Goal: Task Accomplishment & Management: Manage account settings

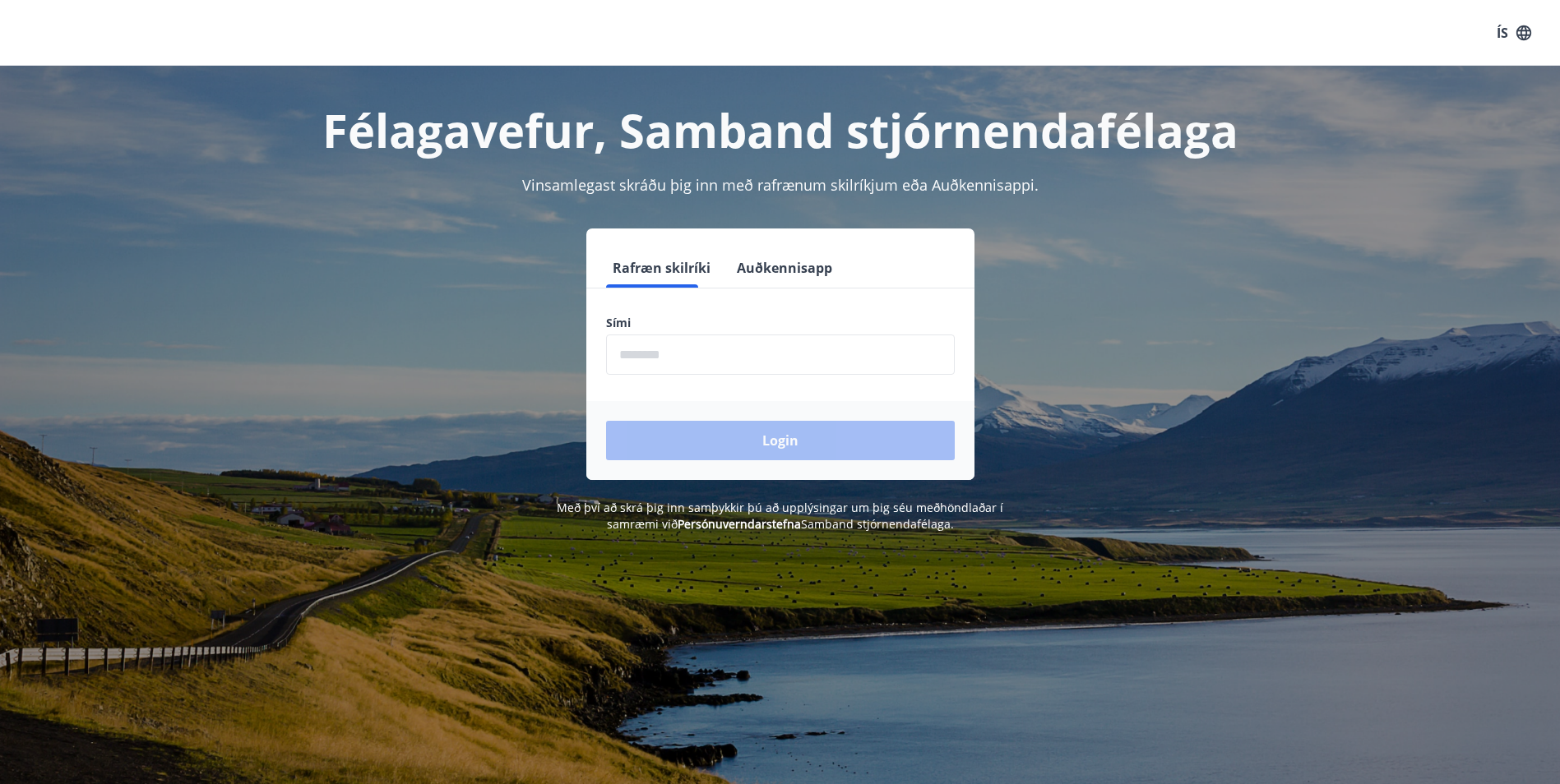
click at [681, 362] on input "phone" at bounding box center [780, 354] width 349 height 40
type input "********"
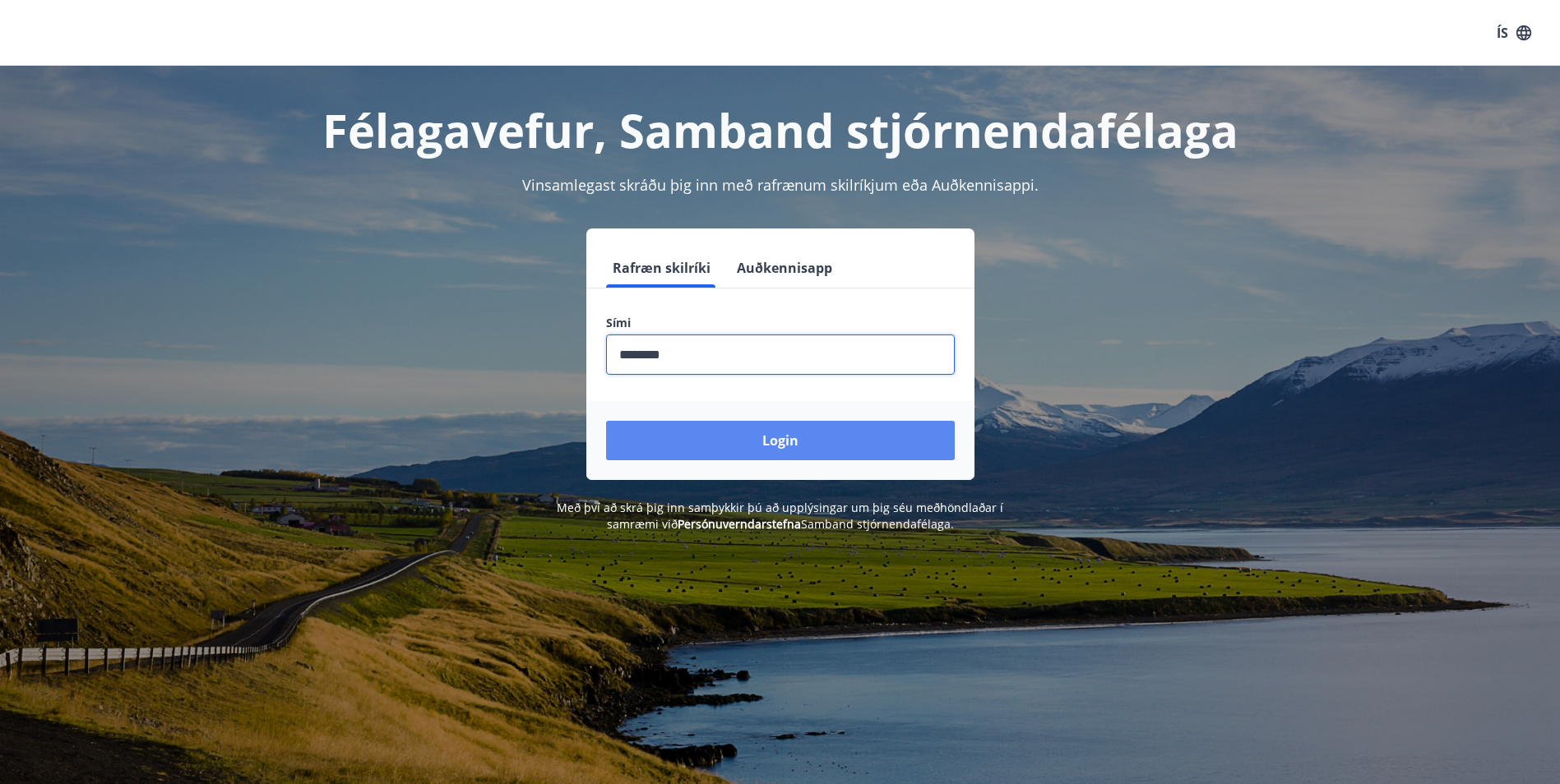
click at [715, 451] on button "Login" at bounding box center [780, 440] width 349 height 39
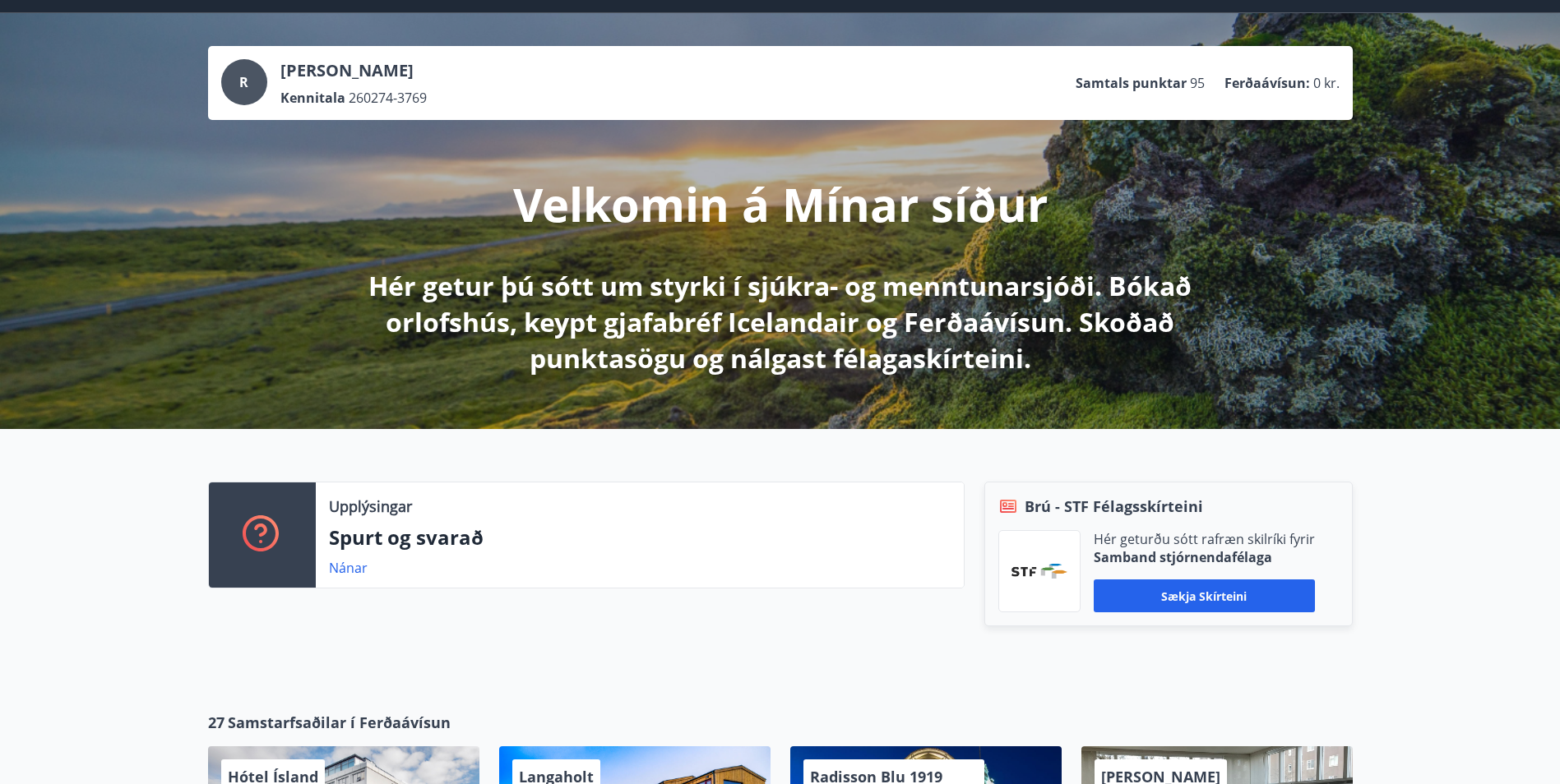
scroll to position [82, 0]
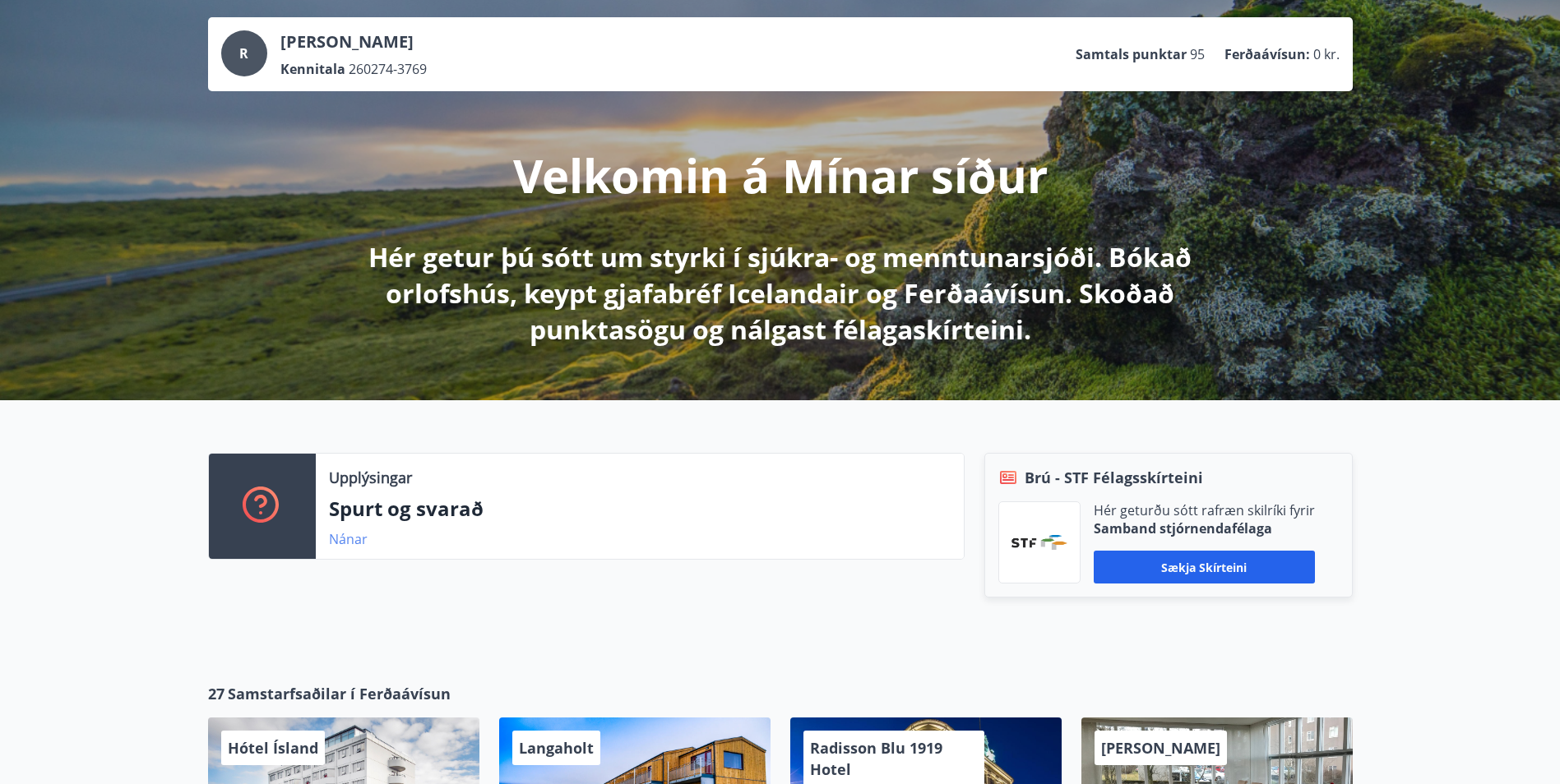
click at [347, 538] on link "Nánar" at bounding box center [348, 538] width 39 height 18
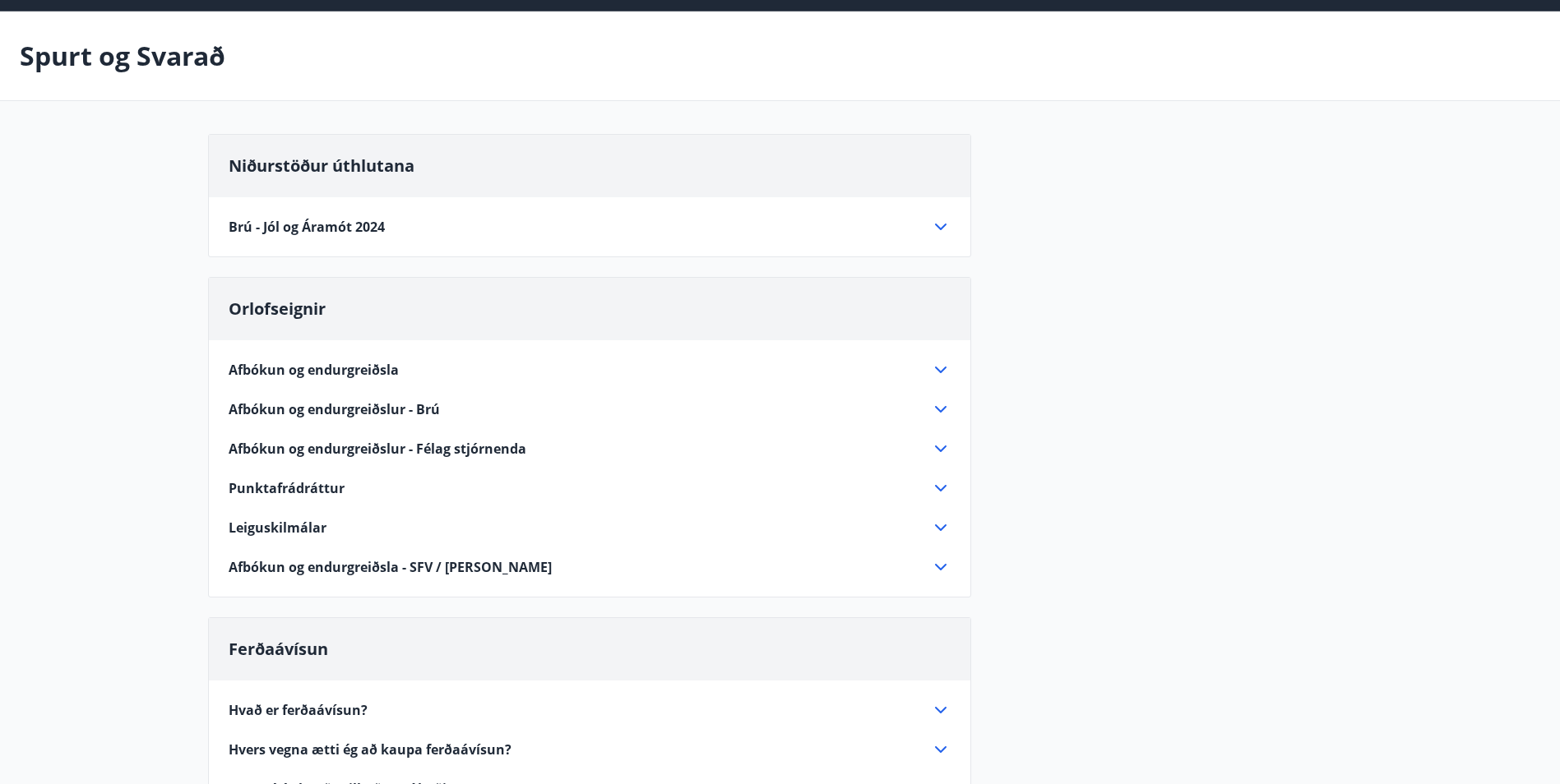
scroll to position [82, 0]
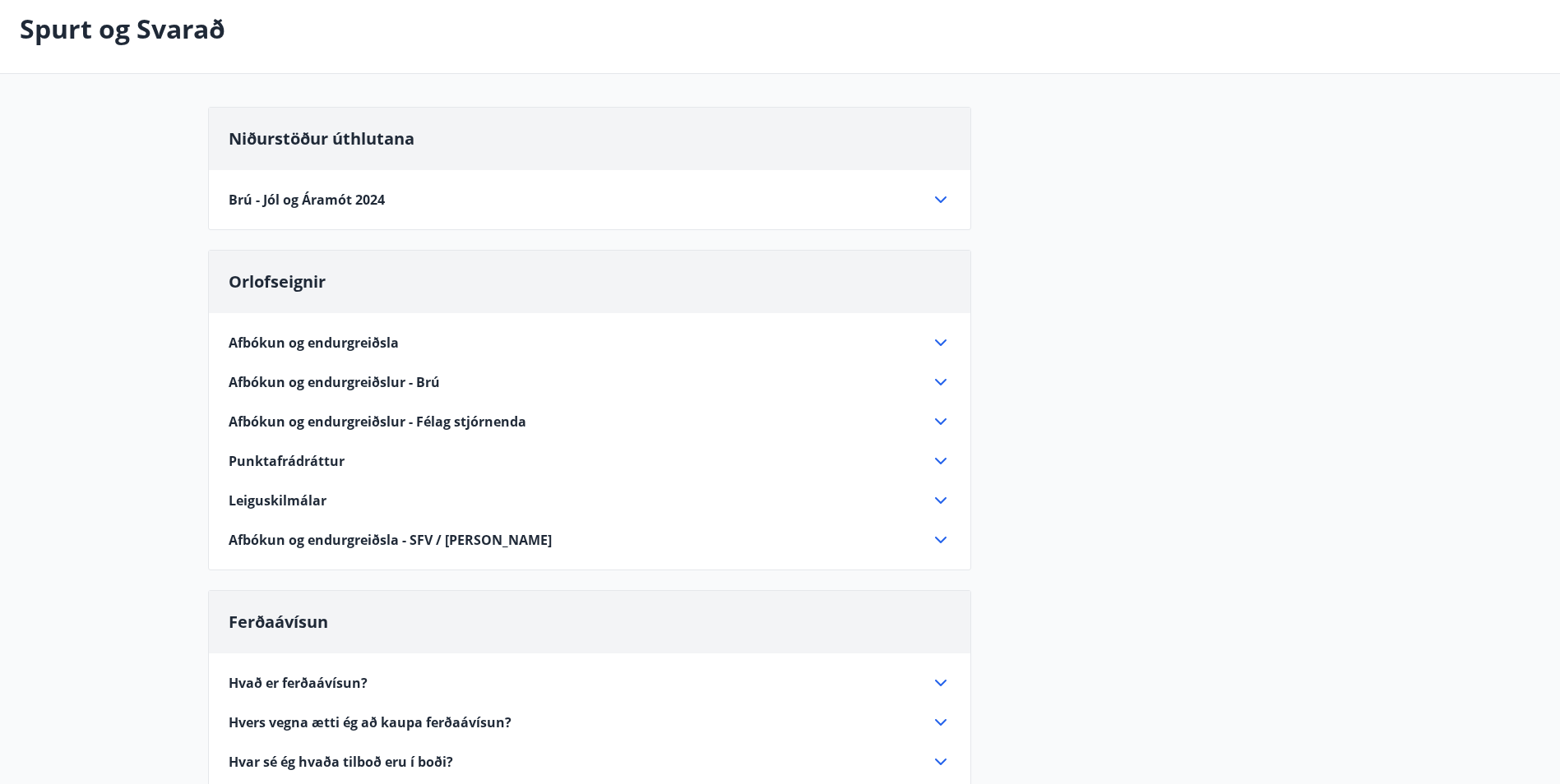
click at [314, 463] on span "Punktafrádráttur" at bounding box center [286, 460] width 116 height 18
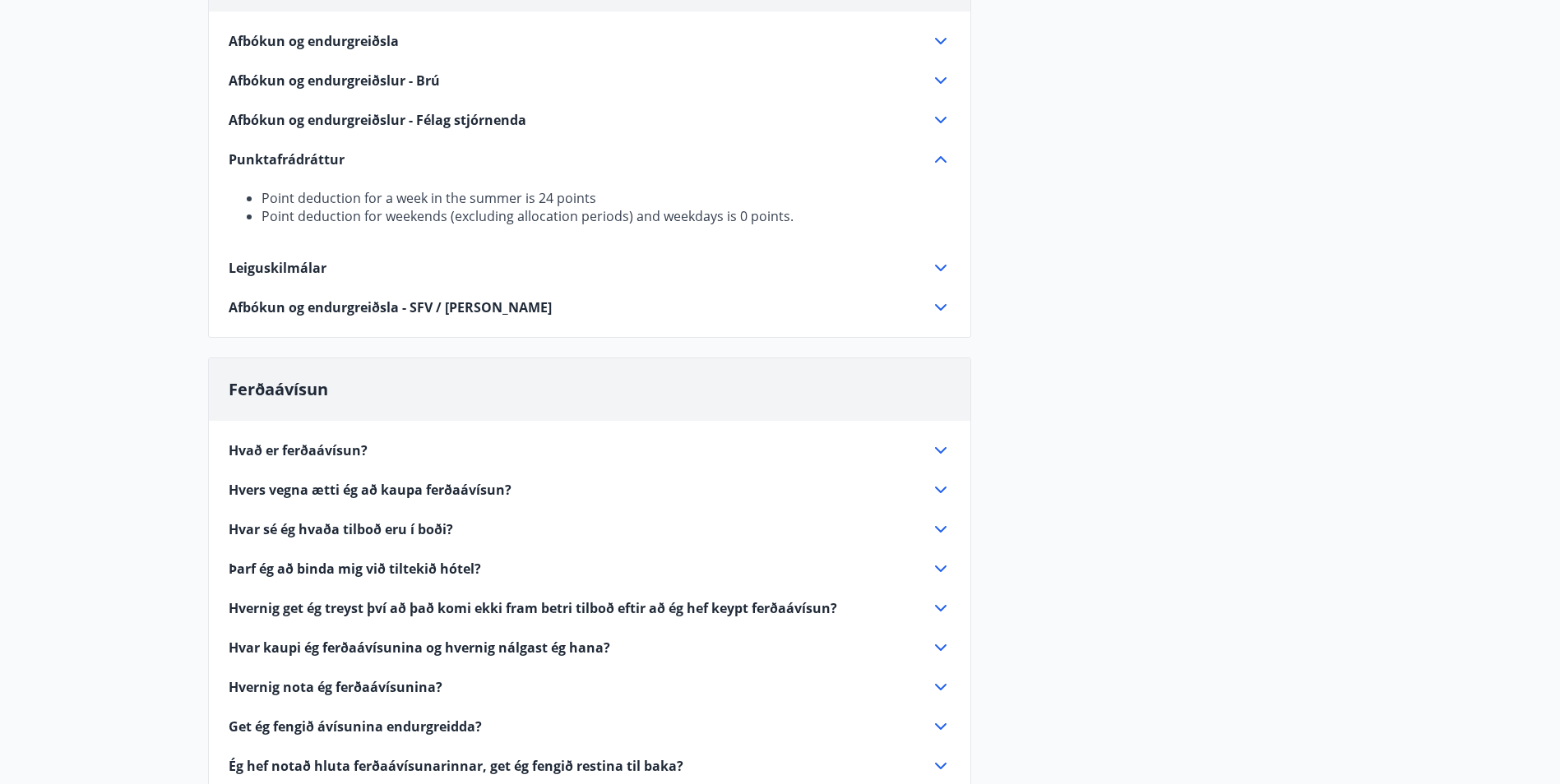
scroll to position [411, 0]
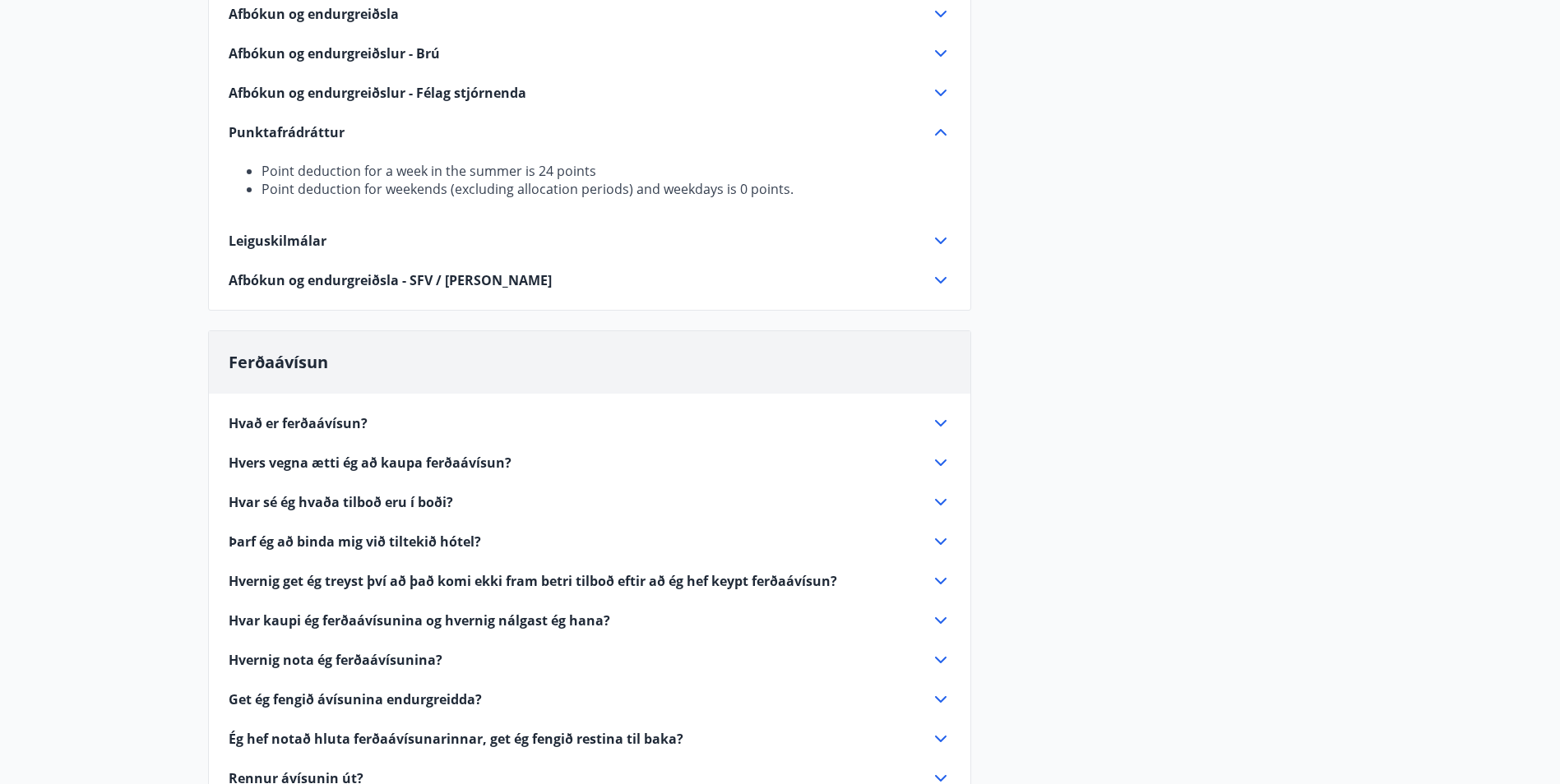
click at [300, 427] on span "Hvað er ferðaávísun?" at bounding box center [298, 423] width 139 height 18
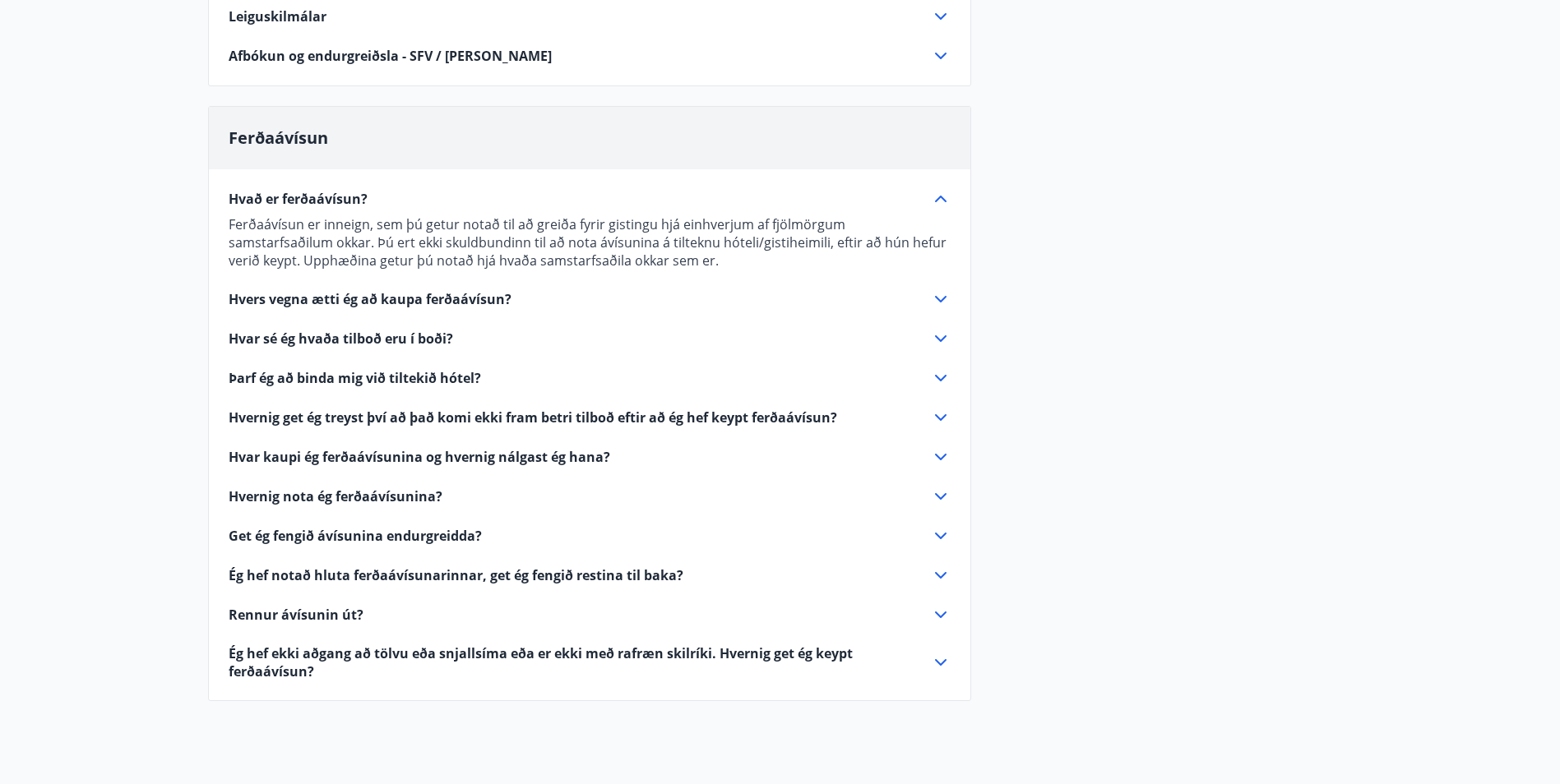
scroll to position [575, 0]
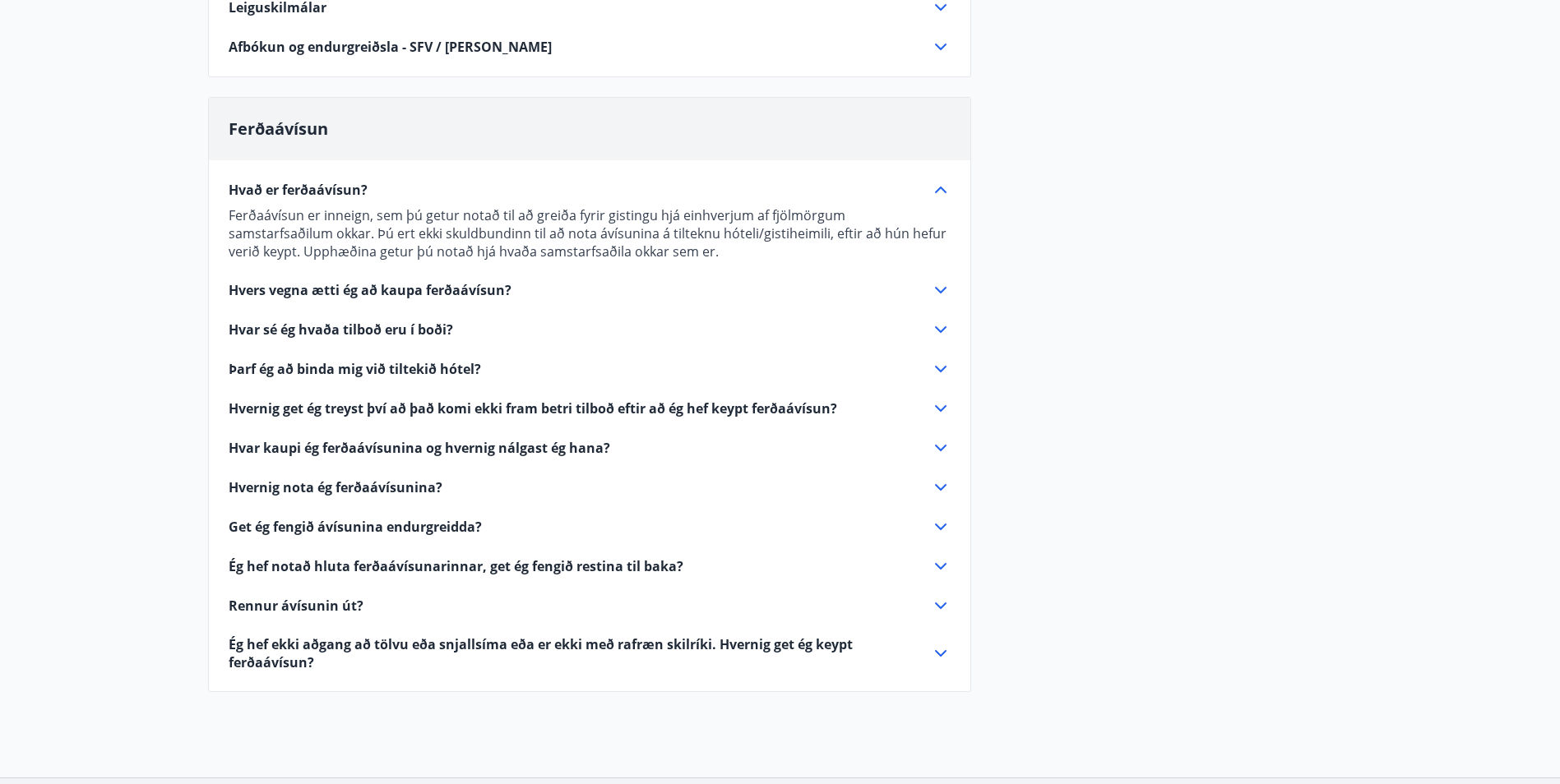
click at [318, 294] on span "Hvers vegna ætti ég að kaupa ferðaávísun?" at bounding box center [370, 290] width 283 height 18
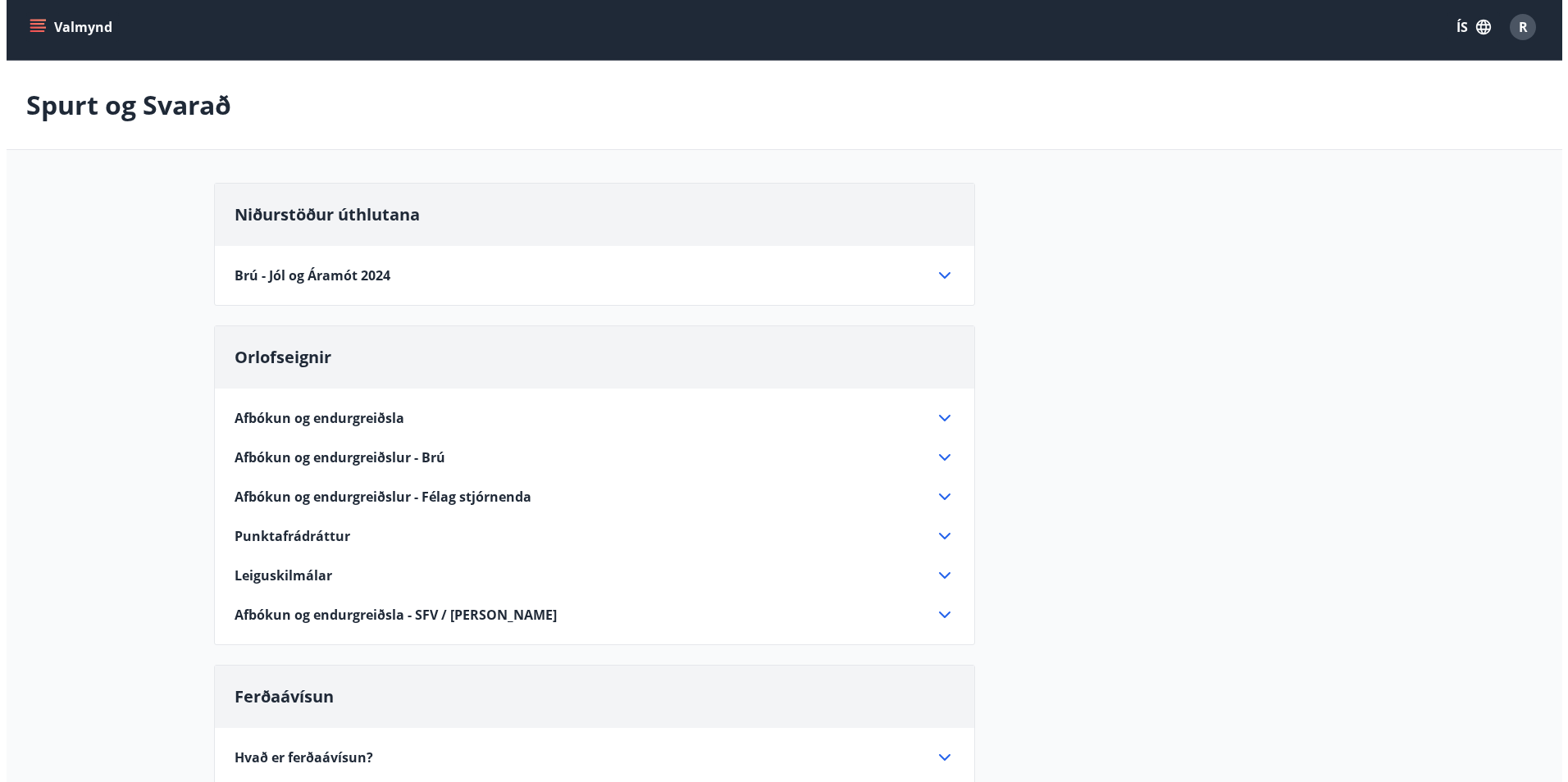
scroll to position [0, 0]
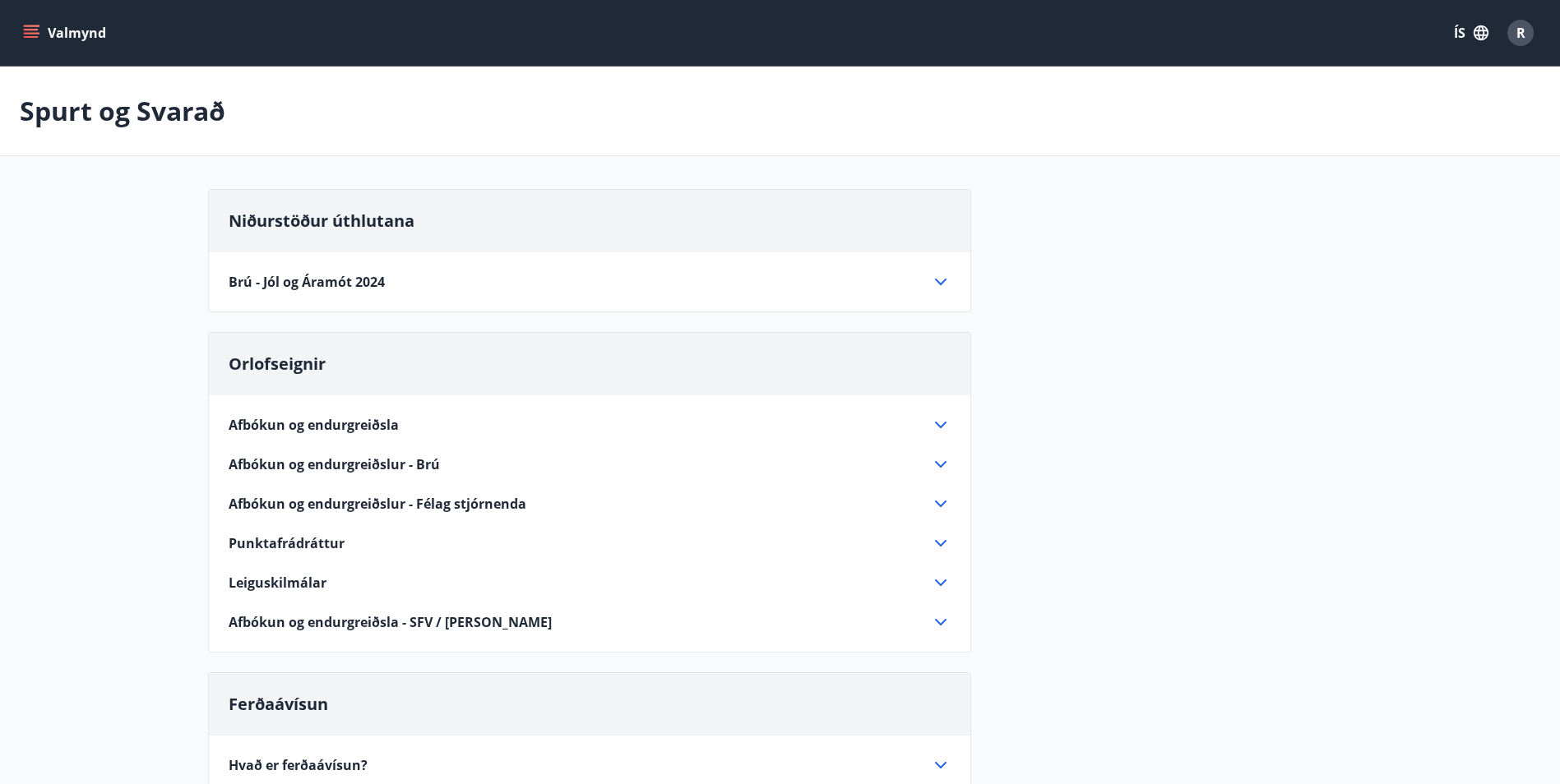
click at [1528, 35] on div "R" at bounding box center [1520, 32] width 26 height 26
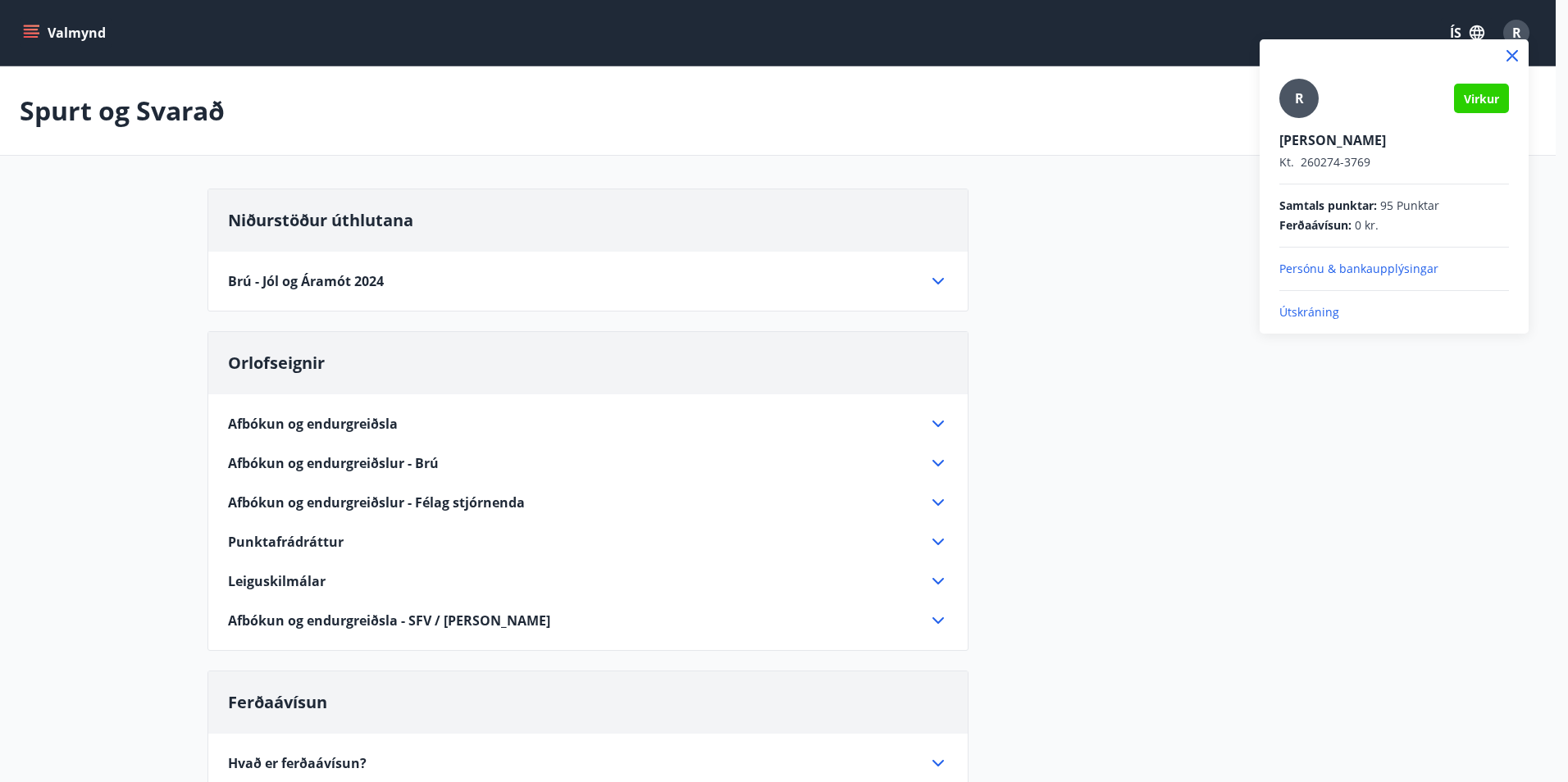
click at [1374, 265] on p "Persónu & bankaupplýsingar" at bounding box center [1393, 268] width 230 height 16
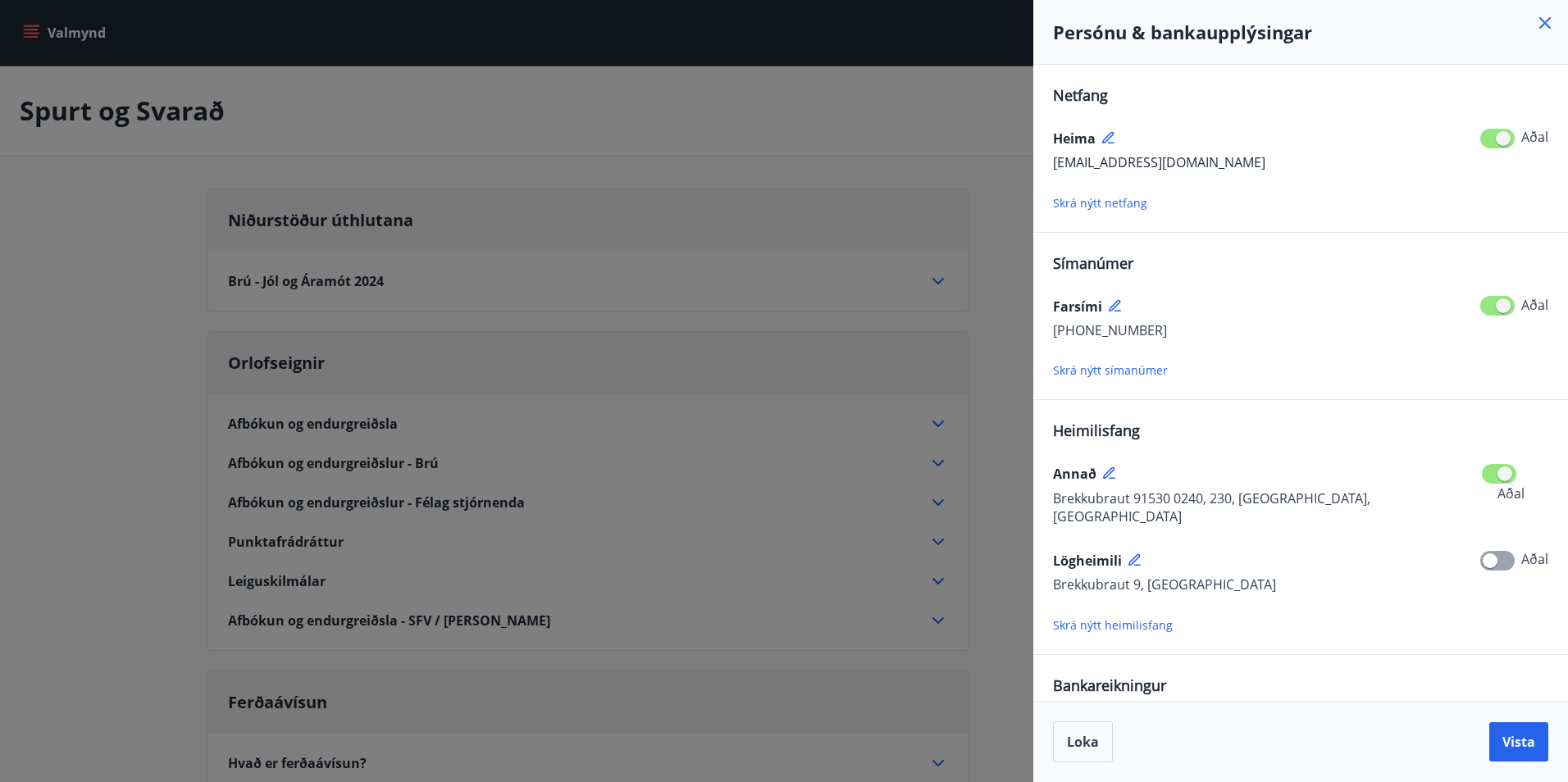
click at [1121, 618] on span "Skrá nýtt heimilisfang" at bounding box center [1113, 625] width 120 height 15
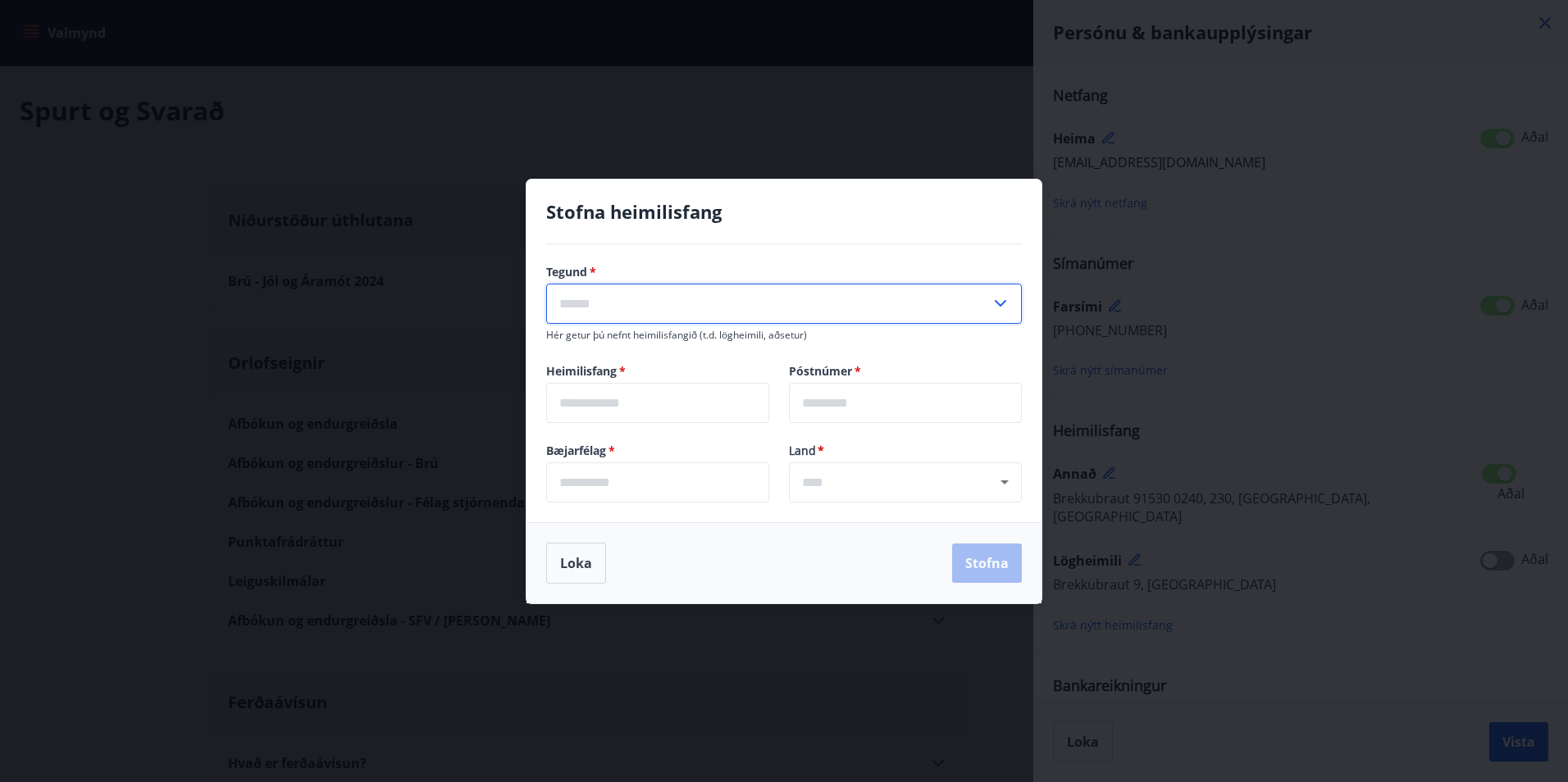
click at [674, 293] on input "text" at bounding box center [768, 304] width 445 height 40
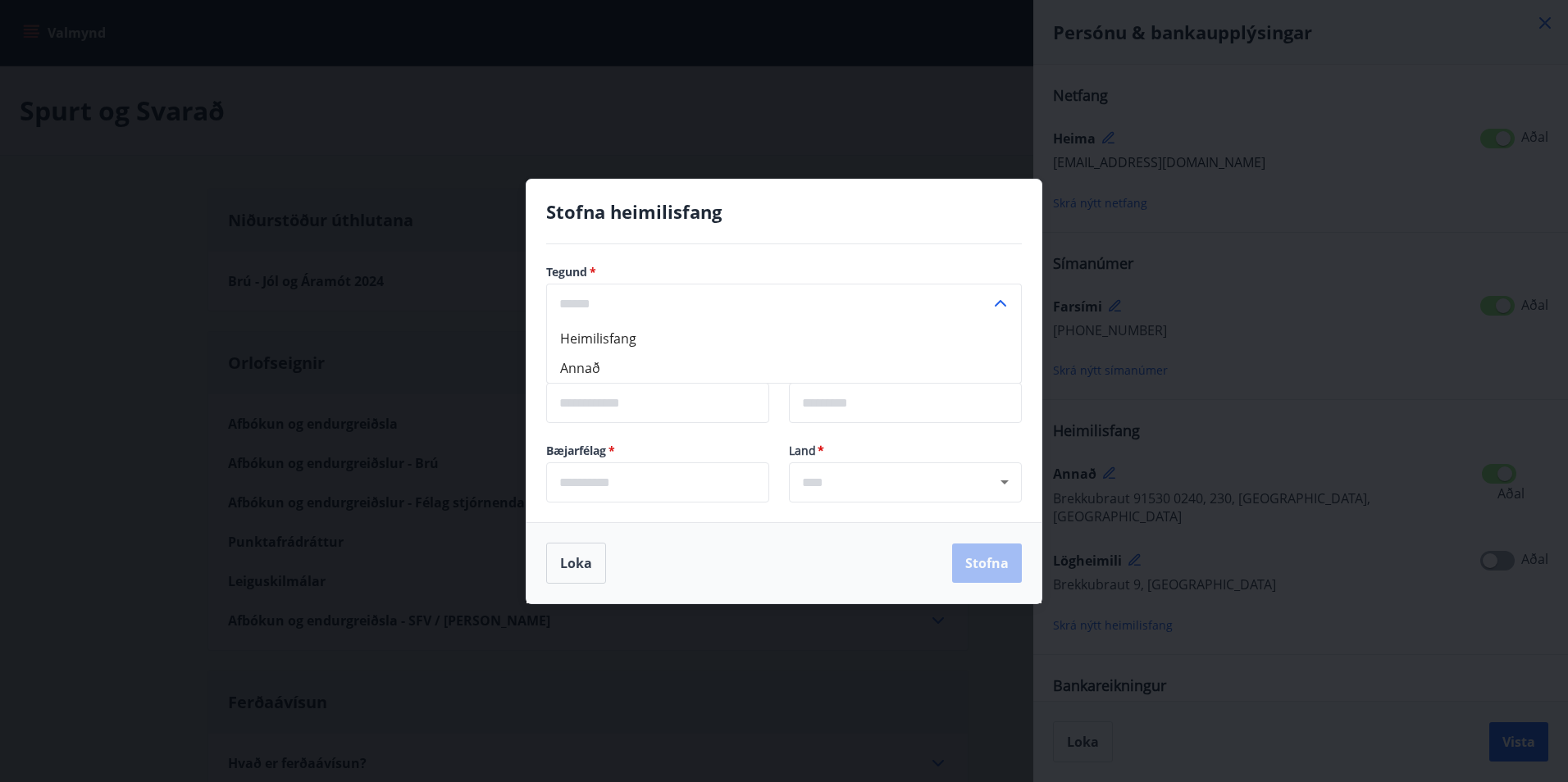
click at [644, 336] on li "Heimilisfang" at bounding box center [783, 338] width 474 height 30
type input "**********"
click at [647, 413] on input "text" at bounding box center [657, 403] width 223 height 40
type input "*********"
type input "***"
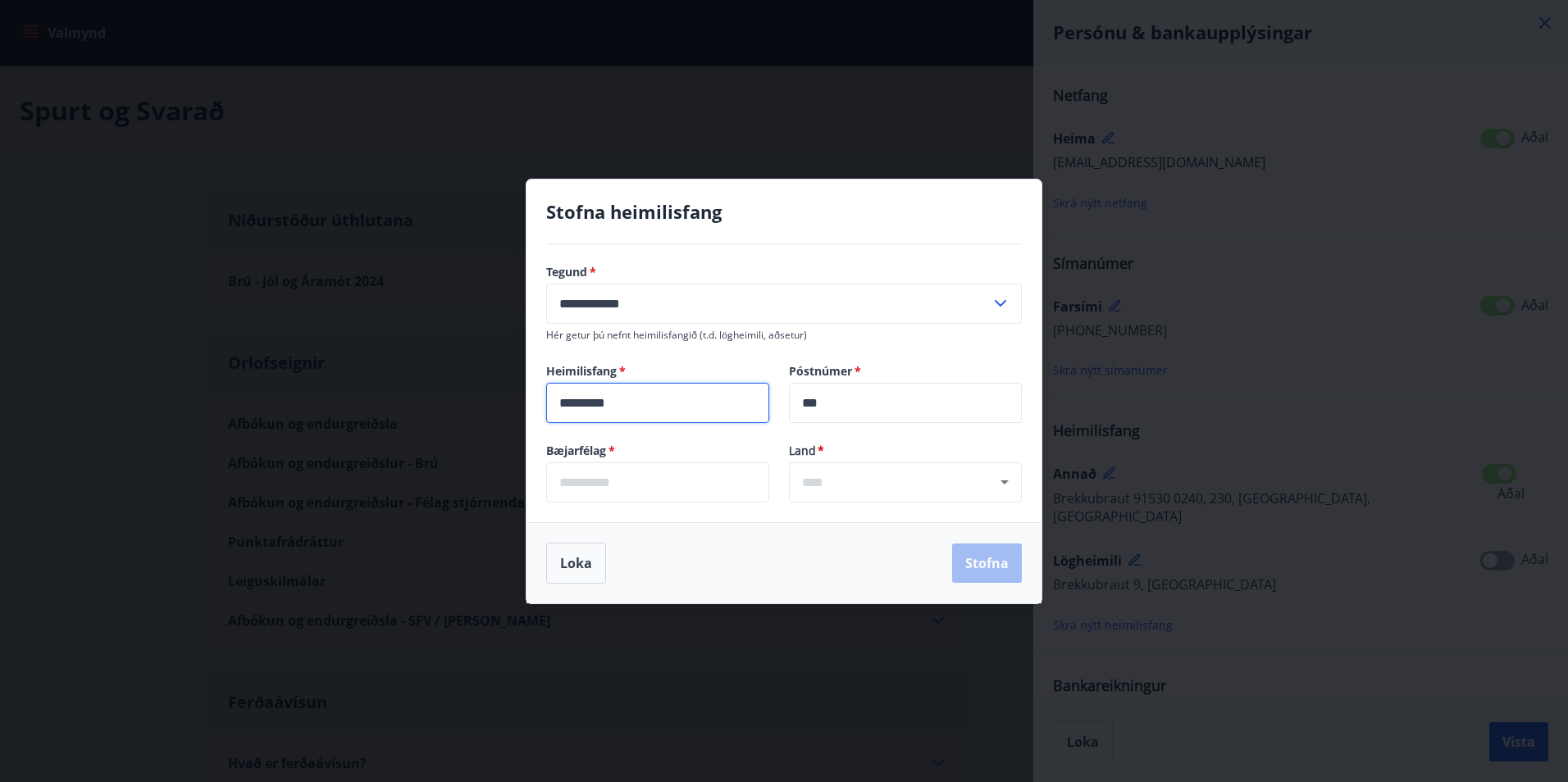
type input "*******"
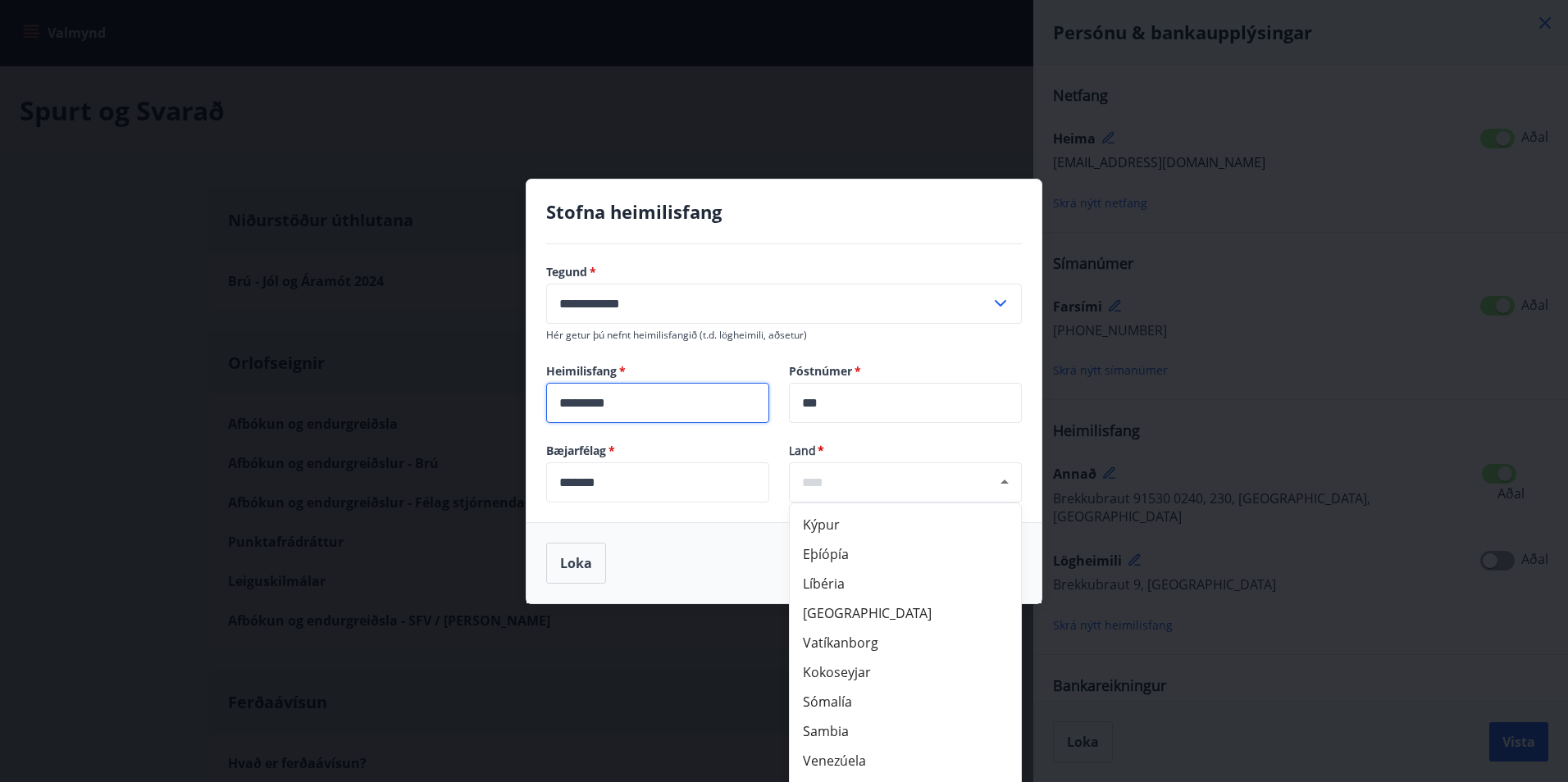
click at [726, 574] on div "Loka Stofna" at bounding box center [783, 563] width 476 height 41
click at [593, 561] on button "Loka" at bounding box center [576, 563] width 60 height 41
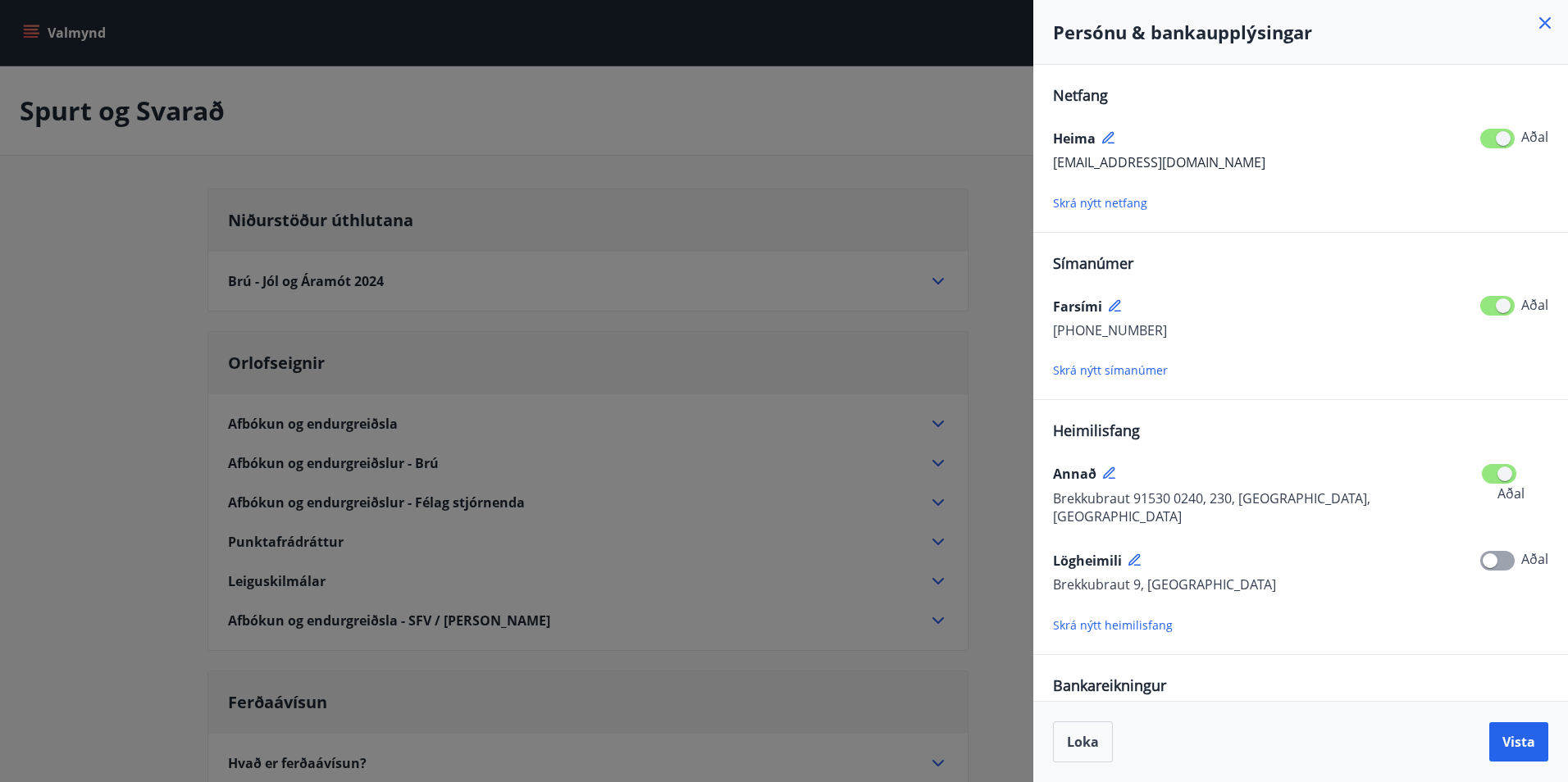
click at [1137, 618] on span "Skrá nýtt heimilisfang" at bounding box center [1113, 625] width 120 height 15
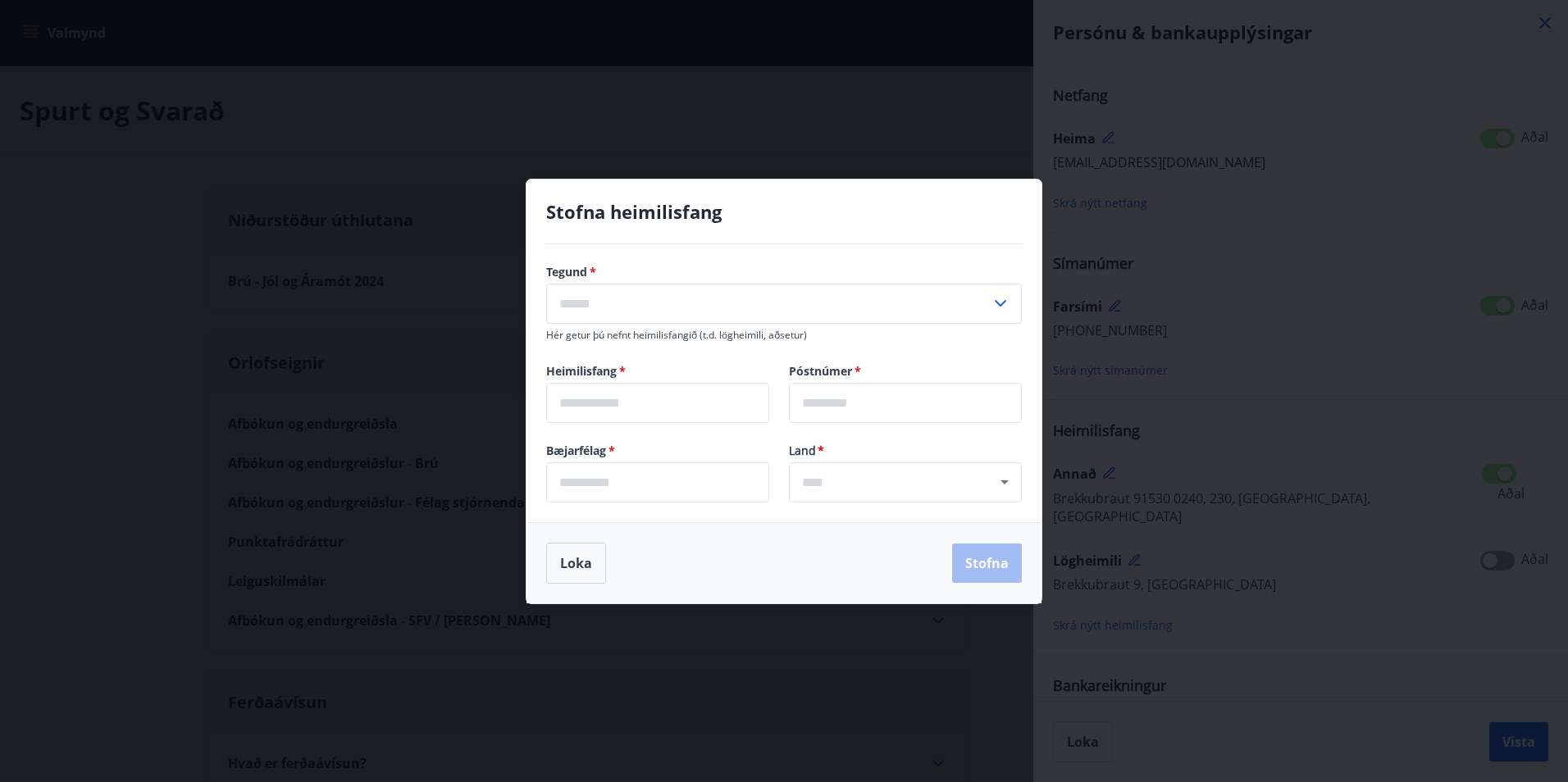
click at [649, 305] on input "text" at bounding box center [768, 304] width 445 height 40
type input "*********"
type input "***"
type input "*******"
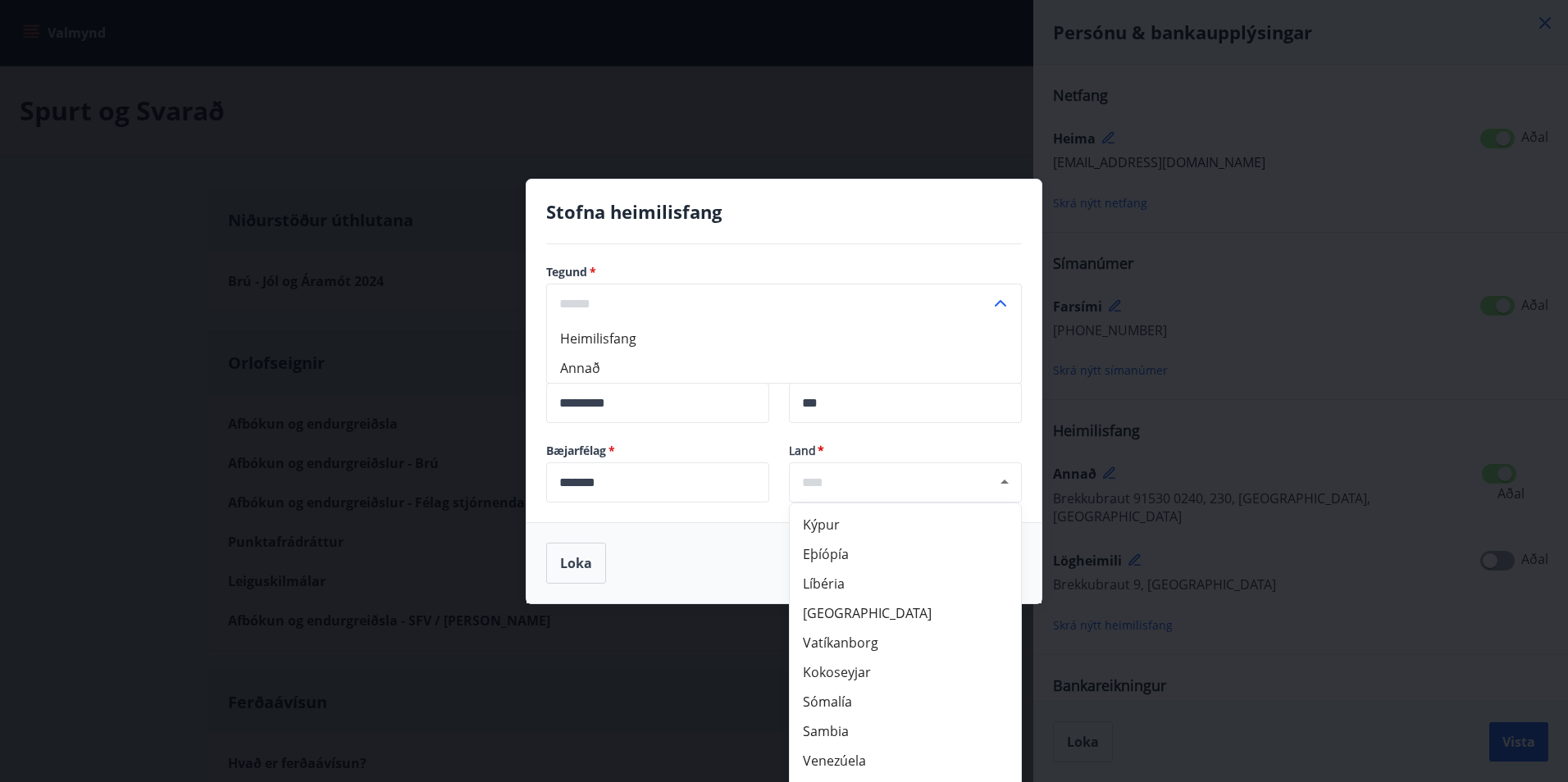
click at [858, 488] on div "​" at bounding box center [905, 482] width 233 height 40
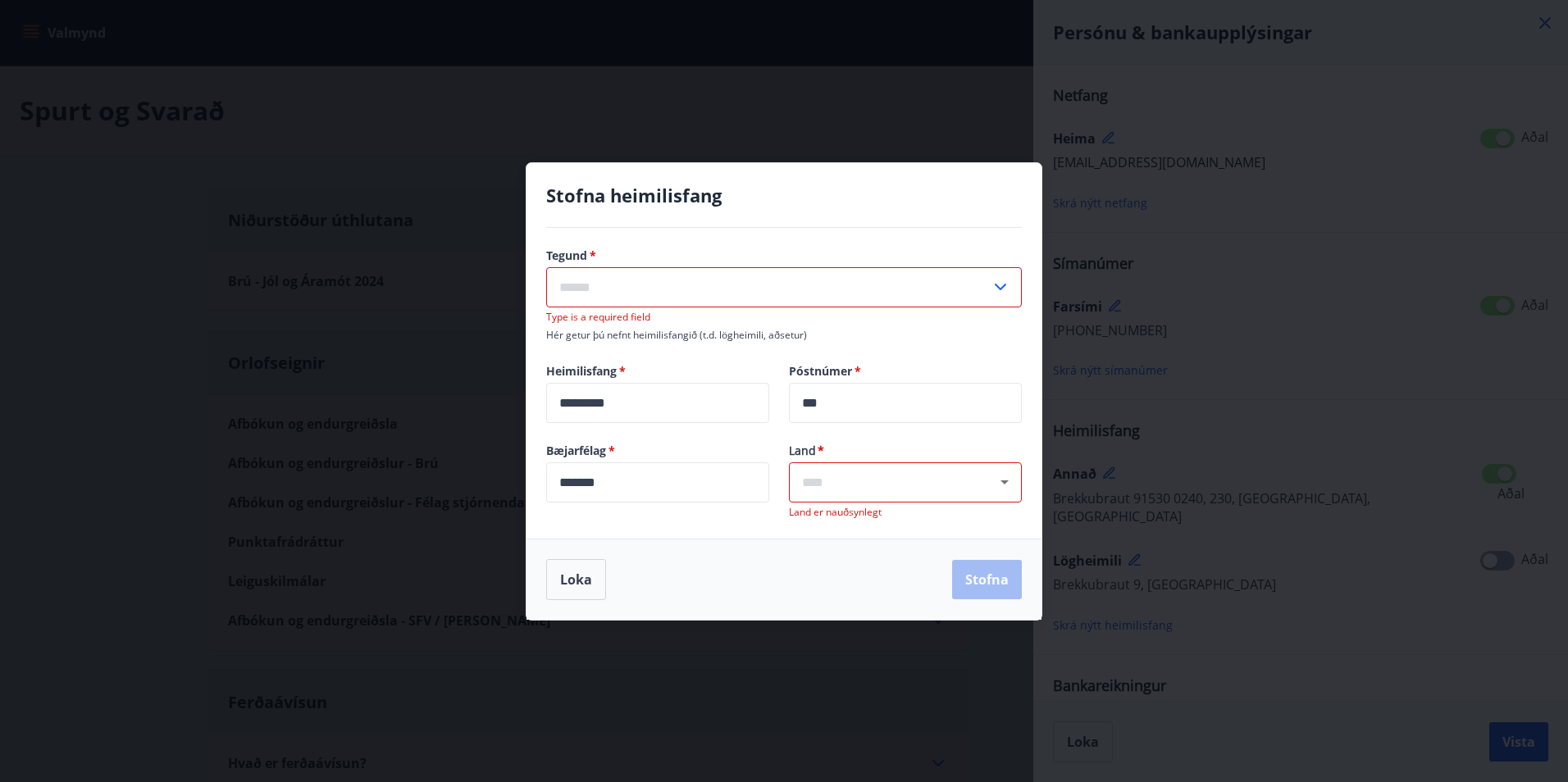
click at [858, 488] on input "text" at bounding box center [905, 482] width 207 height 19
click at [855, 433] on li "Ísland" at bounding box center [905, 440] width 232 height 30
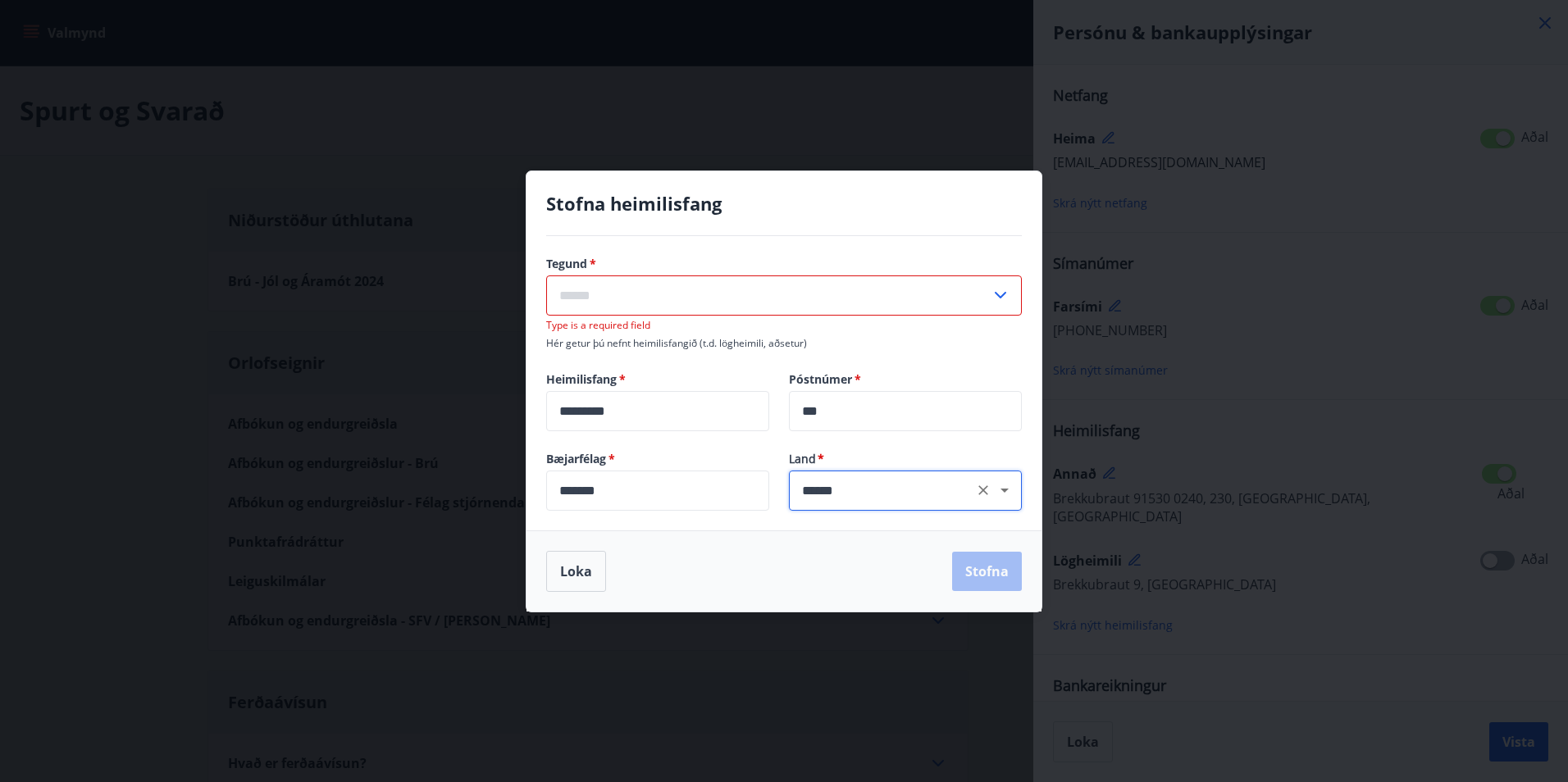
type input "******"
click at [796, 556] on div "Loka Stofna" at bounding box center [783, 571] width 476 height 41
click at [649, 304] on input "text" at bounding box center [768, 296] width 445 height 40
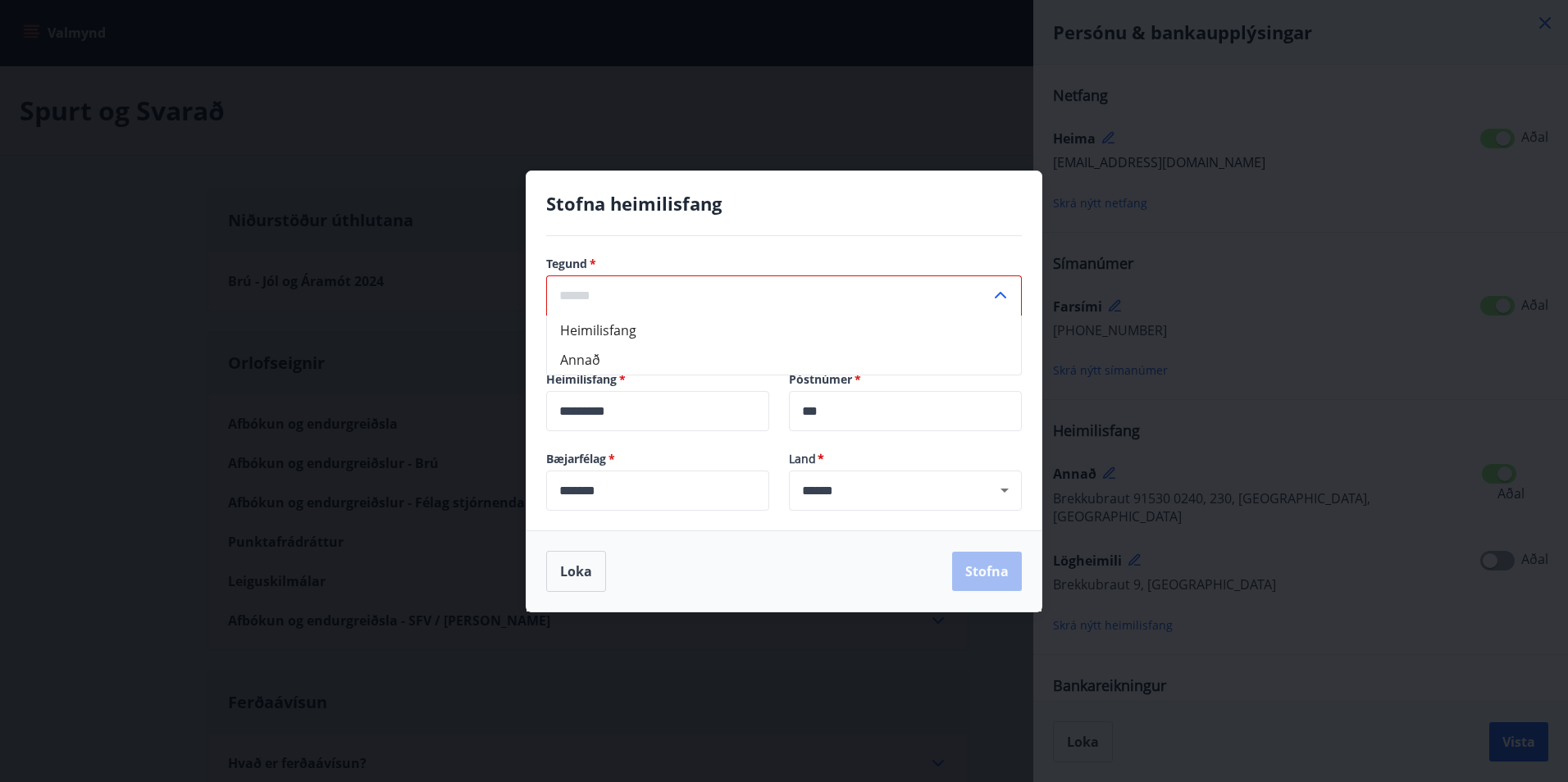
click at [625, 333] on li "Heimilisfang" at bounding box center [783, 330] width 474 height 30
type input "**********"
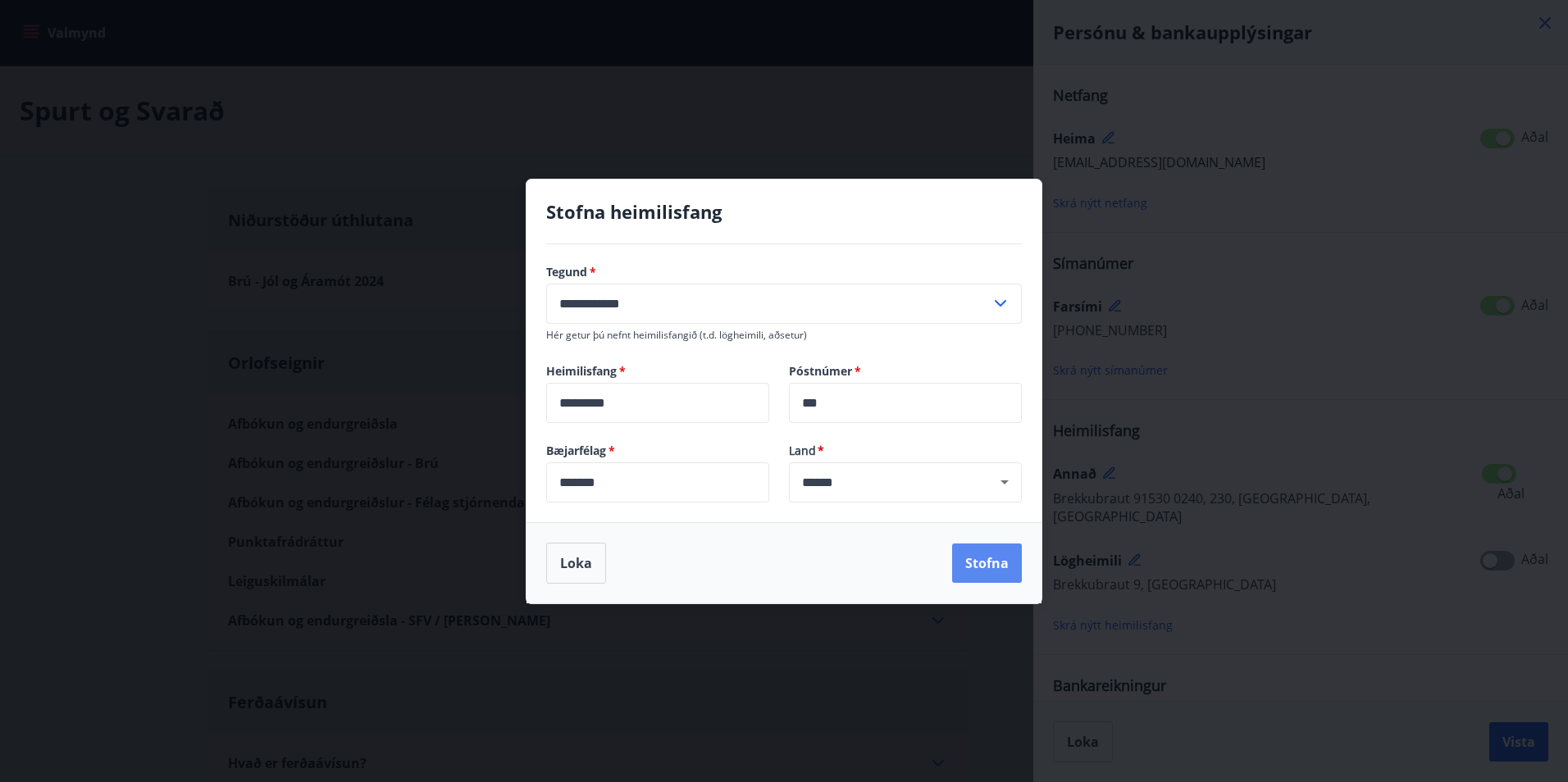
click at [989, 554] on button "Stofna" at bounding box center [987, 563] width 70 height 39
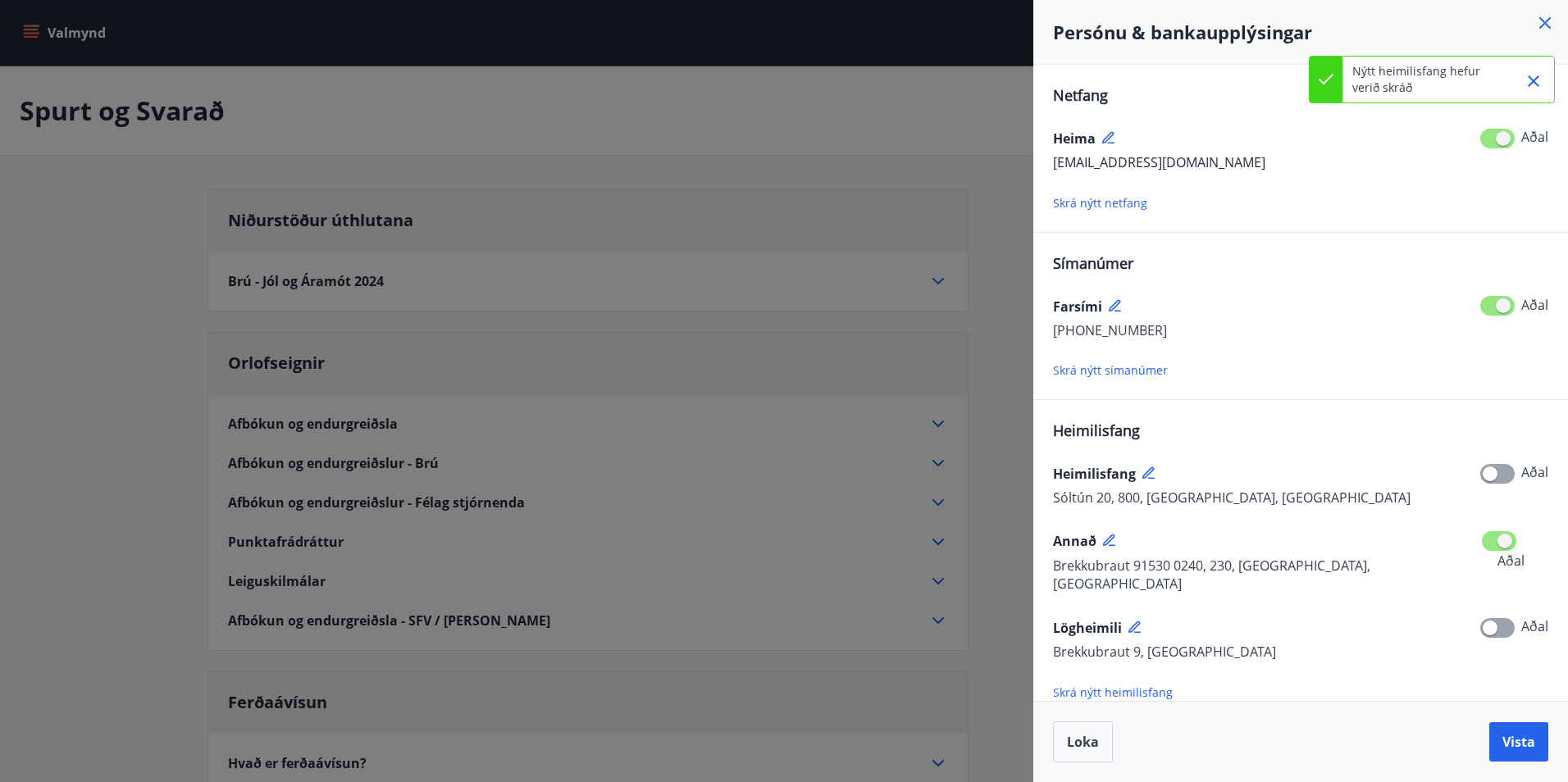
click at [1491, 539] on span at bounding box center [1499, 541] width 35 height 19
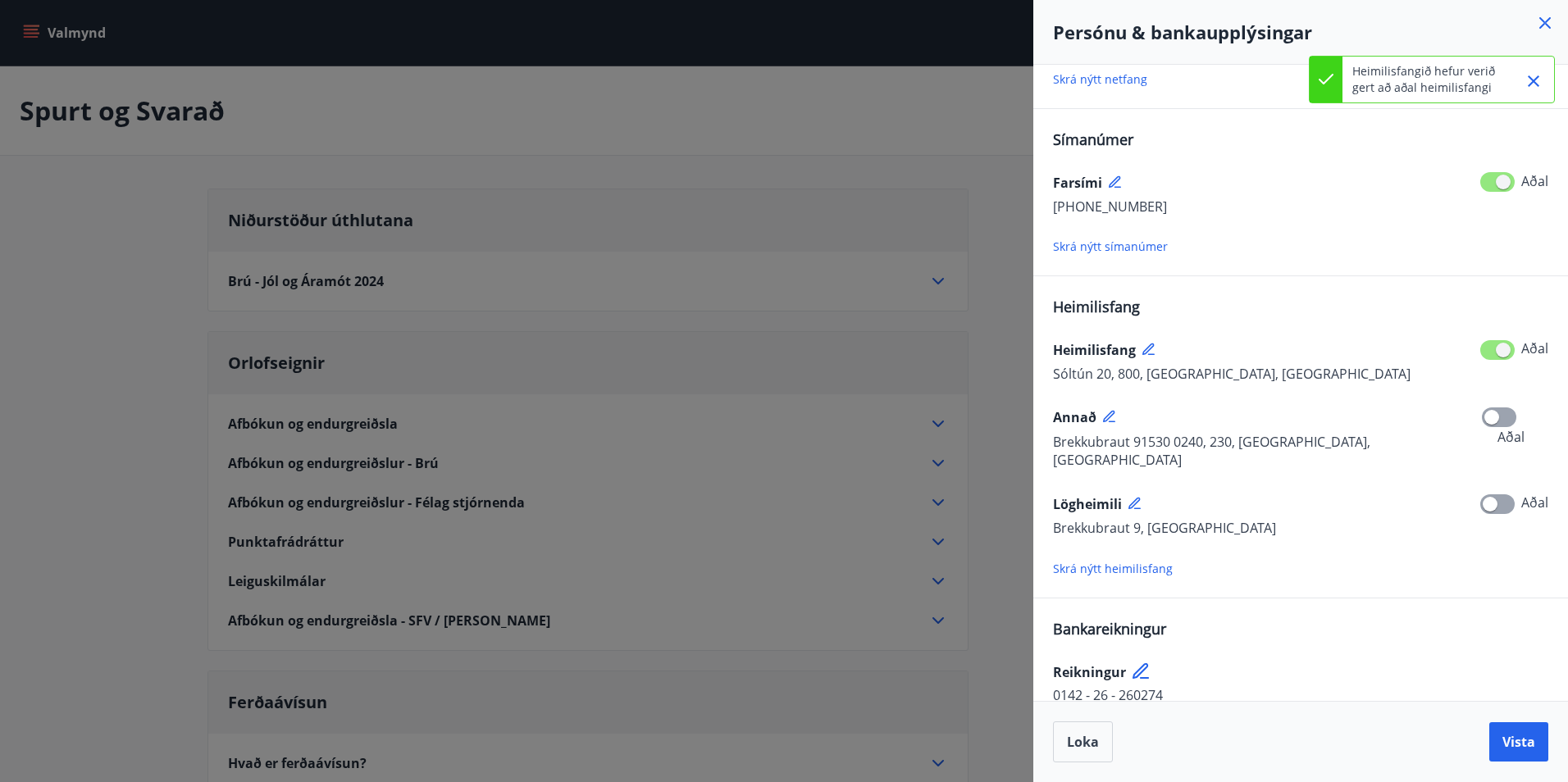
scroll to position [128, 0]
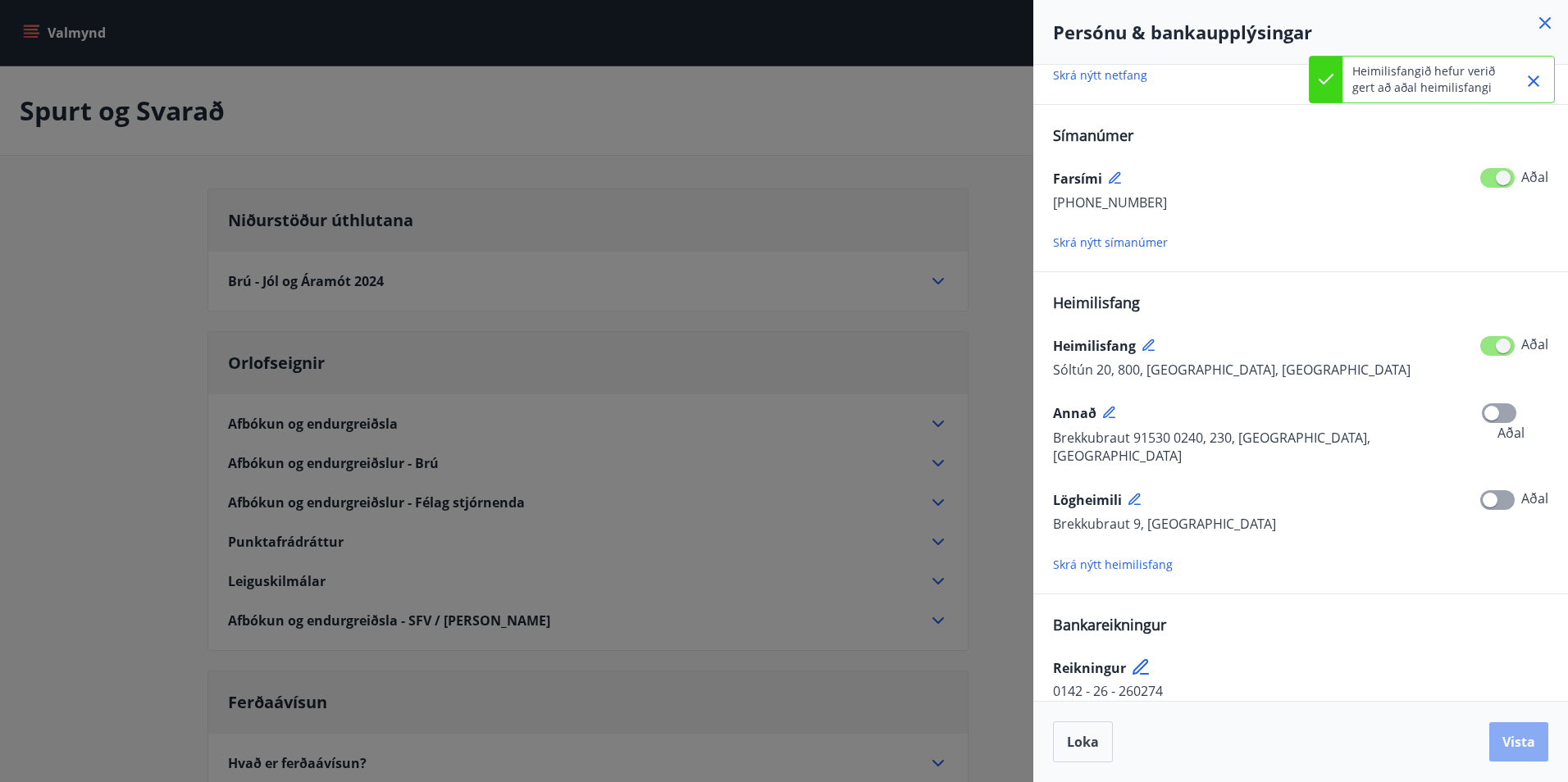
click at [1521, 743] on span "Vista" at bounding box center [1518, 742] width 33 height 18
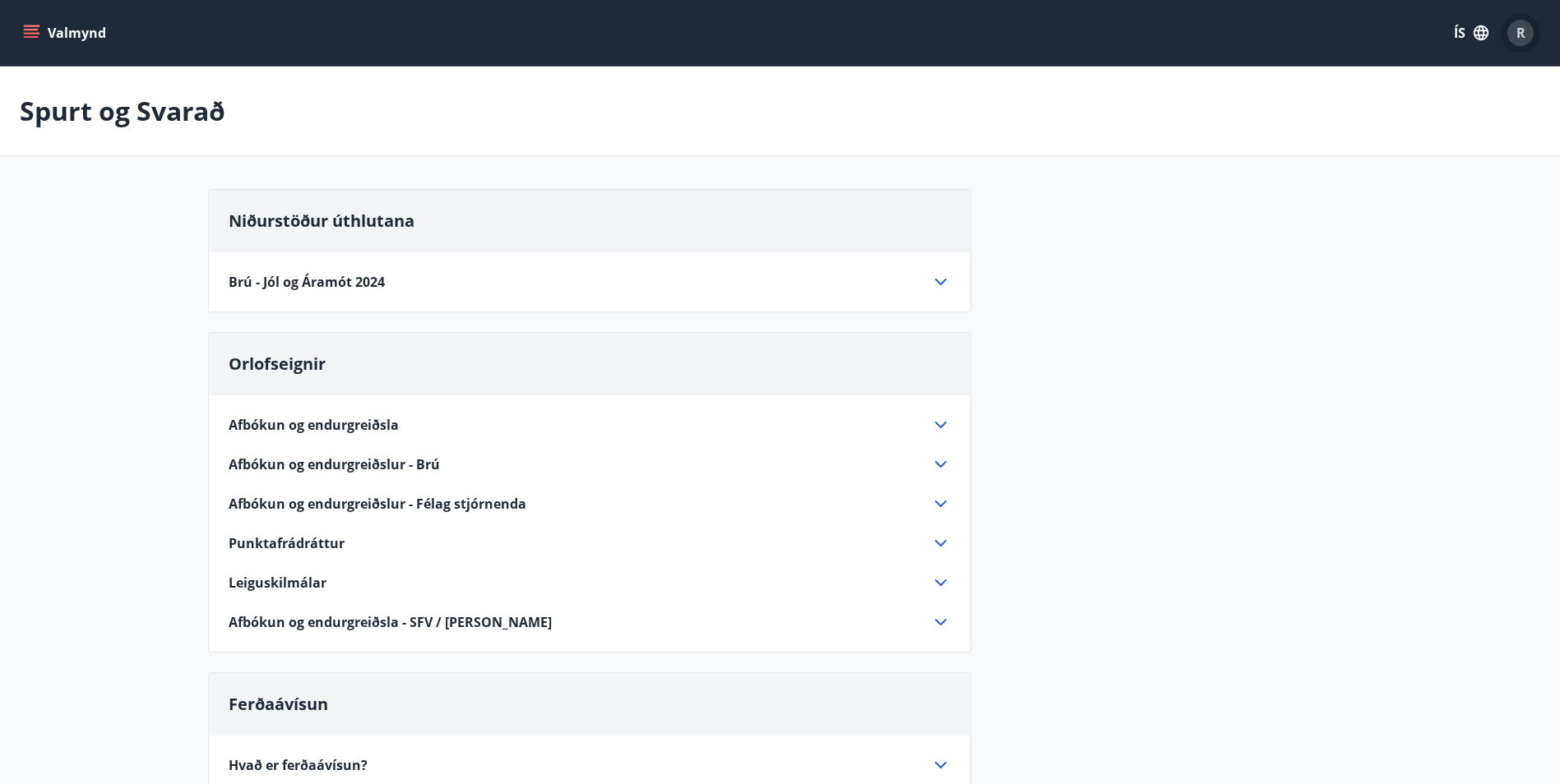
click at [1515, 31] on div "R" at bounding box center [1520, 32] width 26 height 26
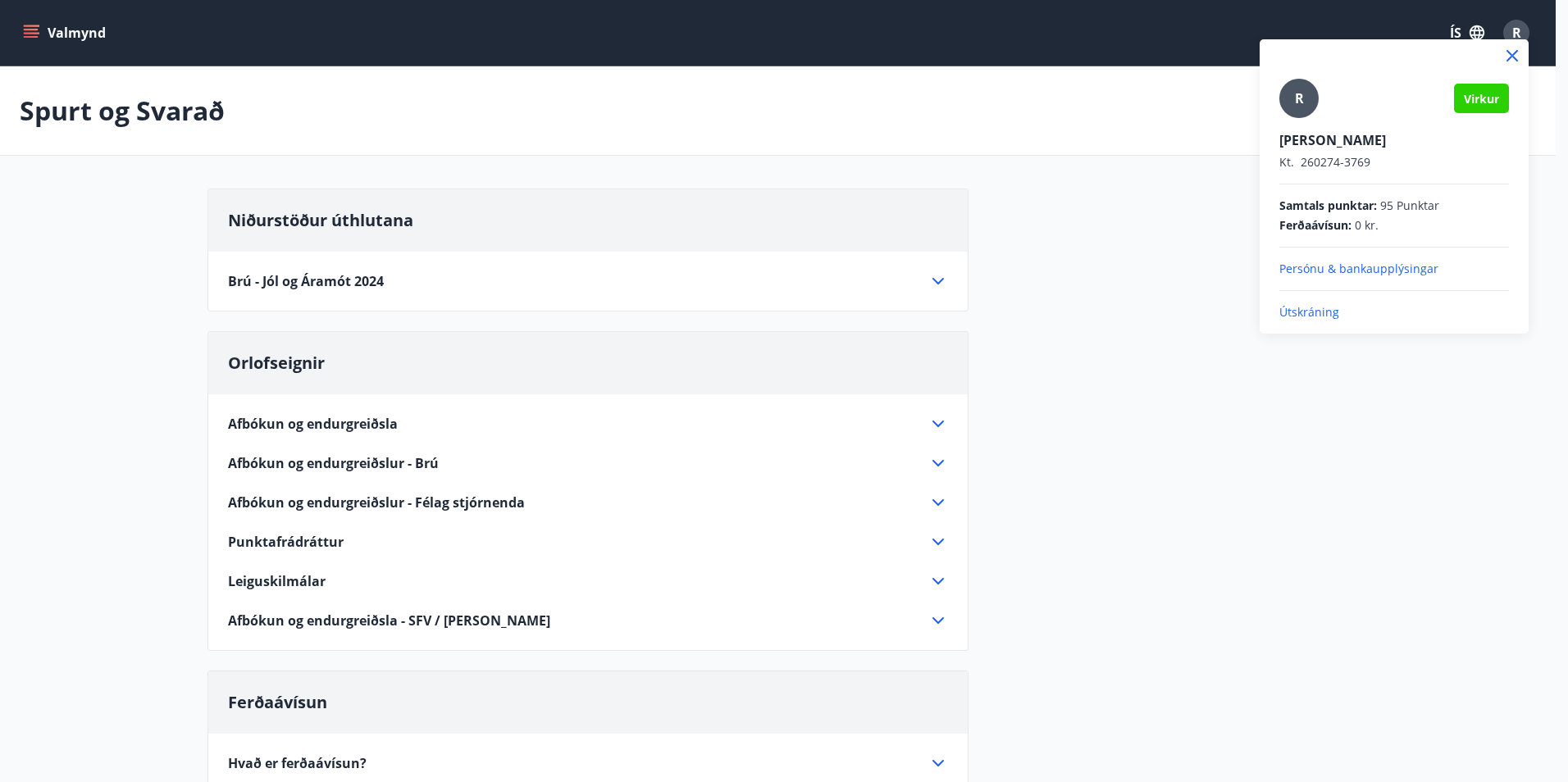
click at [1368, 272] on p "Persónu & bankaupplýsingar" at bounding box center [1393, 268] width 230 height 16
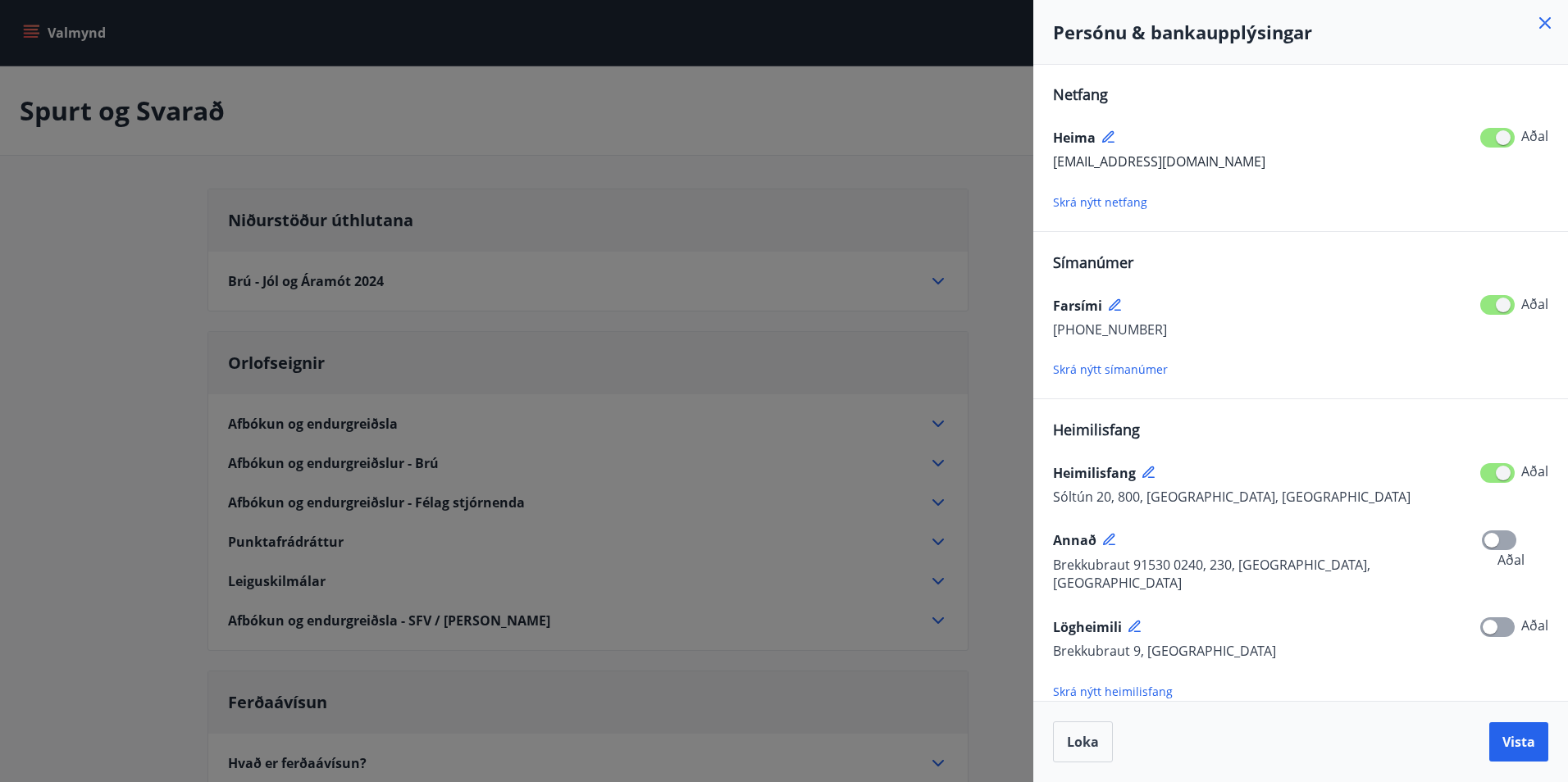
scroll to position [0, 0]
click at [1523, 741] on span "Vista" at bounding box center [1518, 742] width 33 height 18
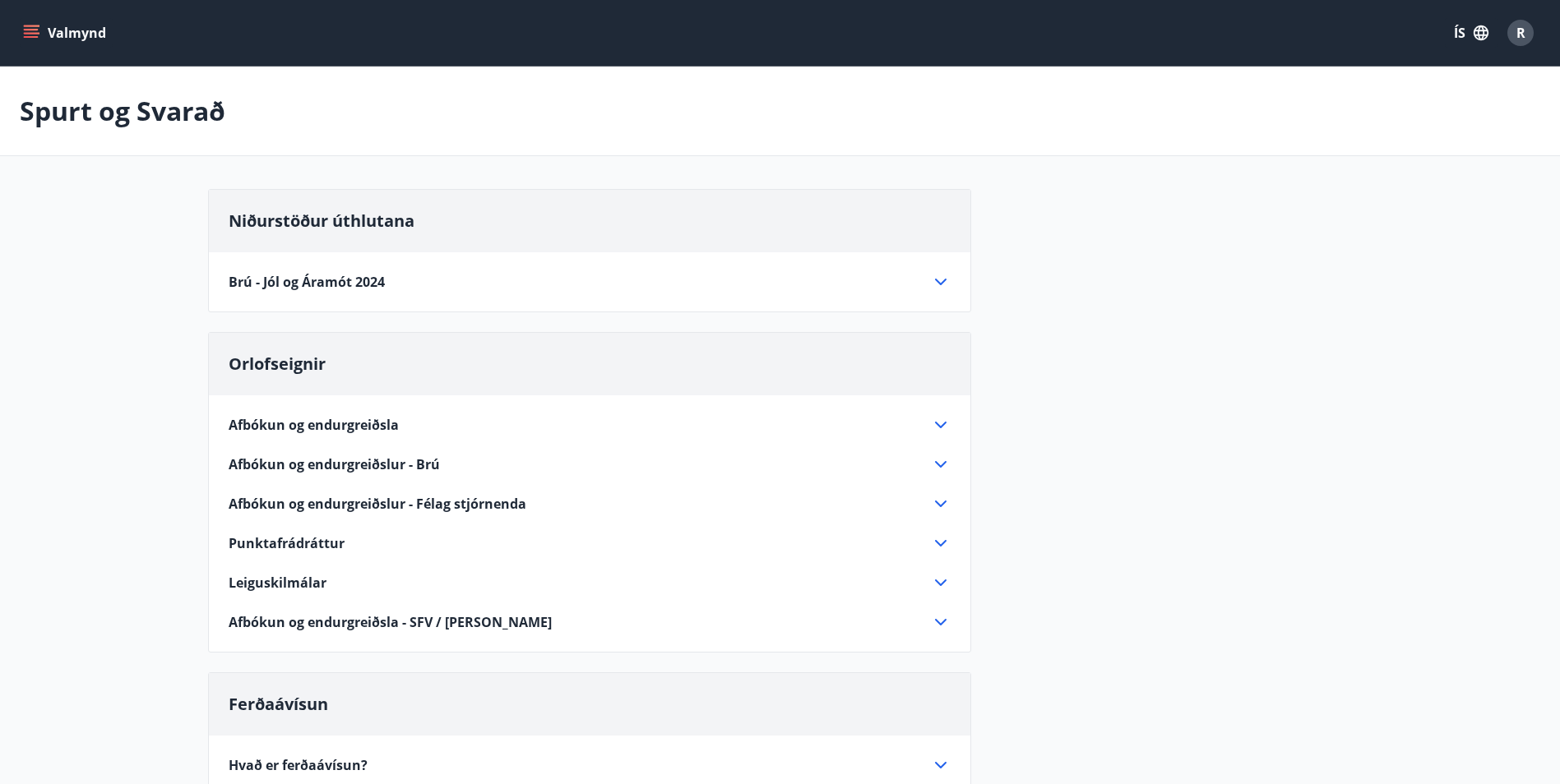
click at [1527, 34] on div "R" at bounding box center [1520, 32] width 26 height 26
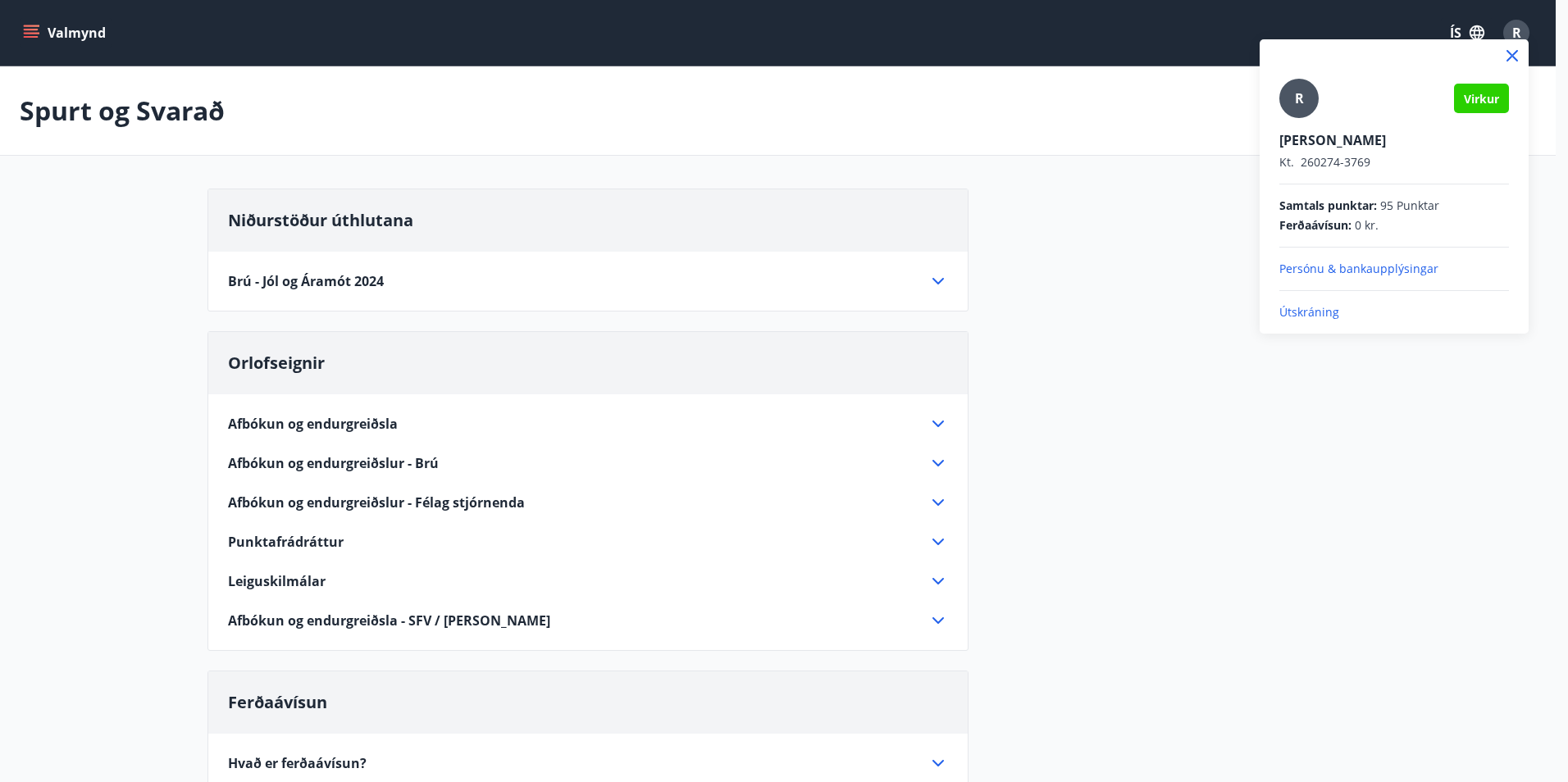
click at [1332, 320] on p "Útskráning" at bounding box center [1393, 312] width 230 height 16
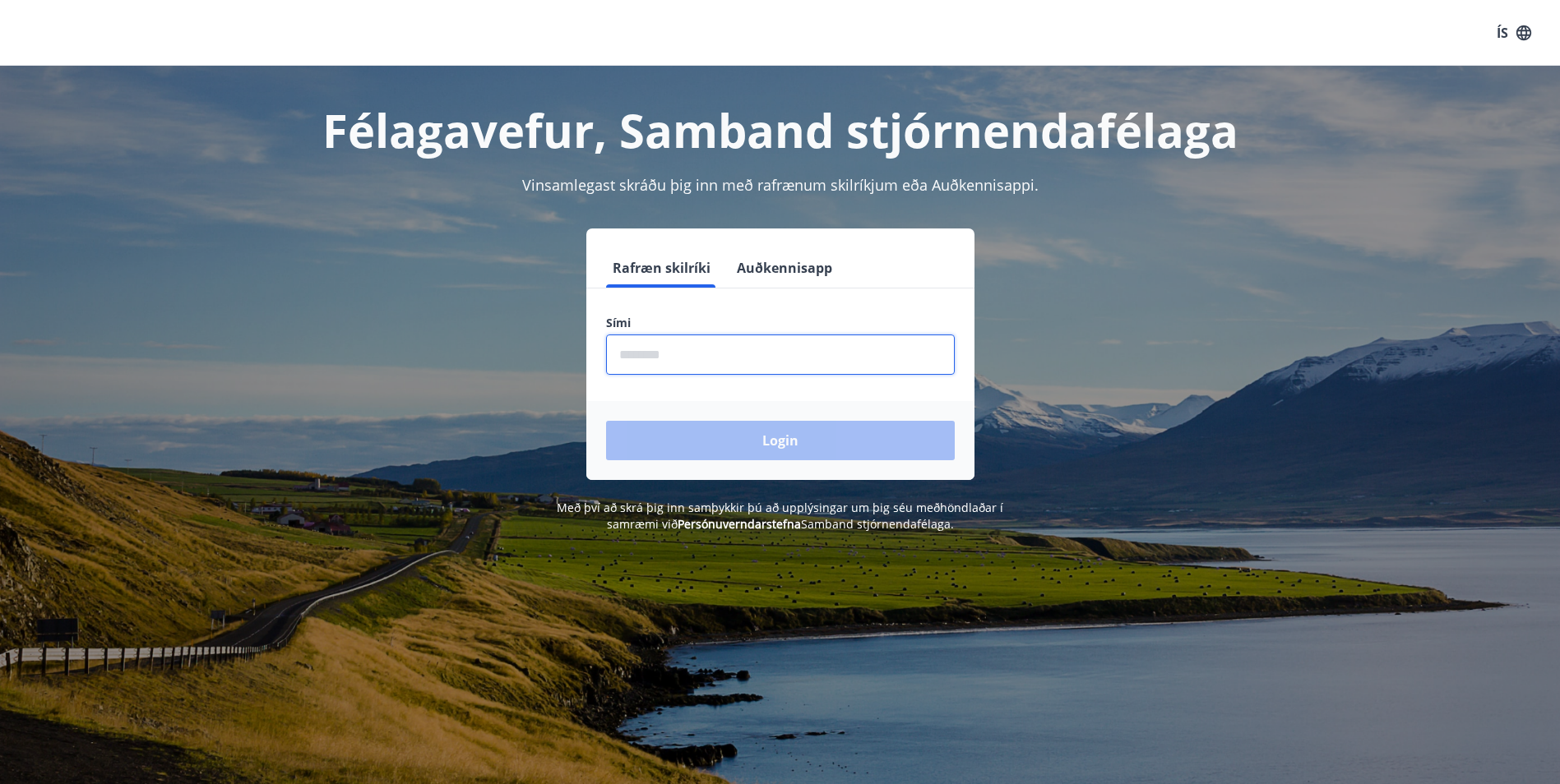
click at [776, 353] on input "phone" at bounding box center [780, 354] width 349 height 40
type input "********"
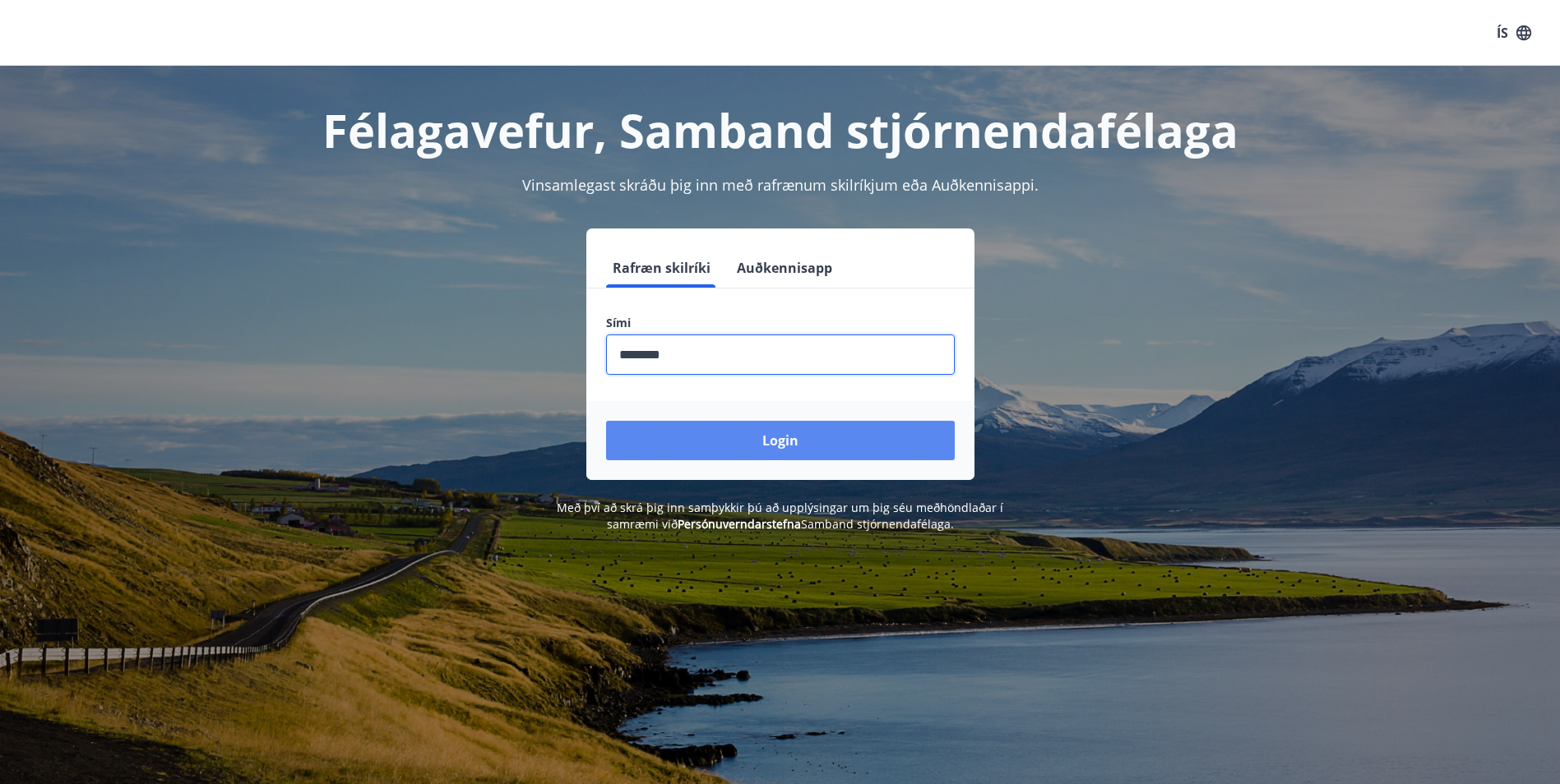
click at [706, 435] on button "Login" at bounding box center [780, 440] width 349 height 39
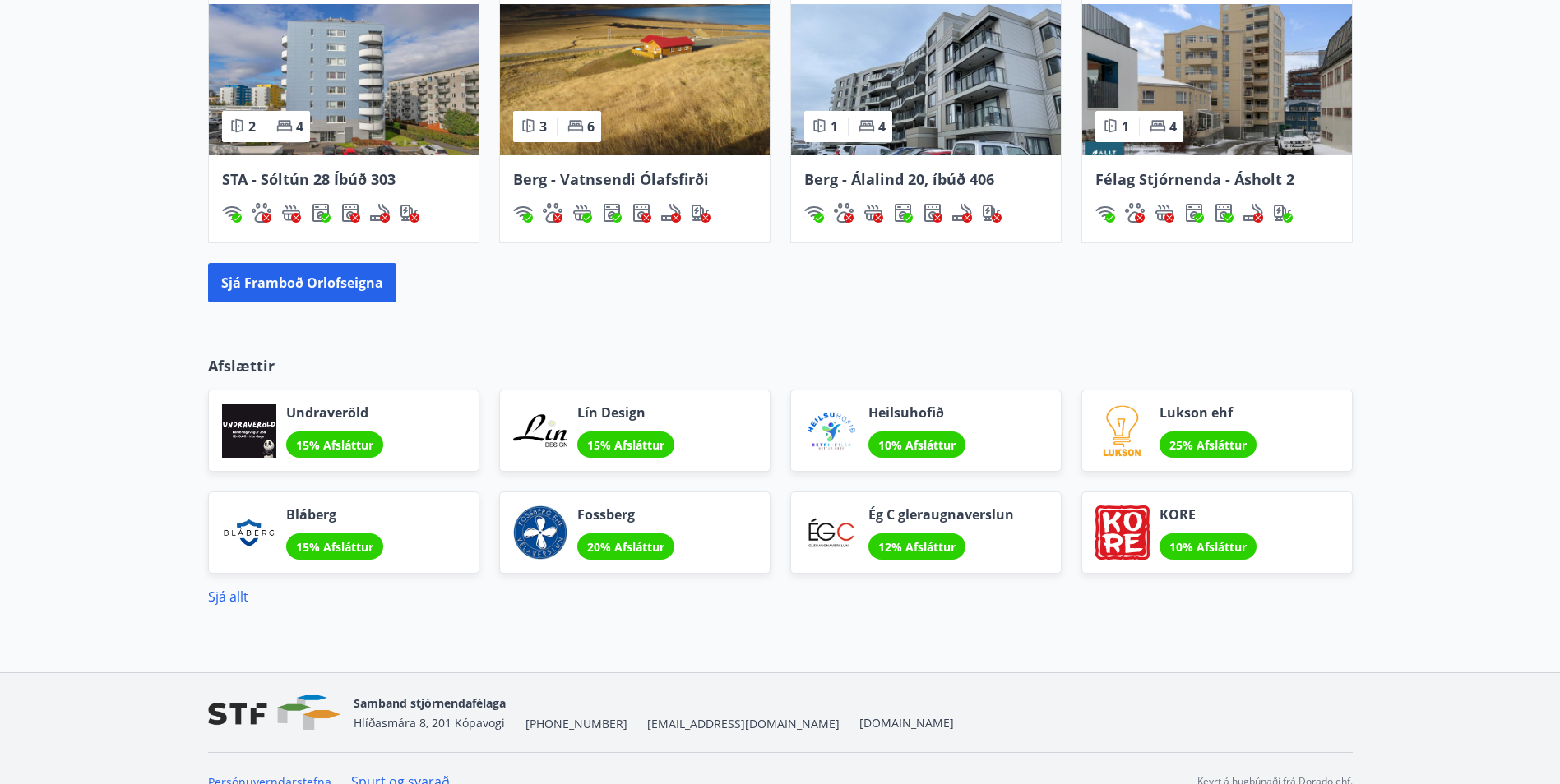
scroll to position [1177, 0]
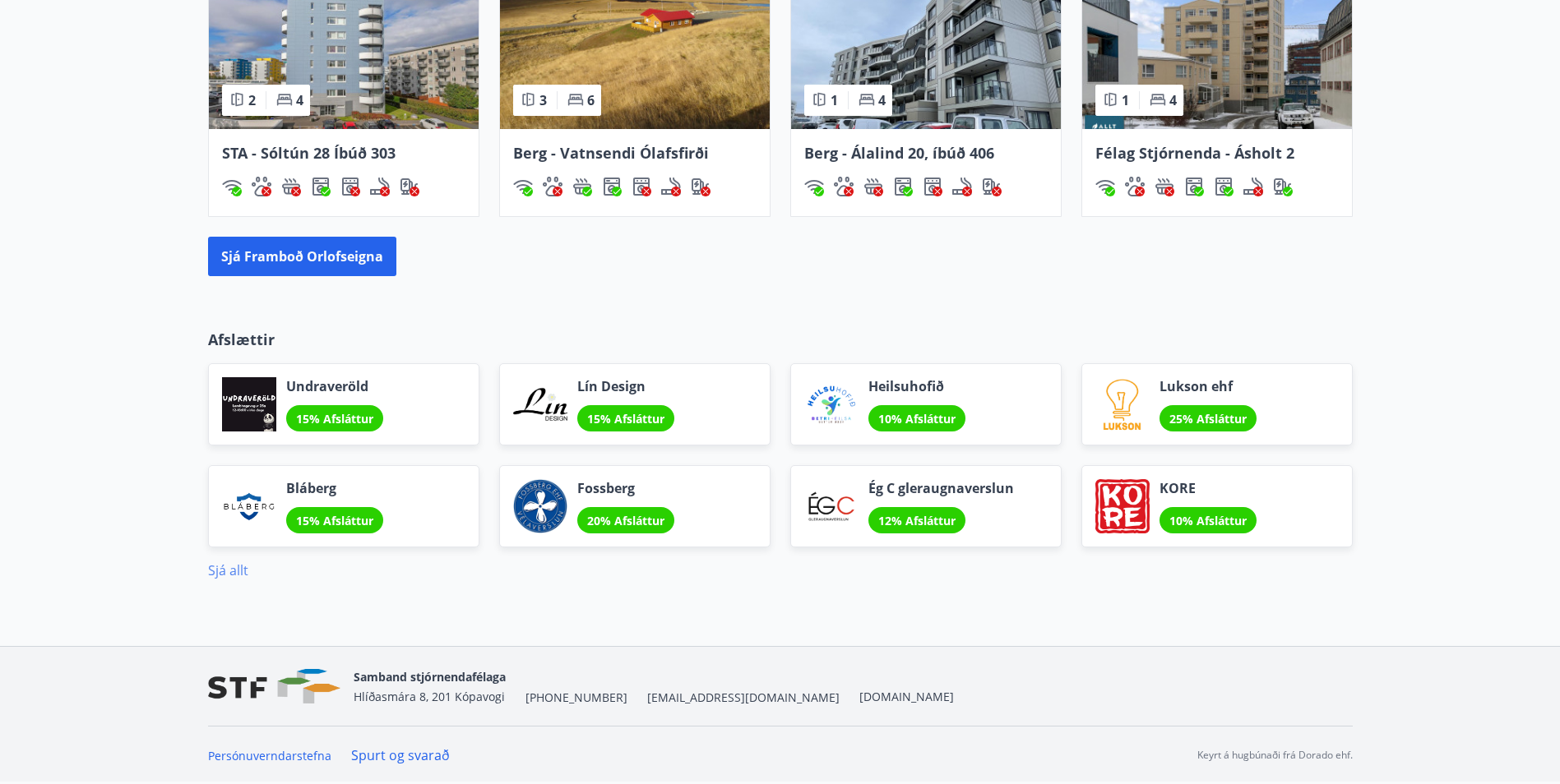
click at [229, 569] on link "Sjá allt" at bounding box center [228, 570] width 40 height 18
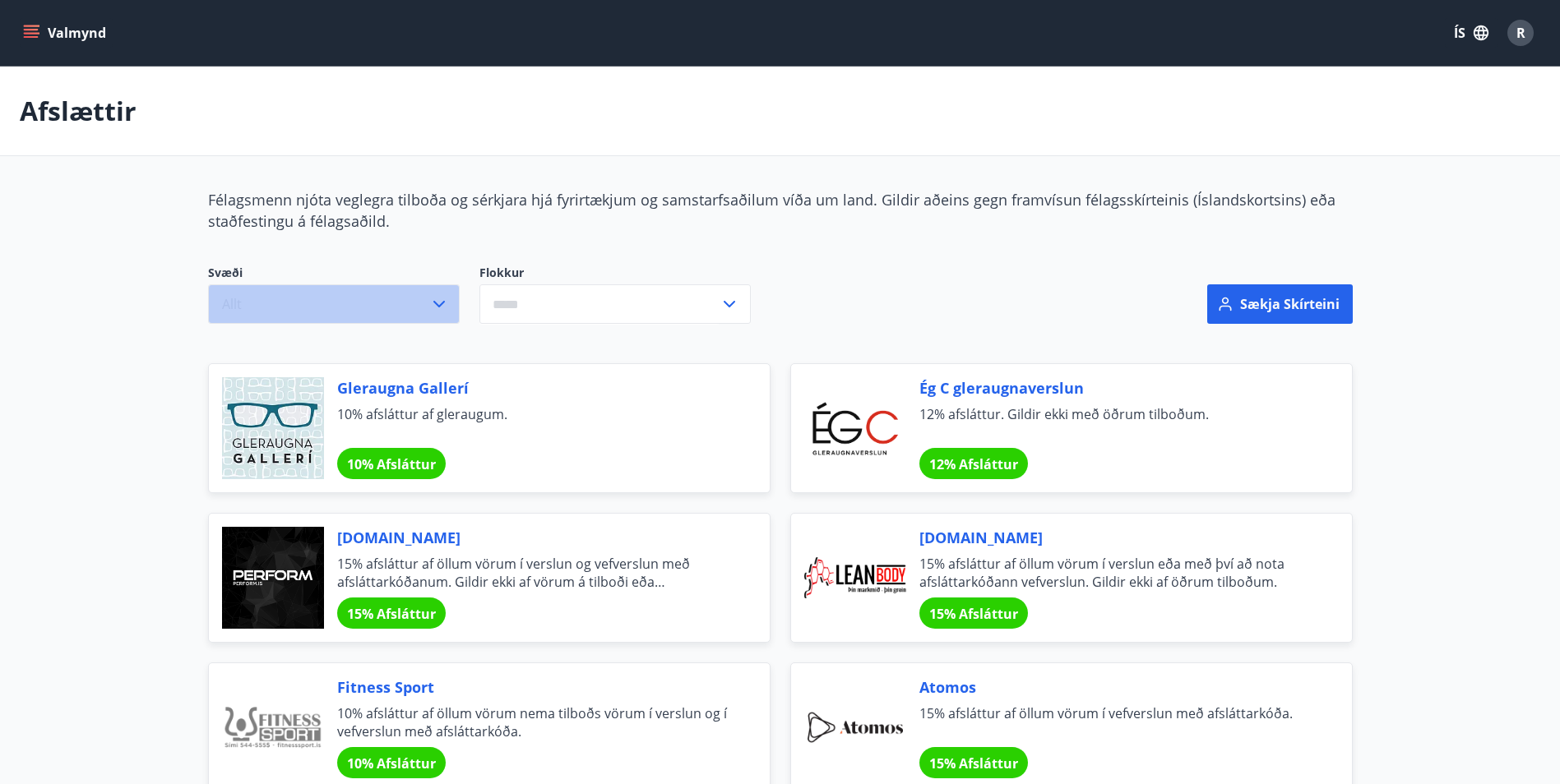
click at [335, 311] on button "Allt" at bounding box center [333, 303] width 251 height 39
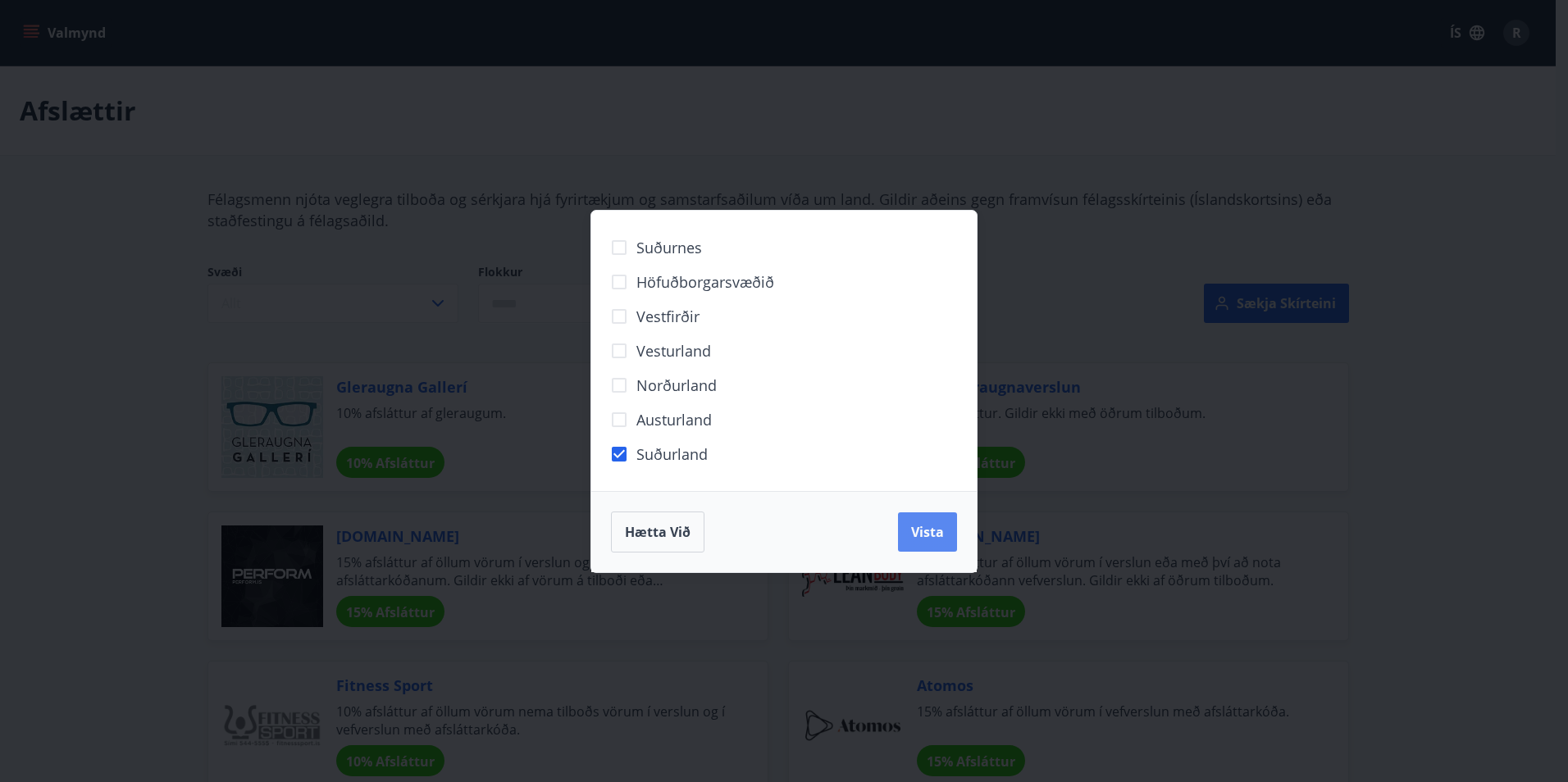
click at [931, 528] on span "Vista" at bounding box center [927, 531] width 33 height 18
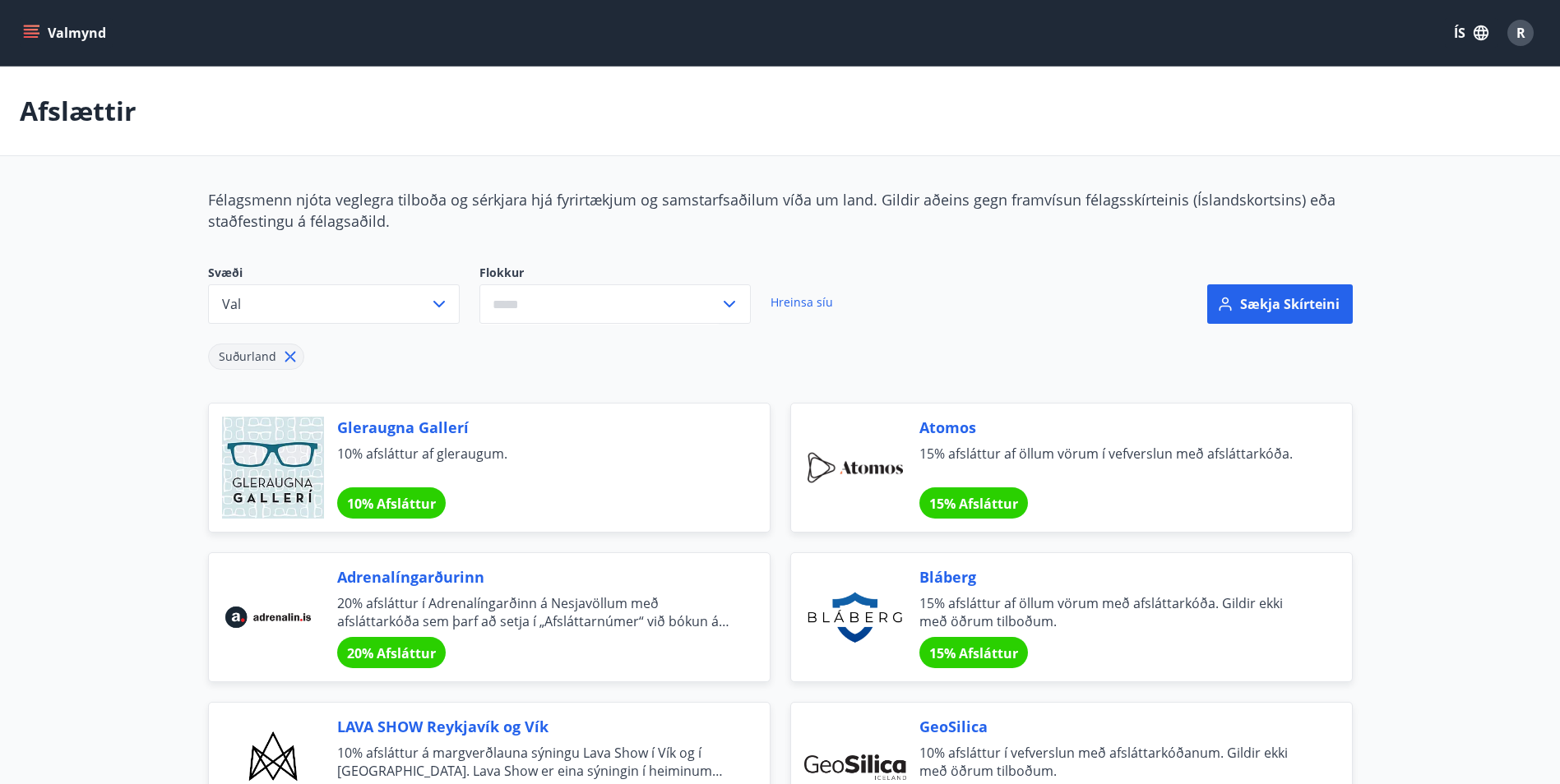
click at [402, 365] on div "Suðurland" at bounding box center [586, 347] width 756 height 46
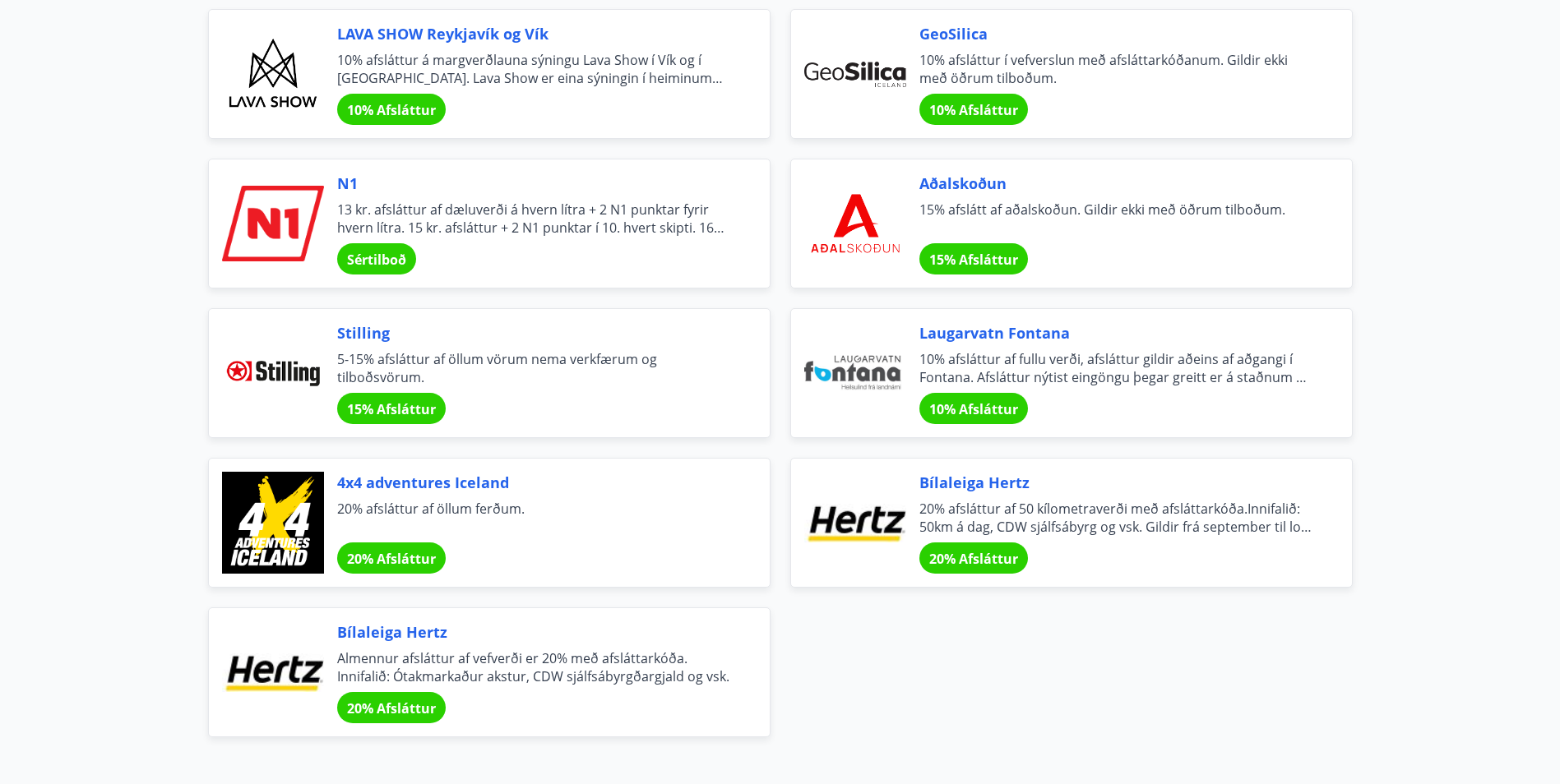
scroll to position [686, 0]
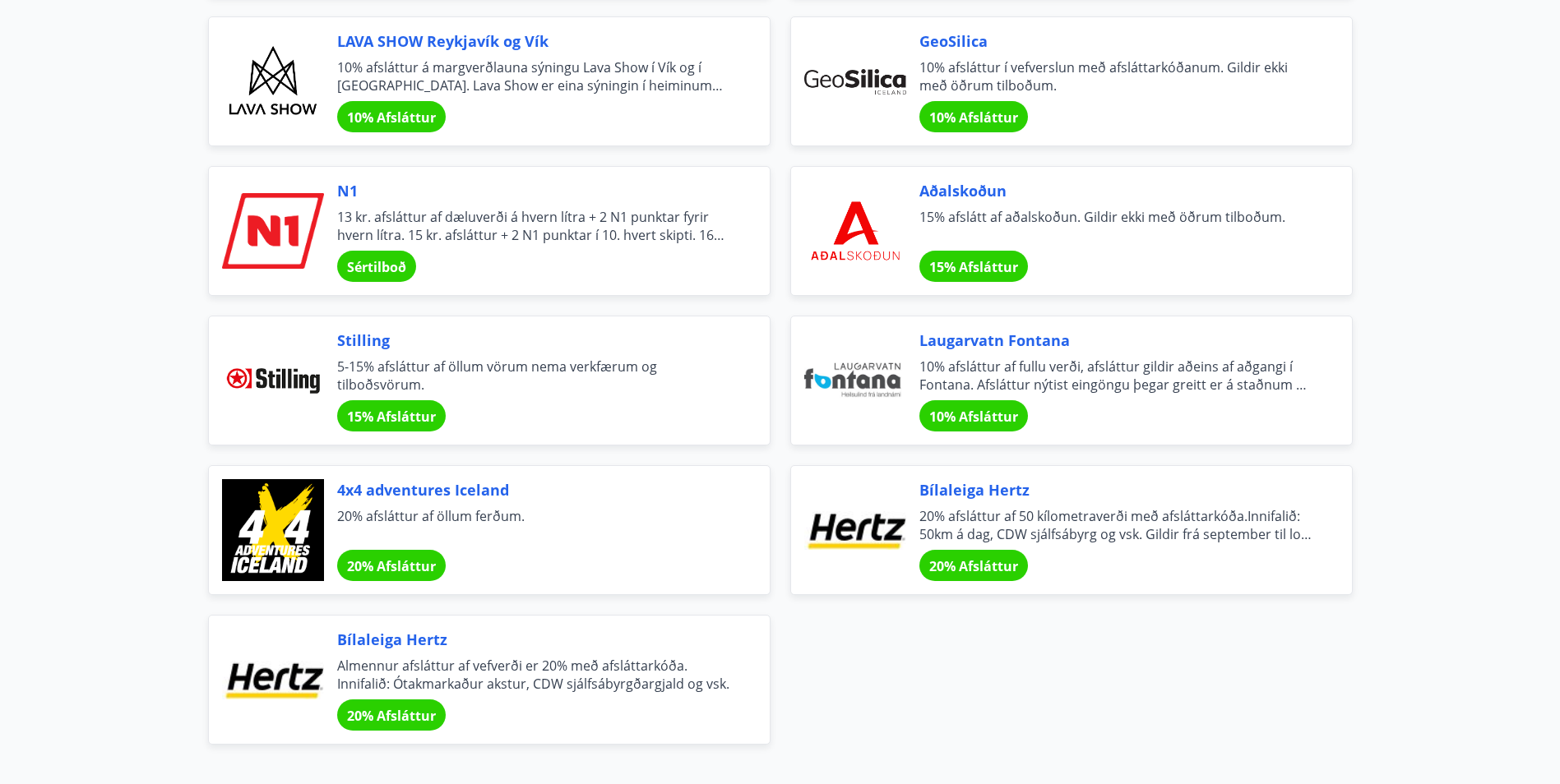
click at [658, 227] on span "13 kr. afsláttur af dæluverði á hvern lítra + 2 N1 punktar fyrir hvern lítra. 1…" at bounding box center [534, 226] width 393 height 37
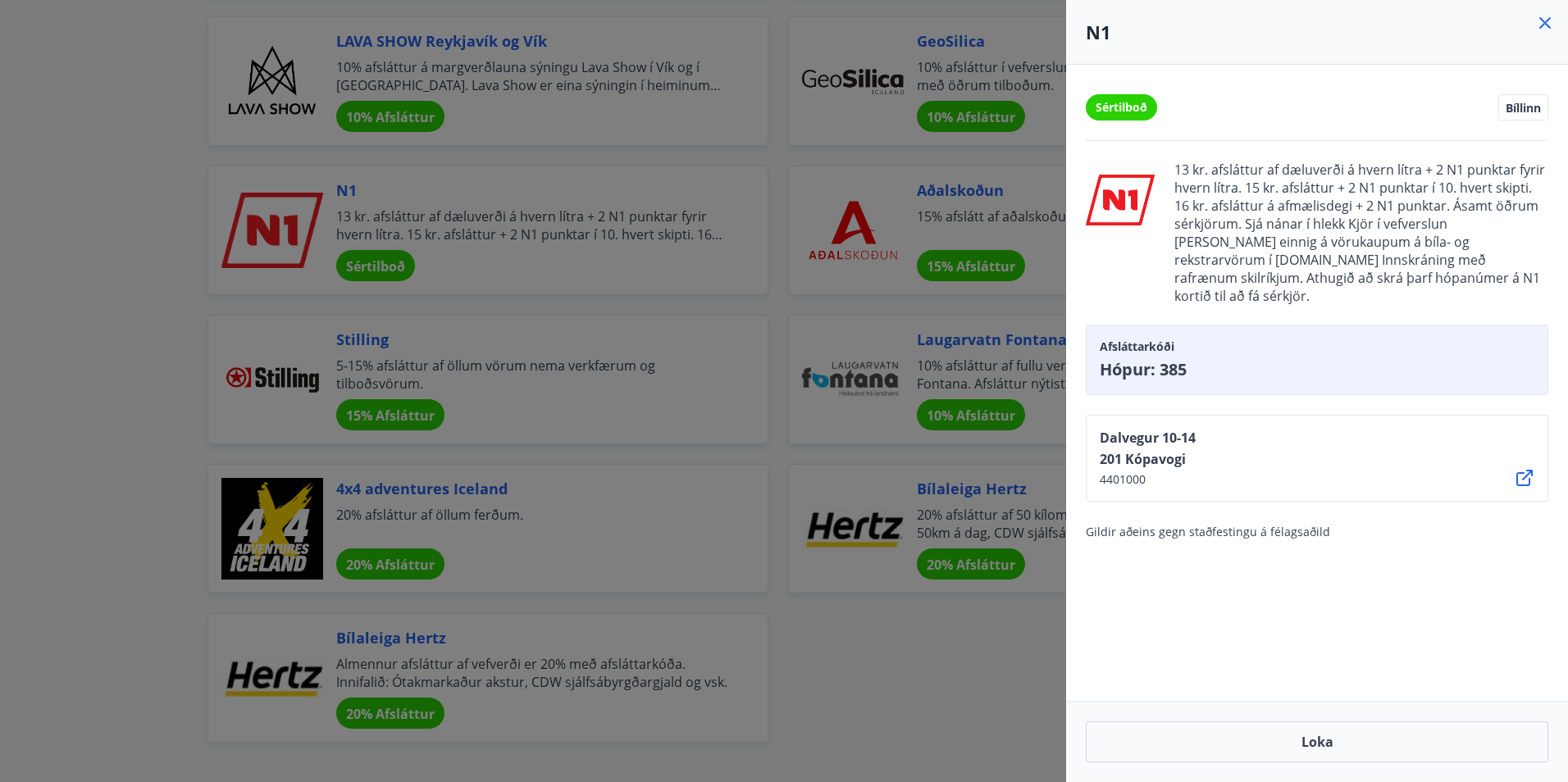
click at [177, 376] on div at bounding box center [784, 391] width 1568 height 782
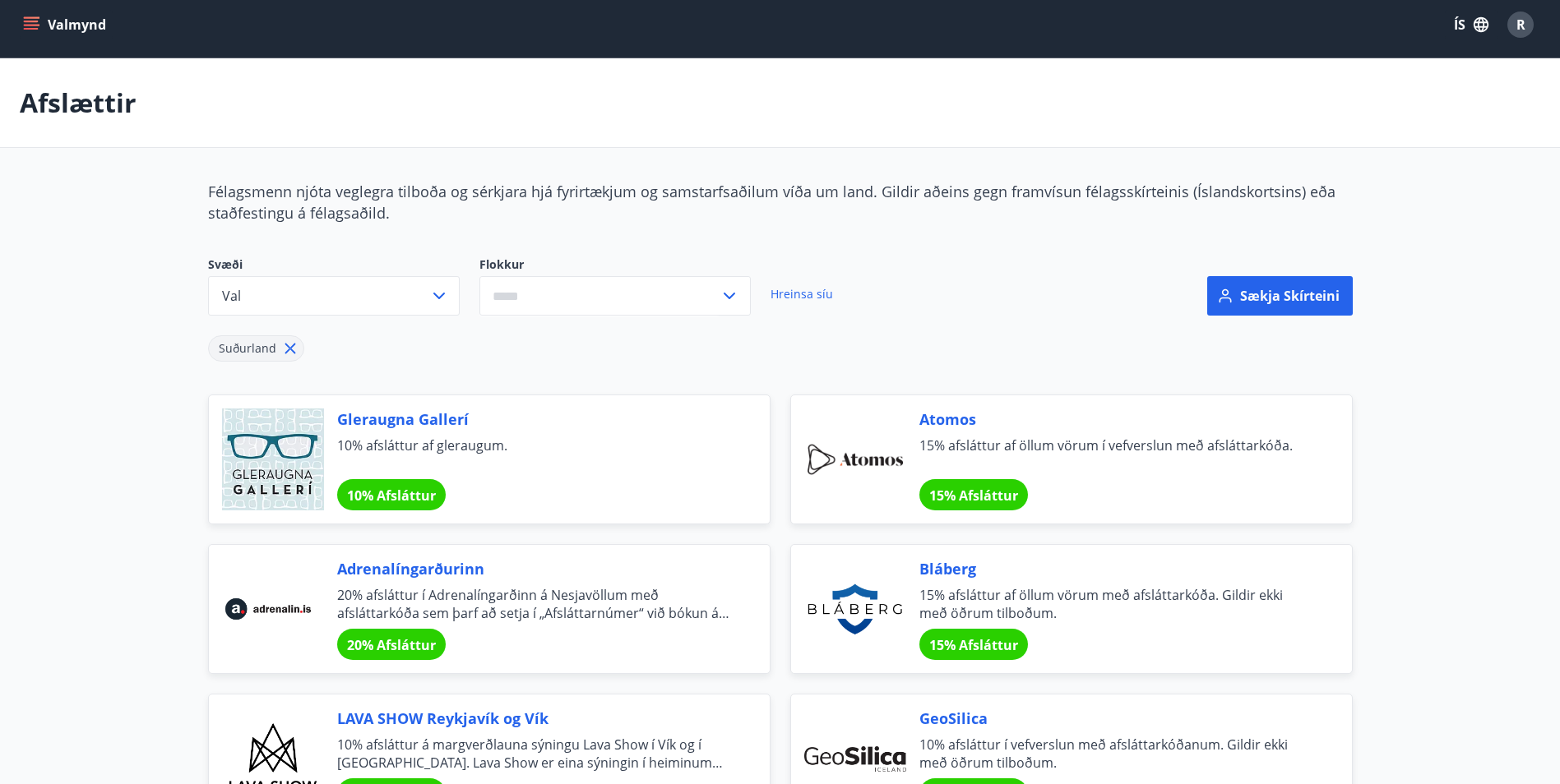
scroll to position [0, 0]
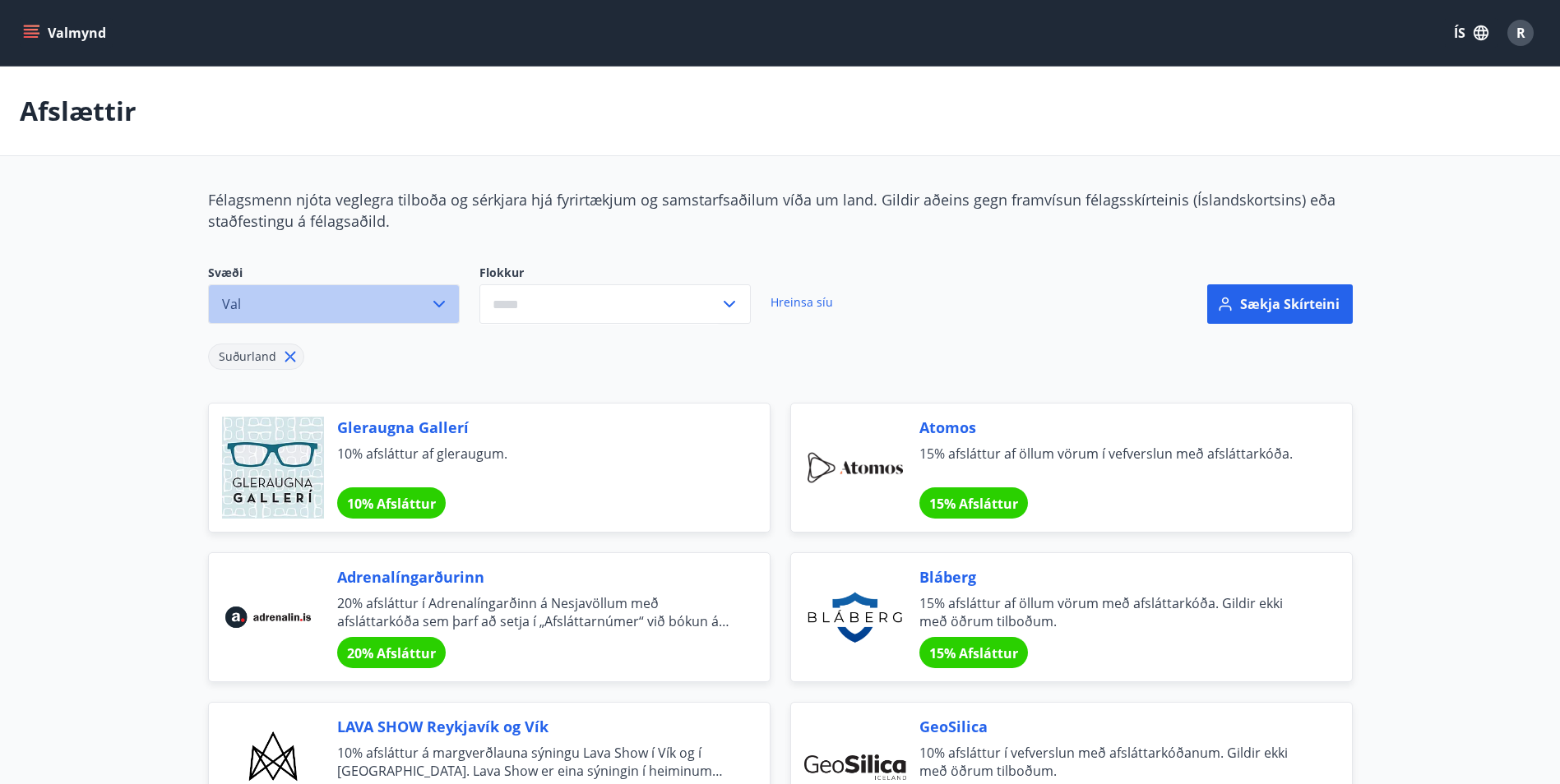
click at [266, 293] on button "Val" at bounding box center [333, 303] width 251 height 39
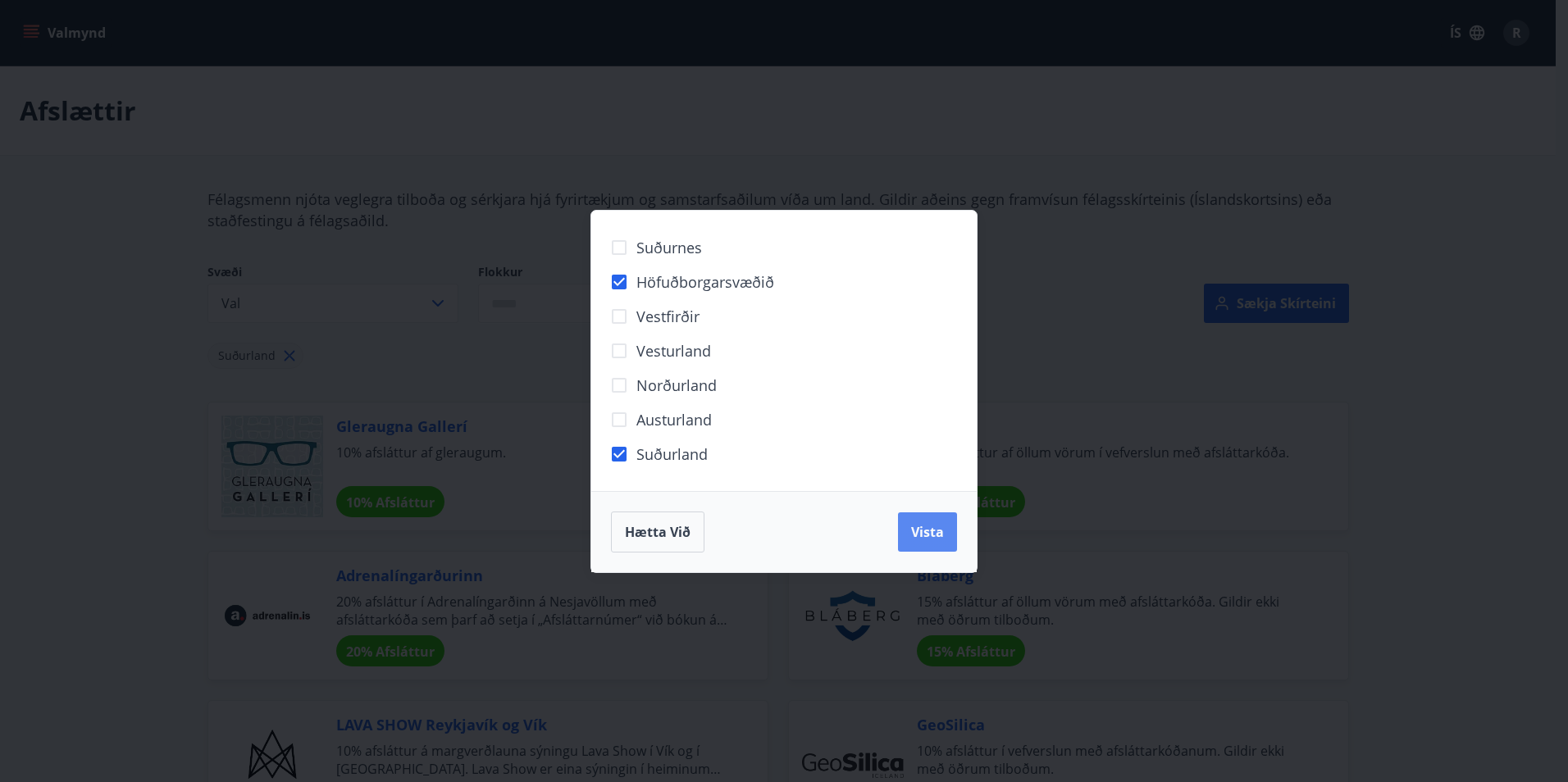
click at [937, 534] on span "Vista" at bounding box center [927, 531] width 33 height 18
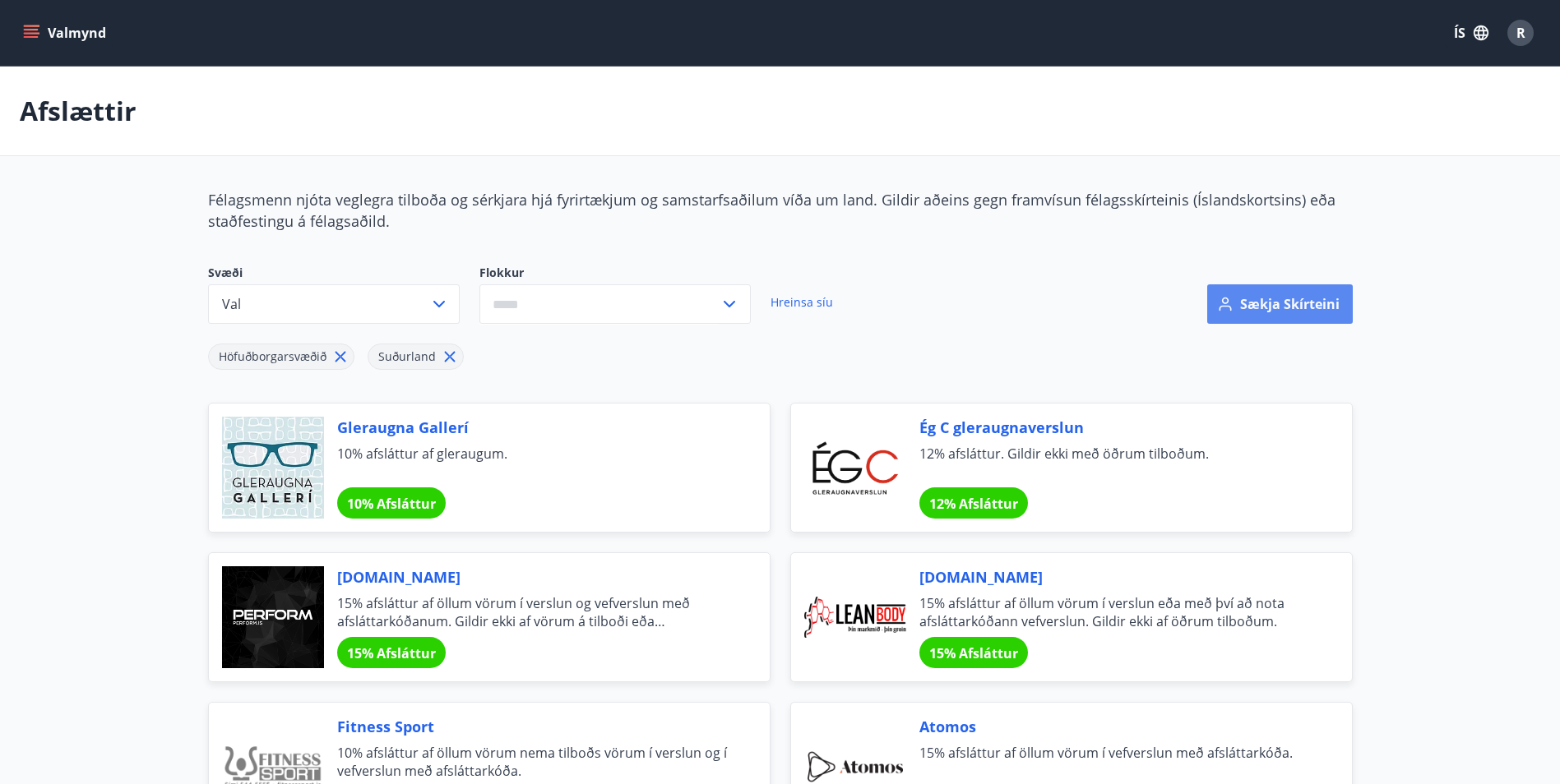
click at [1309, 310] on button "Sækja skírteini" at bounding box center [1280, 303] width 145 height 39
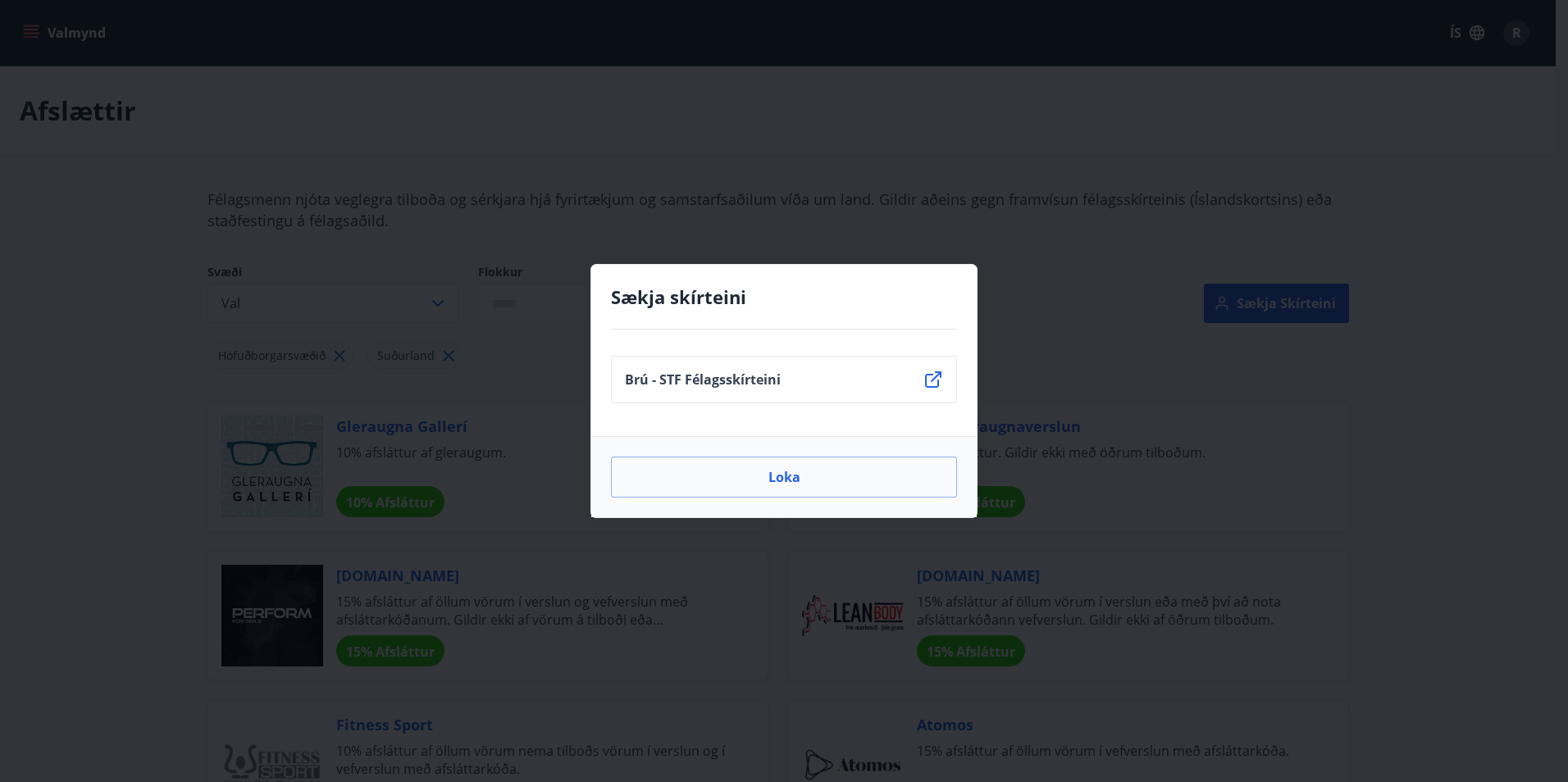
click at [751, 387] on p "Brú - STF Félagsskírteini" at bounding box center [702, 379] width 156 height 18
click at [935, 383] on icon at bounding box center [933, 379] width 19 height 19
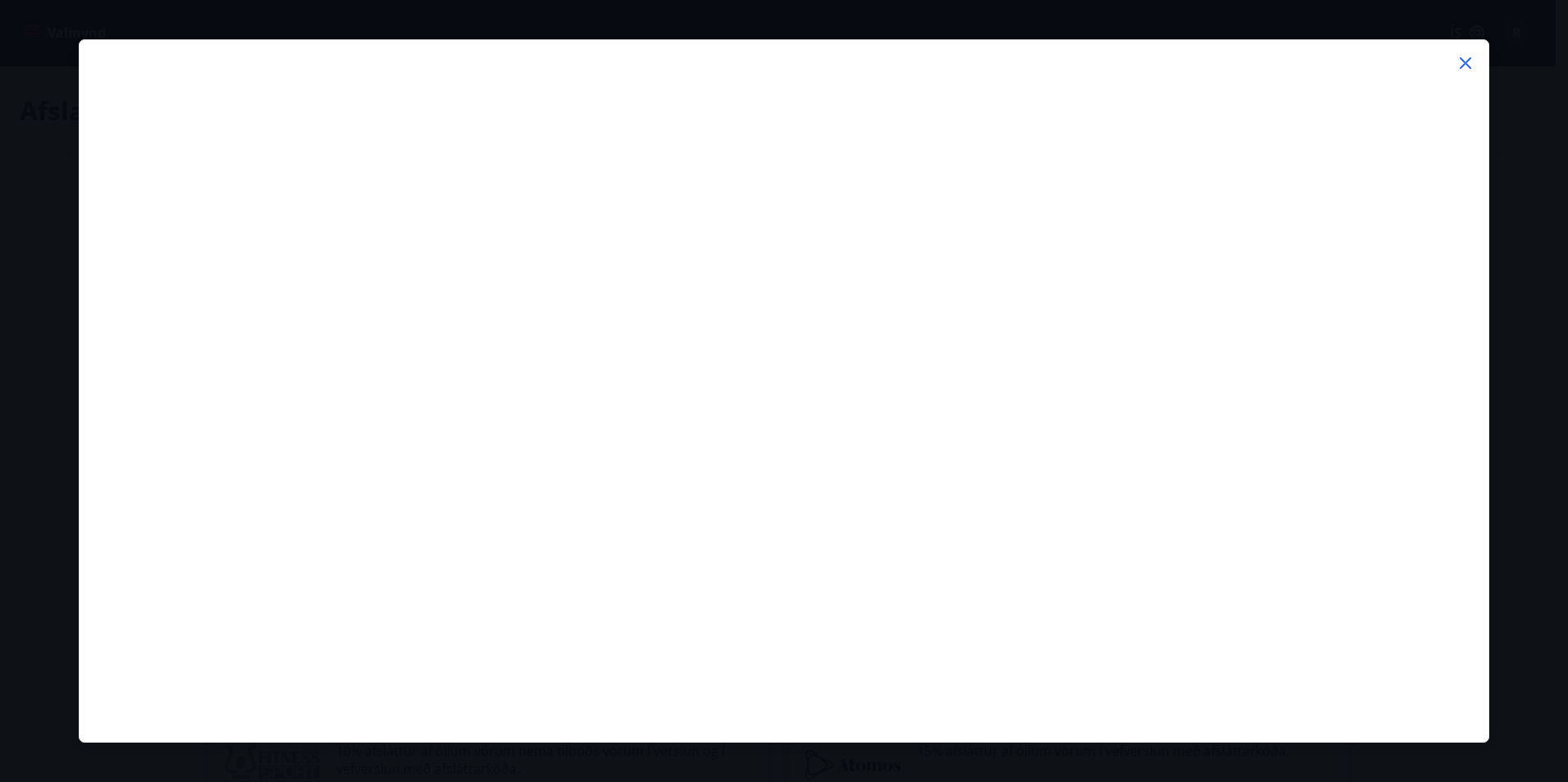
click at [1463, 58] on icon at bounding box center [1465, 62] width 19 height 19
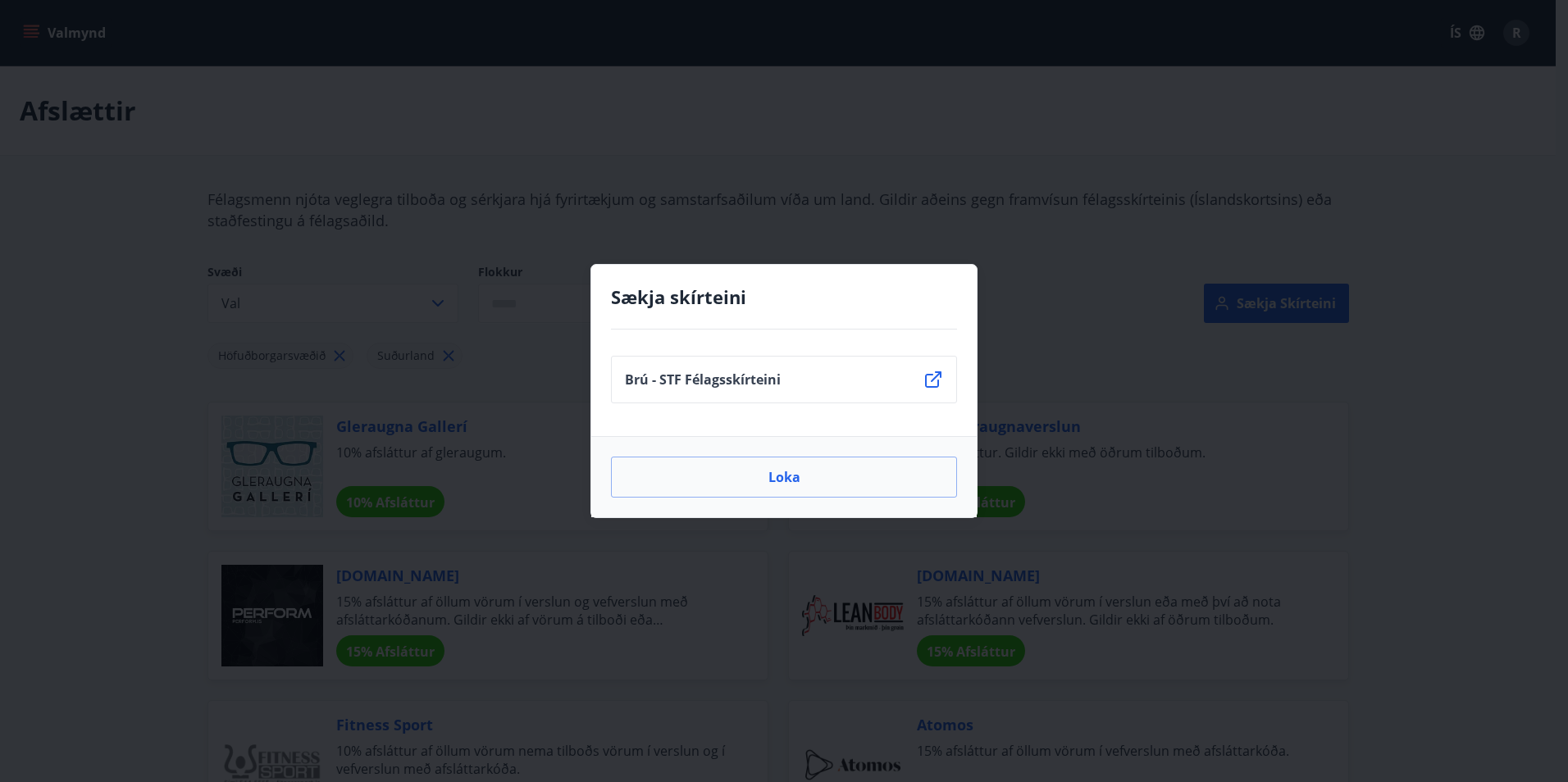
click at [929, 378] on icon at bounding box center [933, 379] width 19 height 19
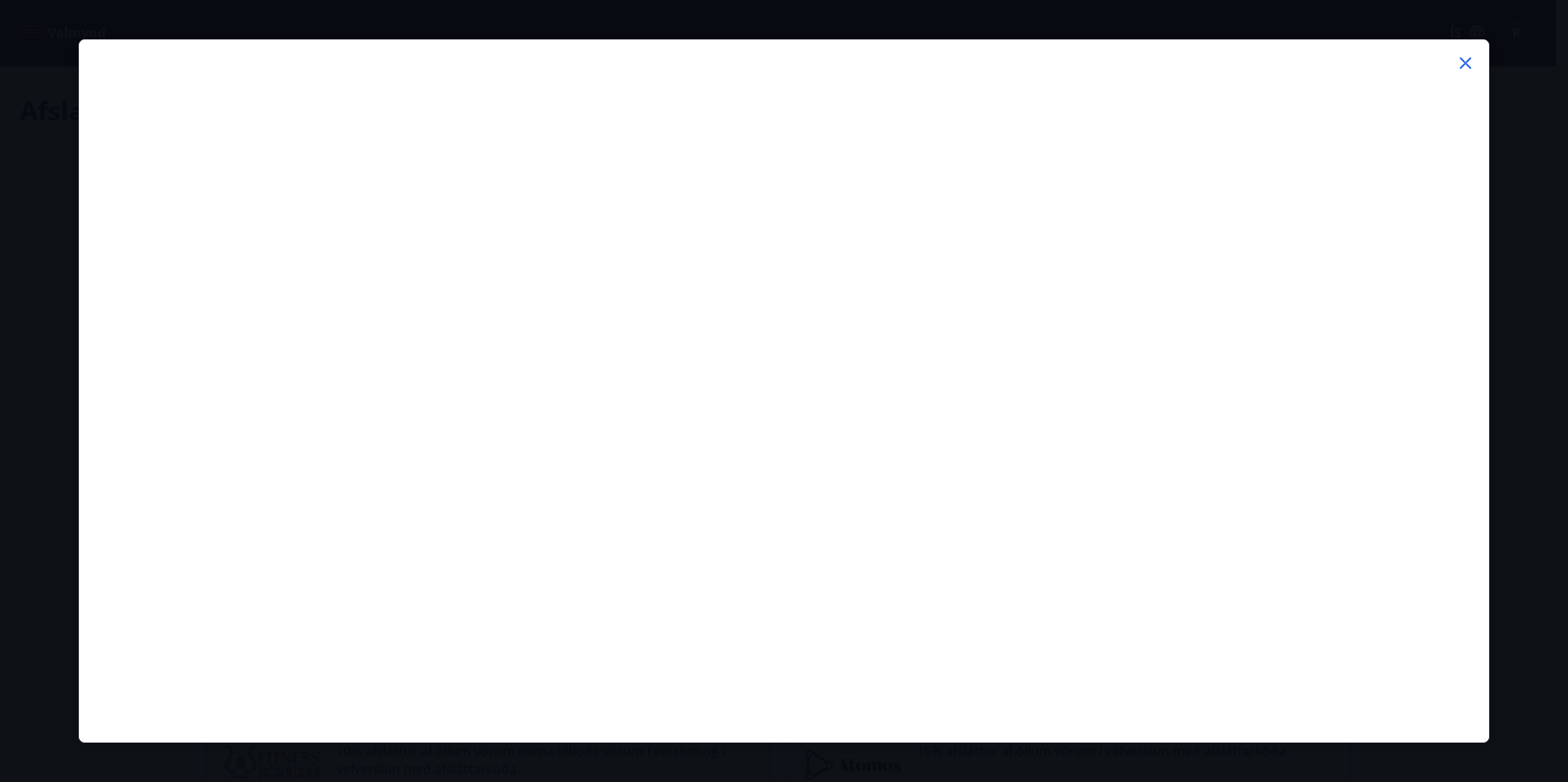
click at [1467, 57] on icon at bounding box center [1465, 62] width 19 height 19
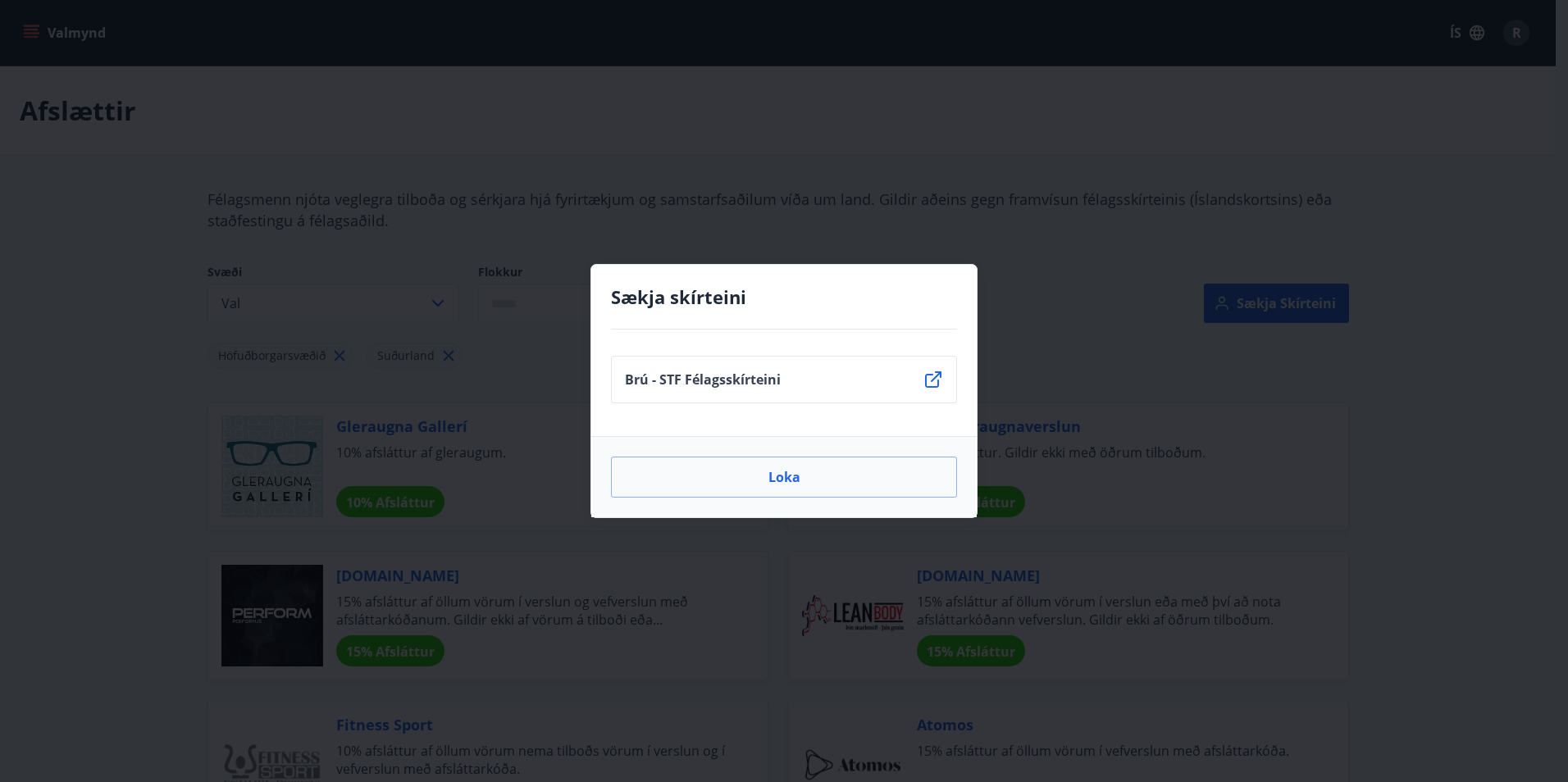
click at [1065, 146] on div "Sækja skírteini Brú - STF Félagsskírteini Loka" at bounding box center [784, 391] width 1568 height 782
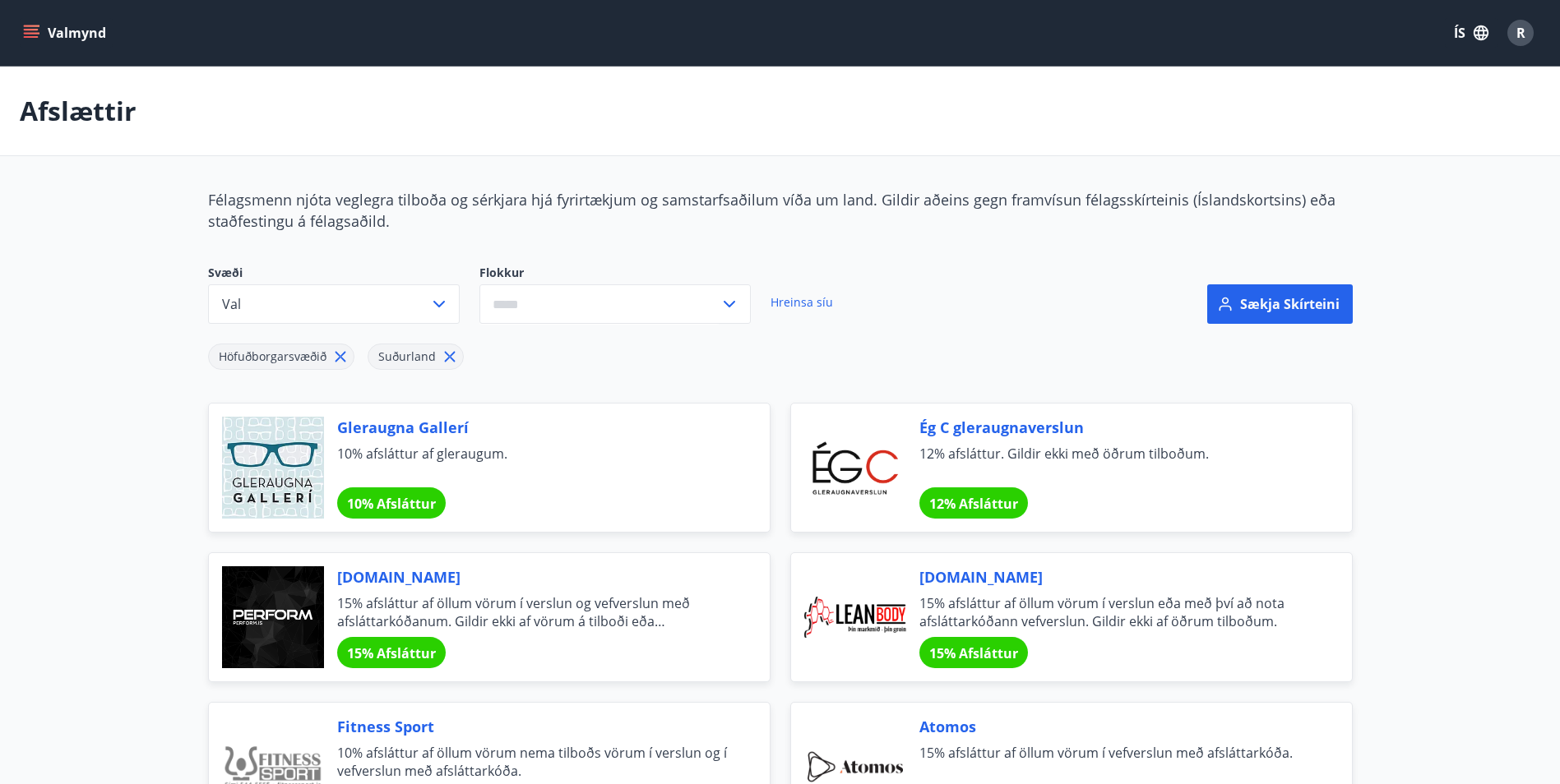
click at [38, 37] on icon "menu" at bounding box center [31, 33] width 16 height 16
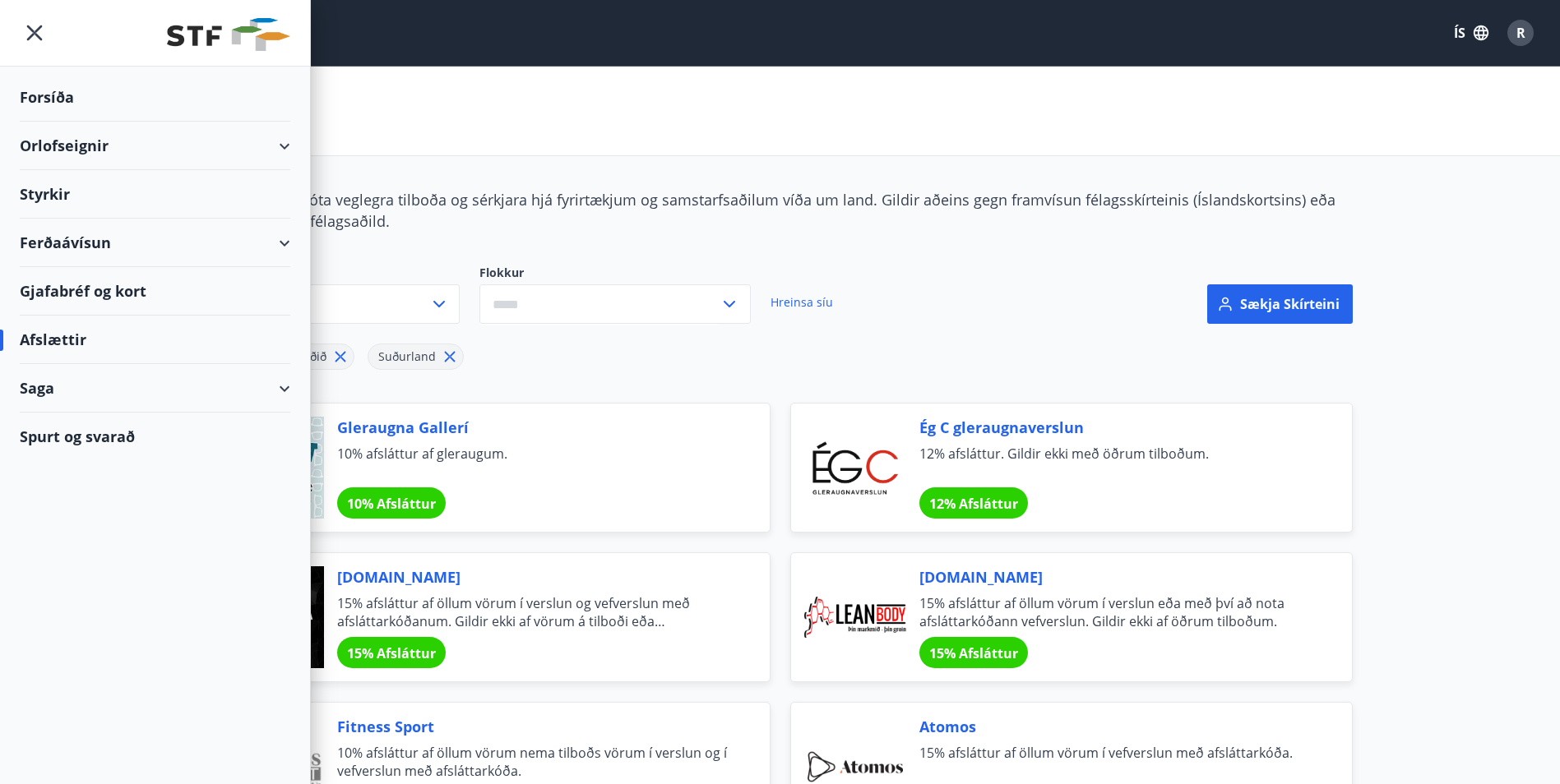
click at [94, 188] on div "Styrkir" at bounding box center [154, 195] width 271 height 48
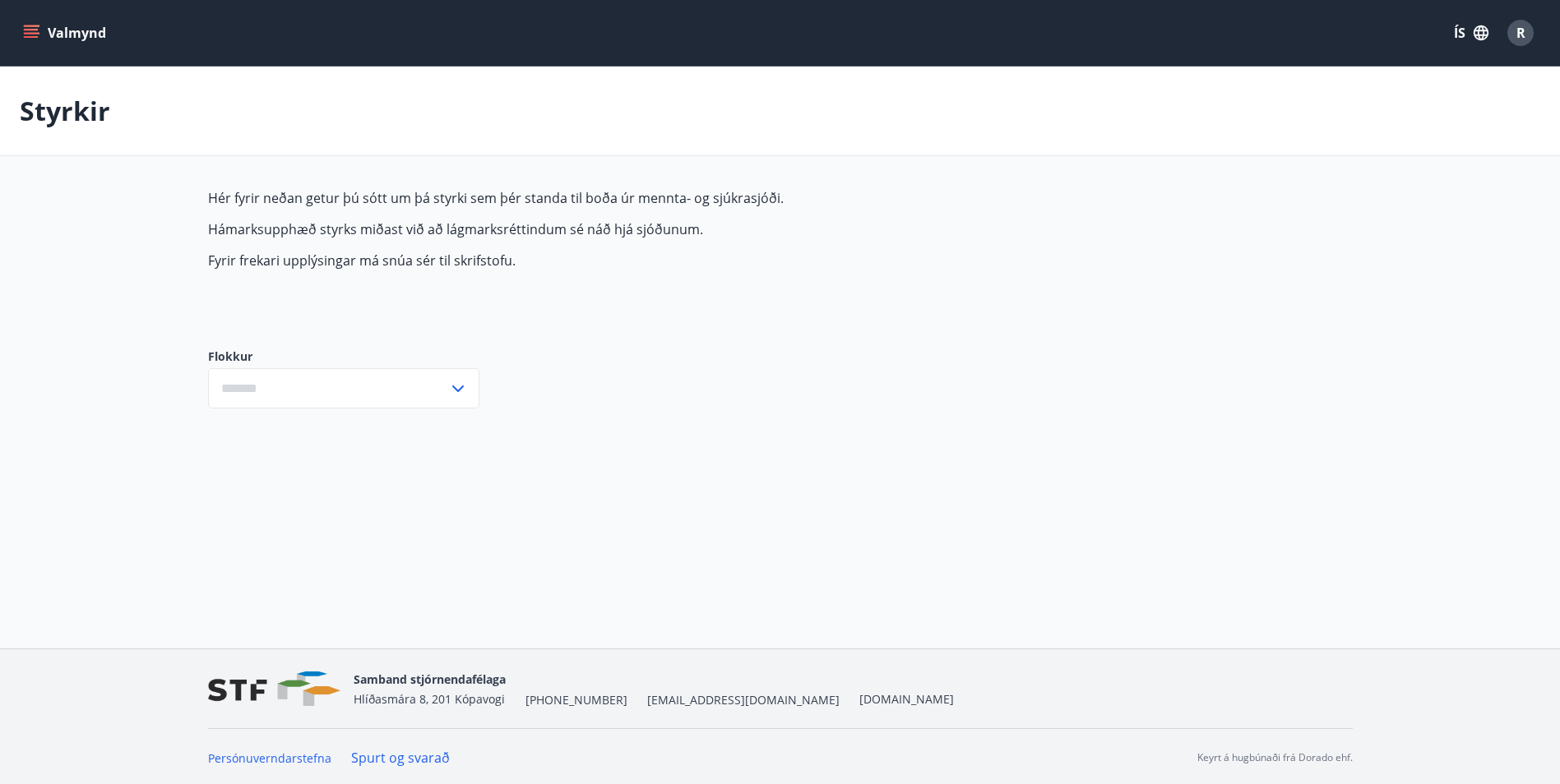
type input "***"
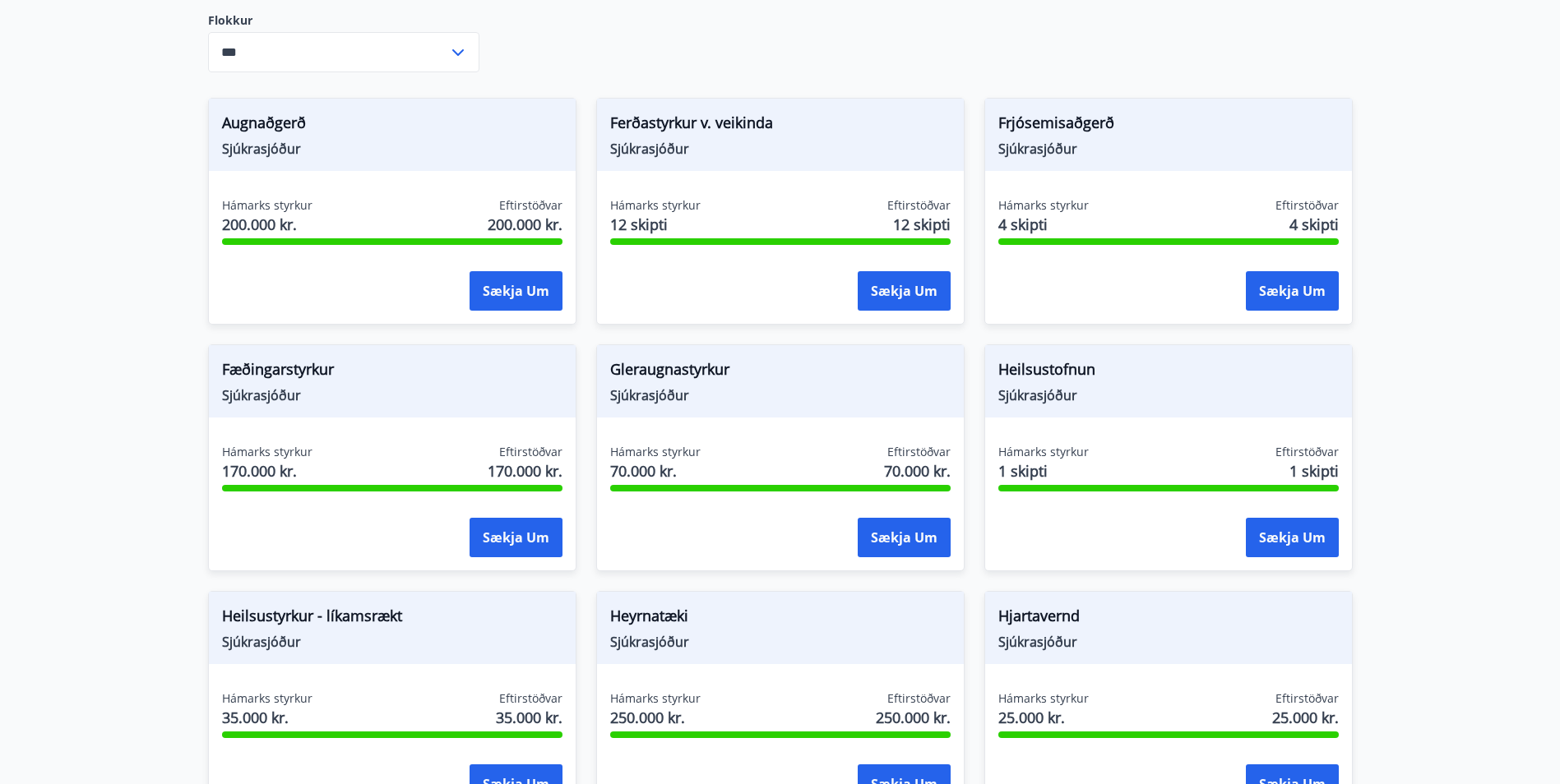
scroll to position [281, 0]
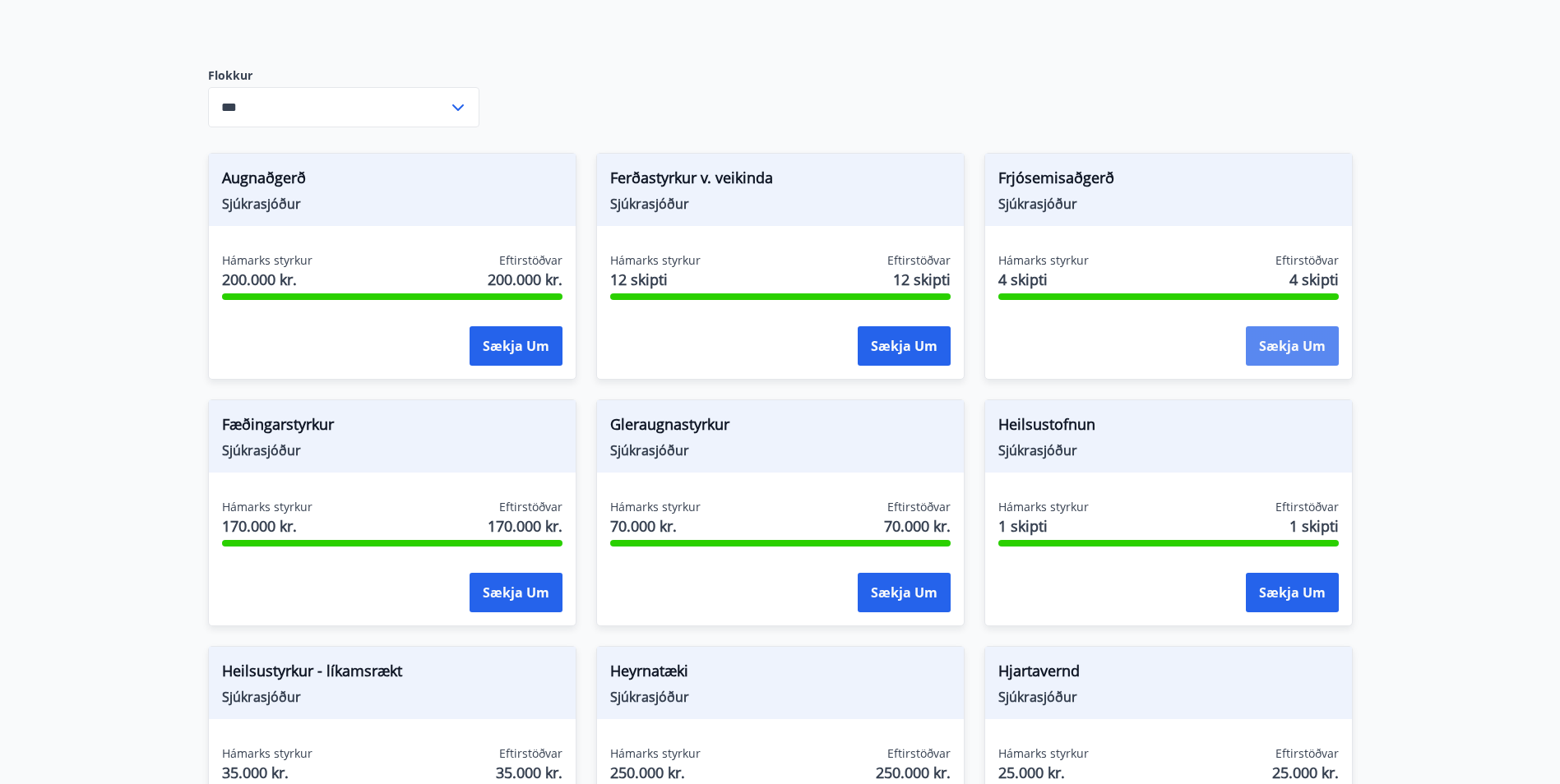
click at [1303, 338] on button "Sækja um" at bounding box center [1292, 346] width 93 height 39
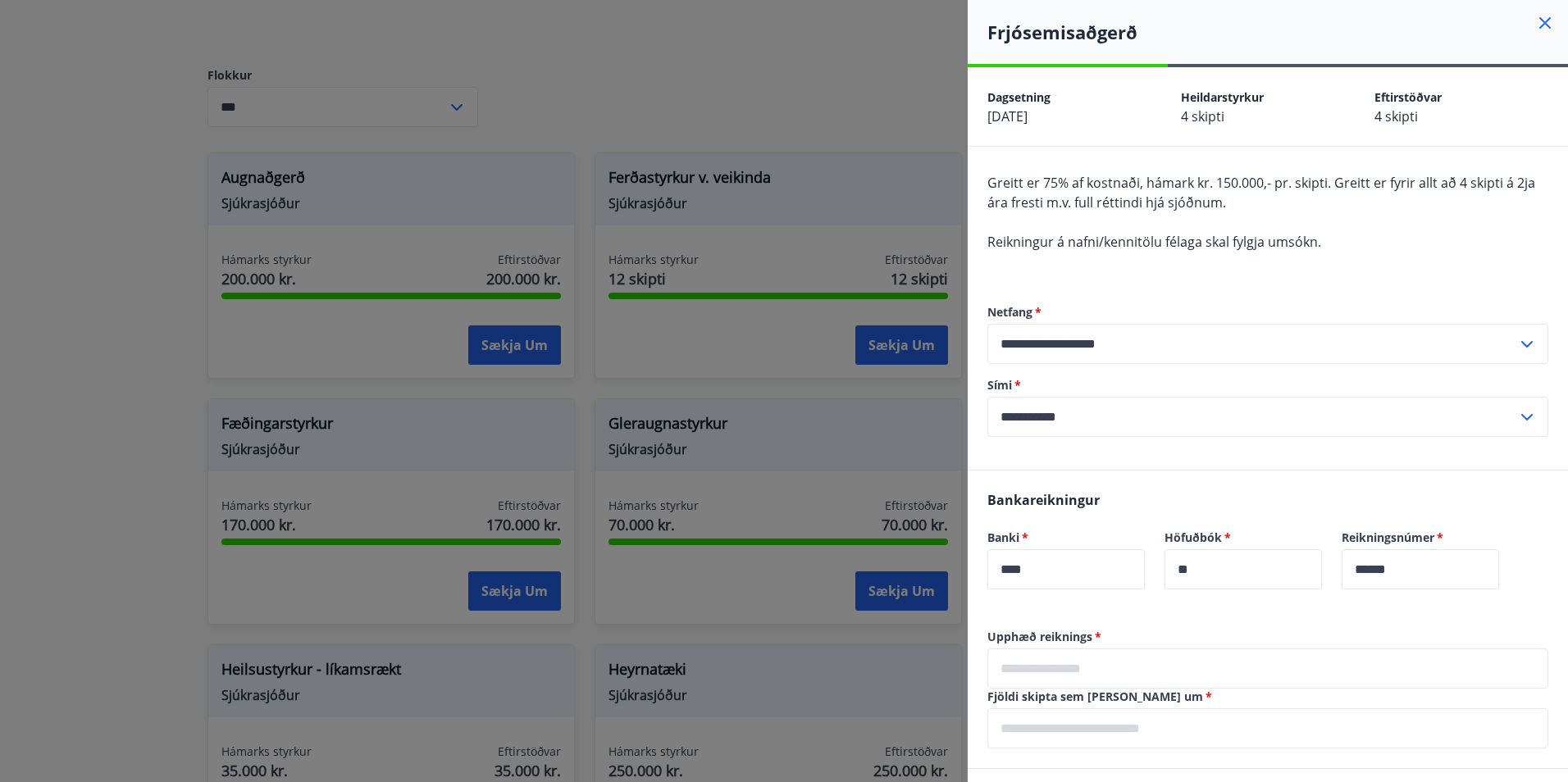
click at [830, 109] on div at bounding box center [784, 391] width 1568 height 782
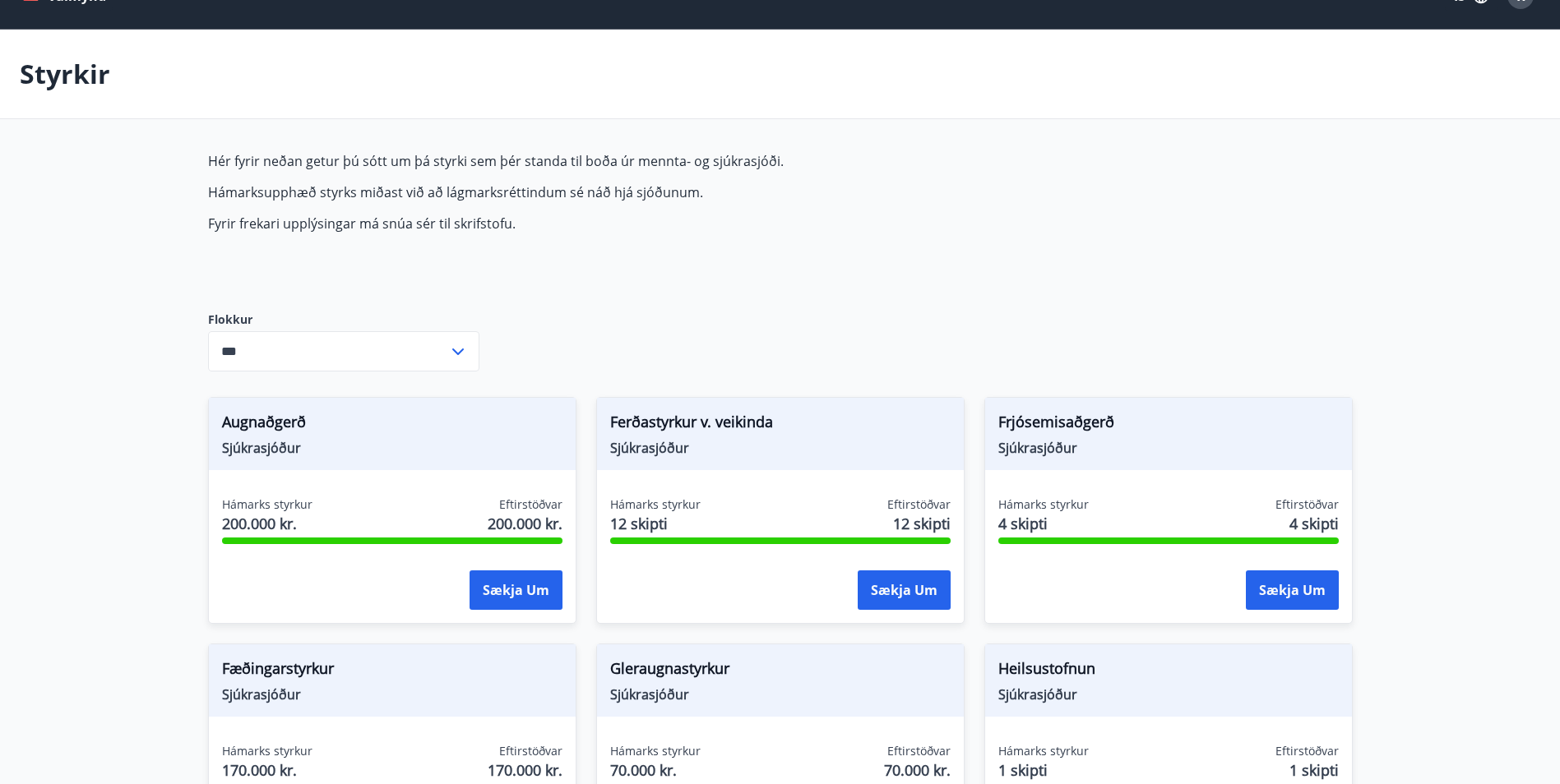
scroll to position [0, 0]
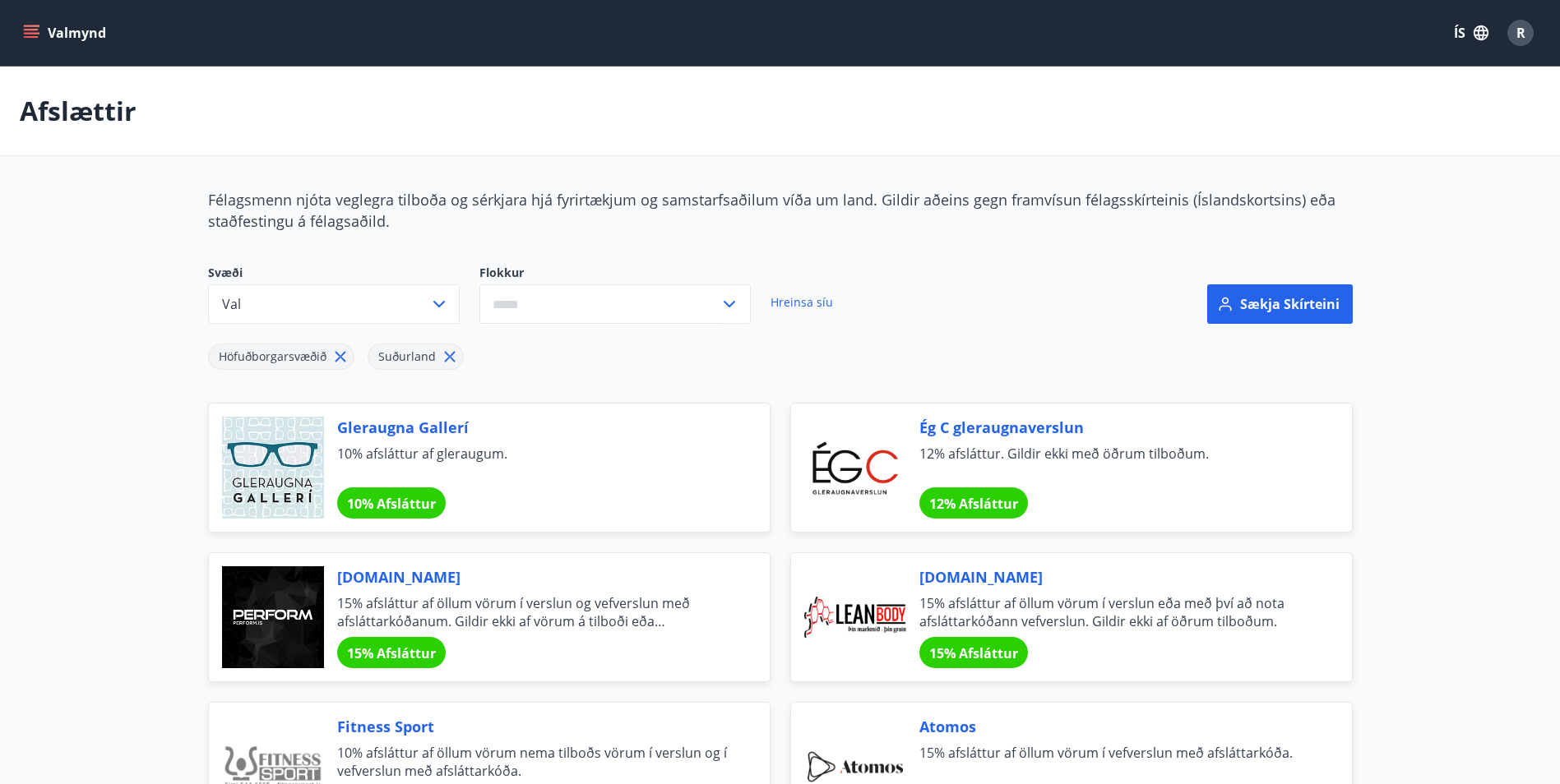
click at [33, 30] on icon "menu" at bounding box center [31, 30] width 14 height 2
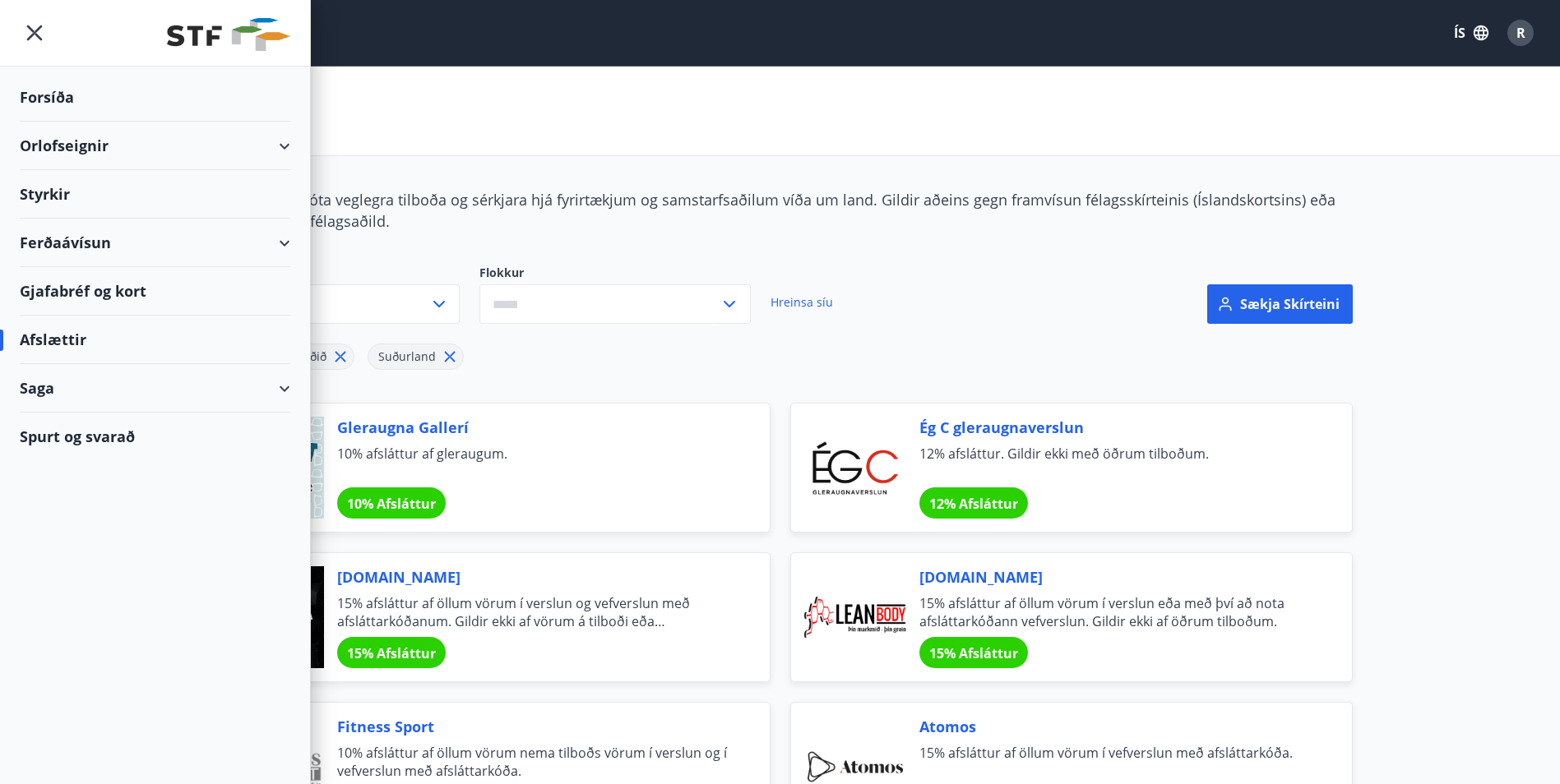
click at [108, 401] on div "Saga" at bounding box center [154, 388] width 271 height 48
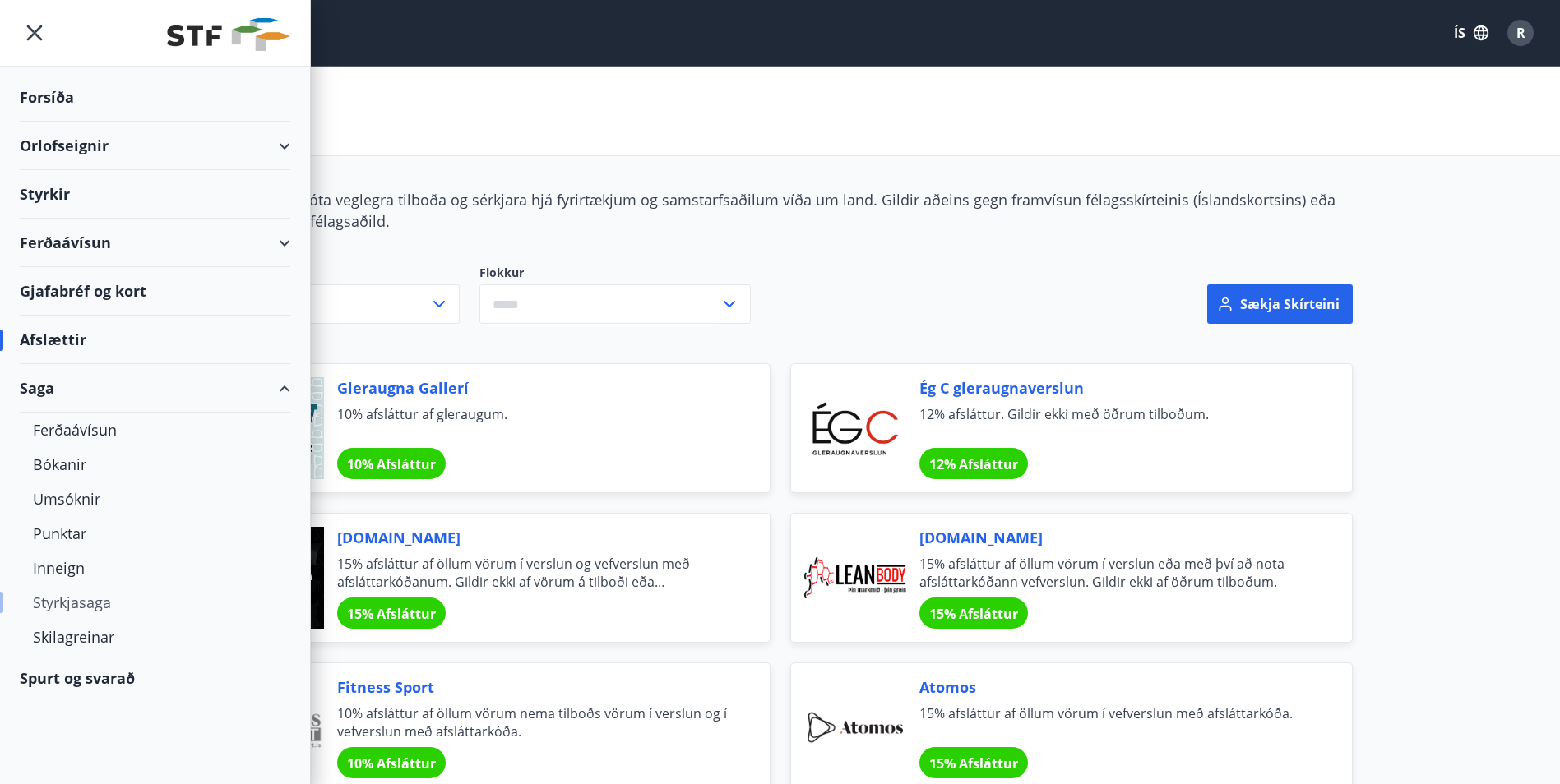
click at [98, 611] on div "Styrkjasaga" at bounding box center [154, 603] width 244 height 35
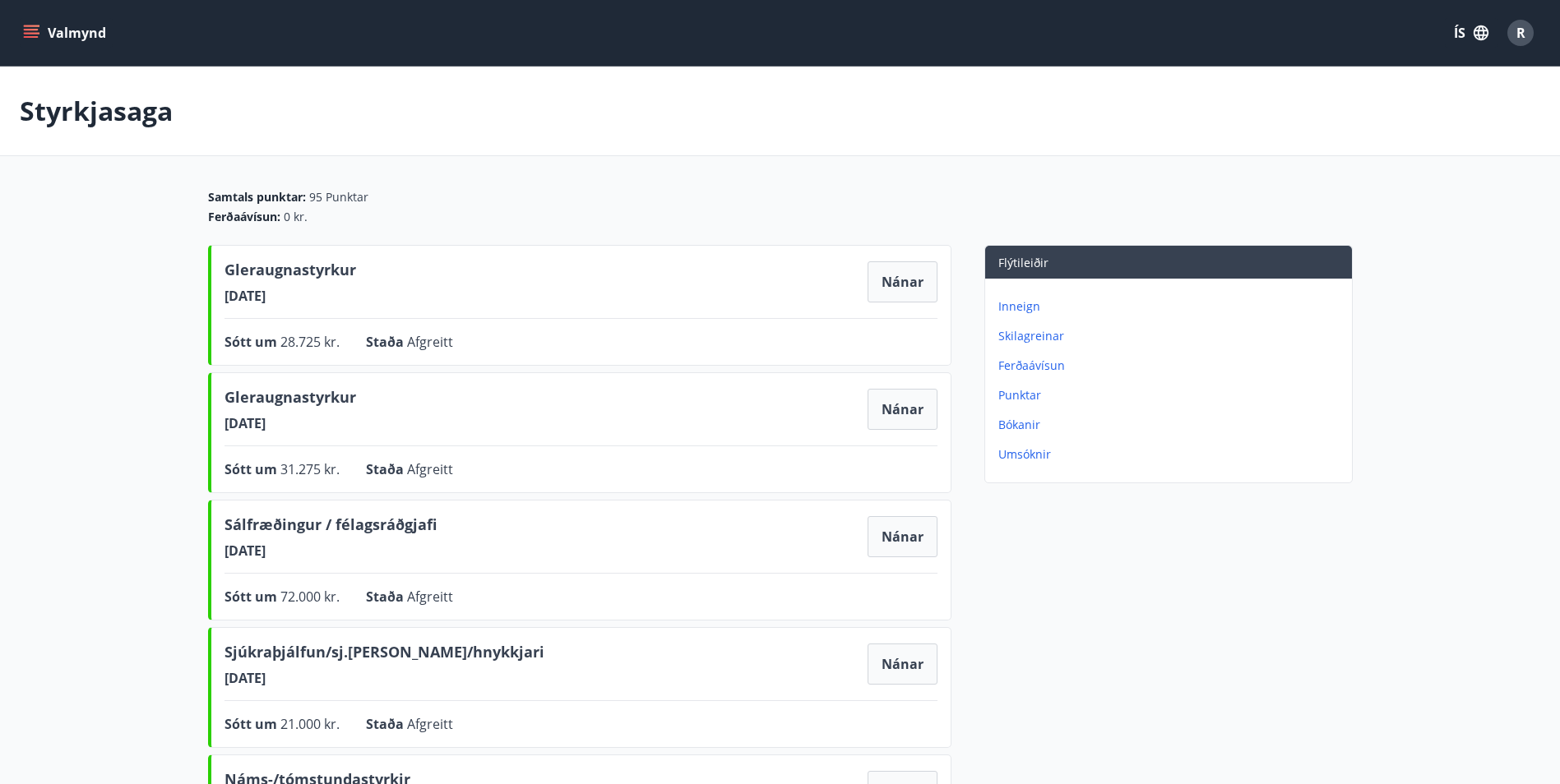
click at [1022, 300] on p "Inneign" at bounding box center [1172, 306] width 347 height 16
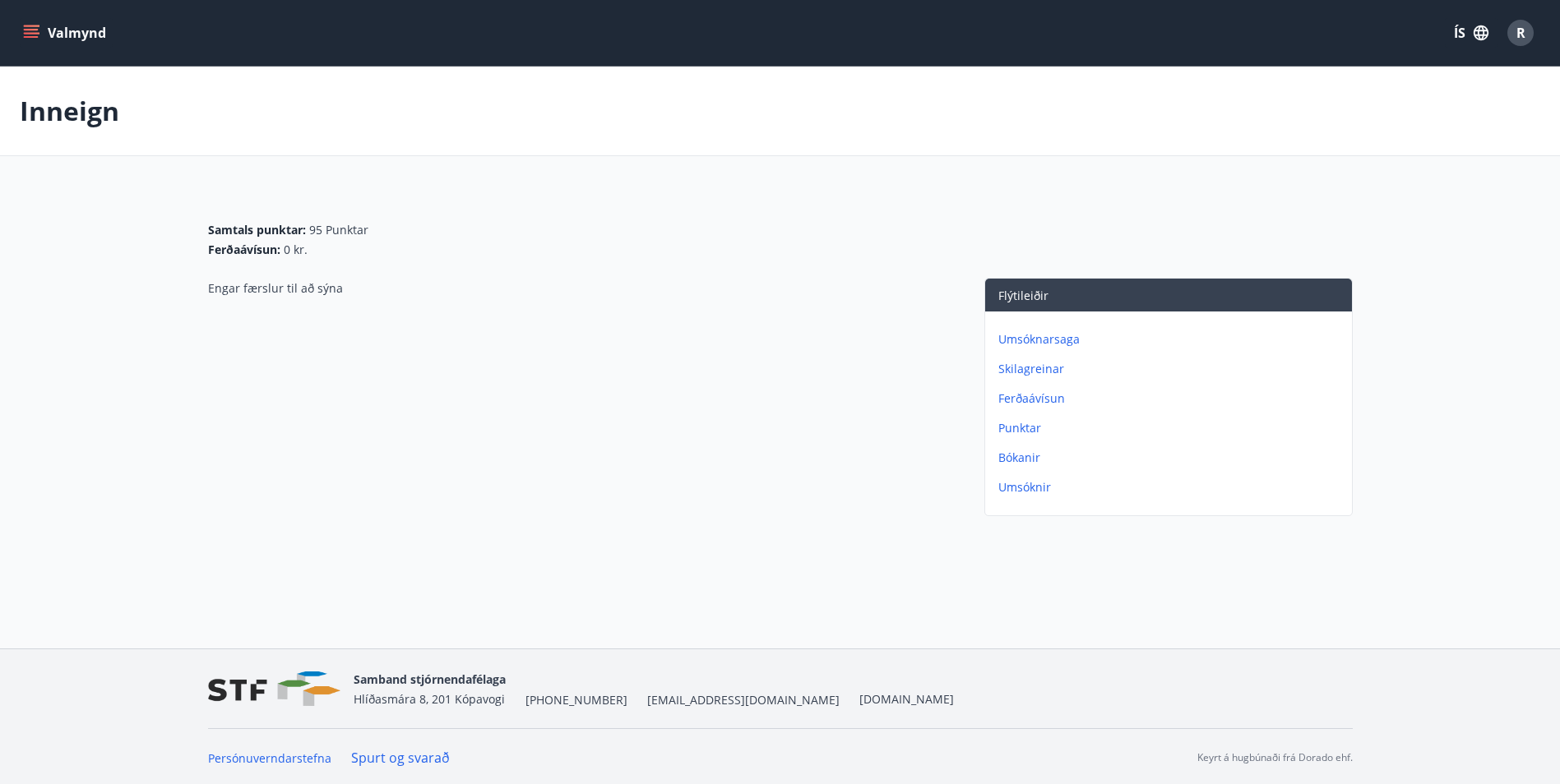
click at [1031, 367] on p "Skilagreinar" at bounding box center [1172, 369] width 347 height 16
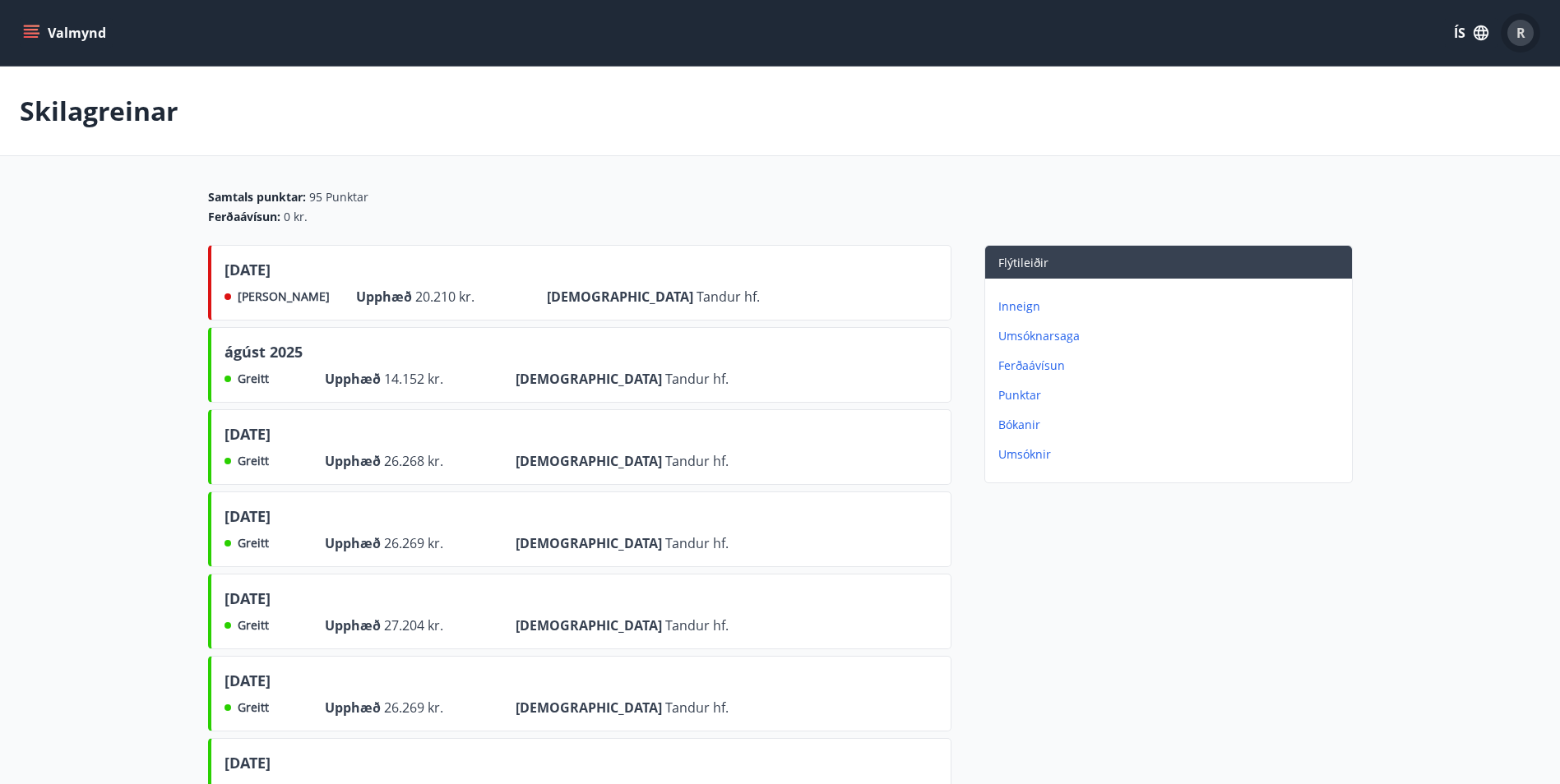
click at [1523, 32] on span "R" at bounding box center [1520, 33] width 9 height 18
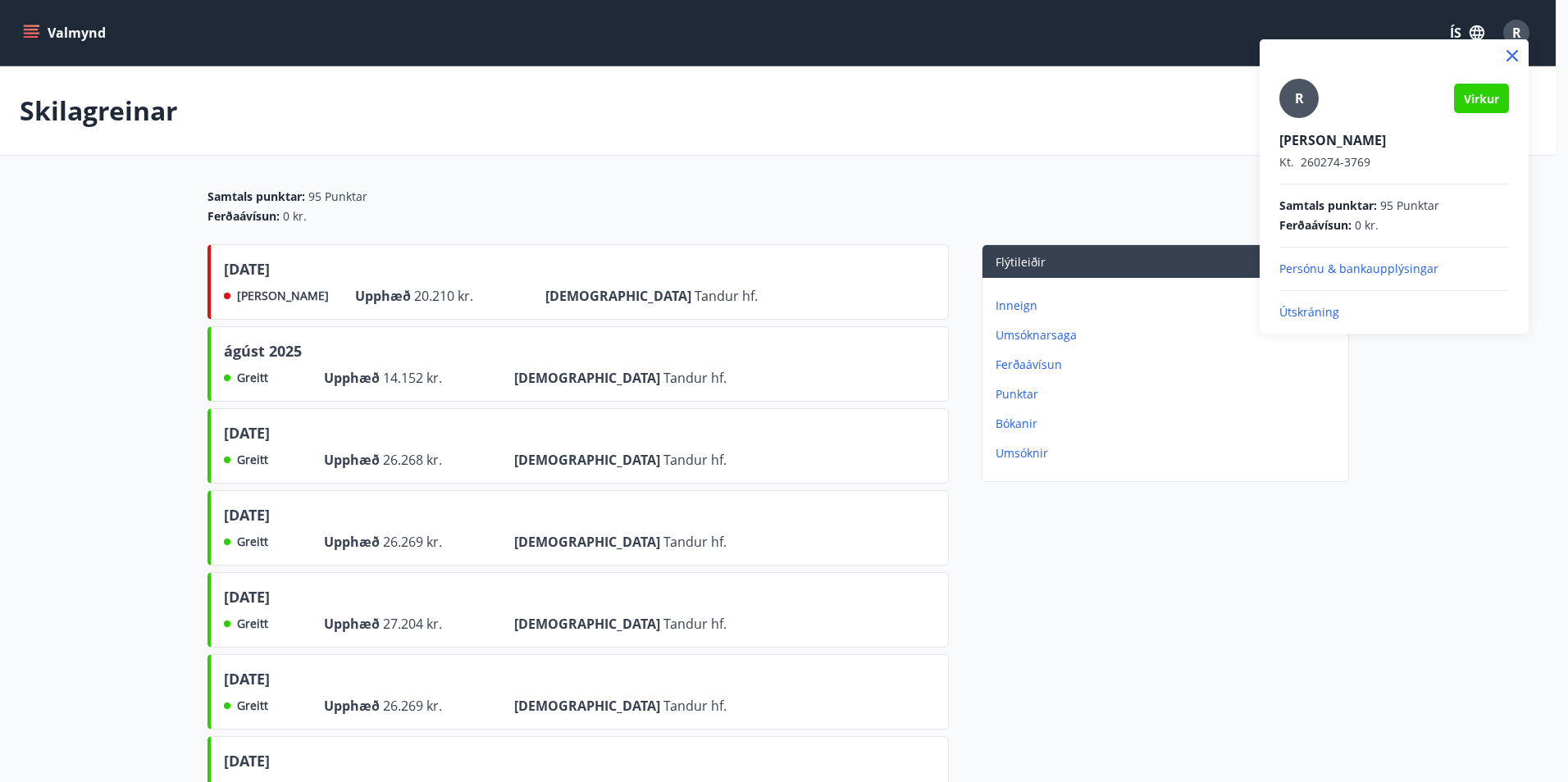
click at [1336, 315] on p "Útskráning" at bounding box center [1393, 312] width 230 height 16
